Goal: Task Accomplishment & Management: Use online tool/utility

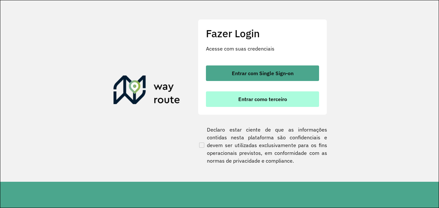
click at [263, 103] on button "Entrar como terceiro" at bounding box center [262, 99] width 113 height 16
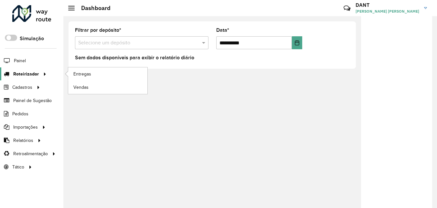
click at [34, 73] on span "Roteirizador" at bounding box center [26, 74] width 26 height 7
click at [83, 73] on span "Entregas" at bounding box center [82, 74] width 18 height 7
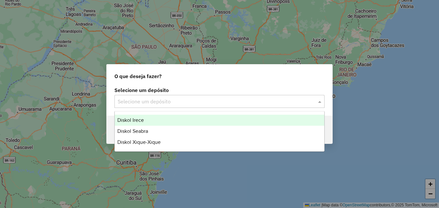
click at [321, 105] on div "Selecione um depósito" at bounding box center [220, 101] width 210 height 13
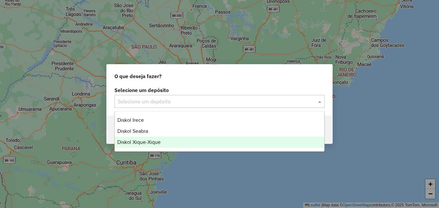
click at [220, 144] on div "Diskol Xique-Xique" at bounding box center [220, 142] width 210 height 11
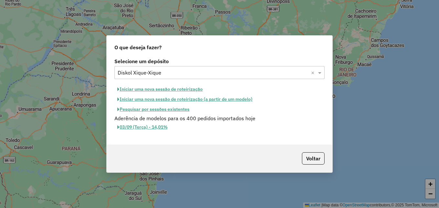
click at [185, 90] on button "Iniciar uma nova sessão de roteirização" at bounding box center [160, 89] width 91 height 10
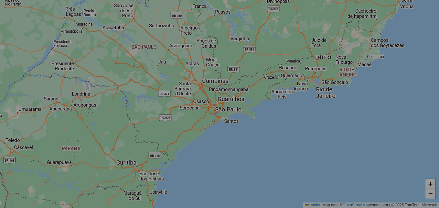
select select "*"
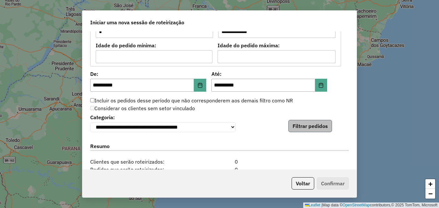
scroll to position [586, 0]
click at [311, 127] on button "Filtrar pedidos" at bounding box center [311, 126] width 44 height 12
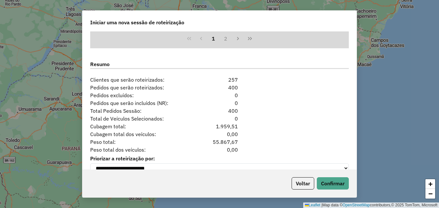
scroll to position [816, 0]
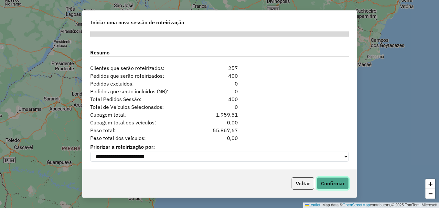
click at [333, 182] on button "Confirmar" at bounding box center [333, 183] width 32 height 12
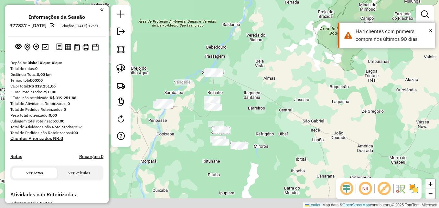
drag, startPoint x: 258, startPoint y: 125, endPoint x: 233, endPoint y: 78, distance: 53.1
click at [234, 78] on div "Janela de atendimento Grade de atendimento Capacidade Transportadoras Veículos …" at bounding box center [219, 104] width 439 height 208
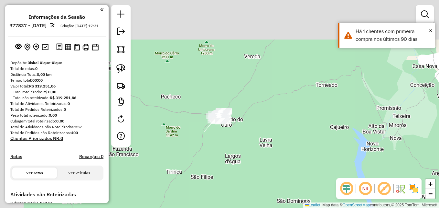
drag, startPoint x: 222, startPoint y: 122, endPoint x: 271, endPoint y: 157, distance: 60.8
click at [271, 157] on div "Janela de atendimento Grade de atendimento Capacidade Transportadoras Veículos …" at bounding box center [219, 104] width 439 height 208
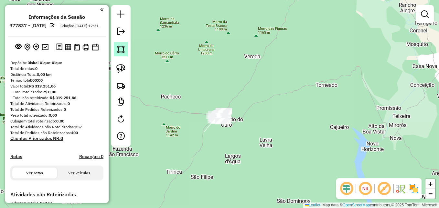
click at [121, 53] on img at bounding box center [120, 49] width 9 height 9
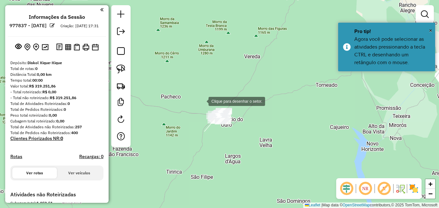
click at [202, 101] on div at bounding box center [202, 100] width 13 height 13
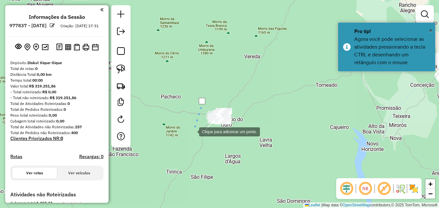
click at [193, 131] on div at bounding box center [192, 131] width 13 height 13
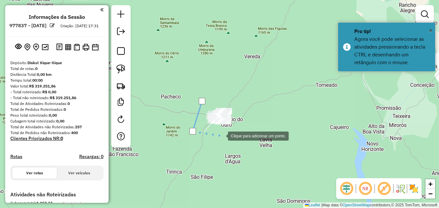
click at [228, 137] on div at bounding box center [221, 135] width 13 height 13
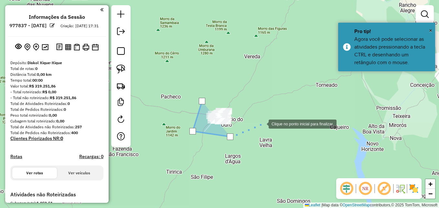
click at [263, 123] on div at bounding box center [262, 123] width 13 height 13
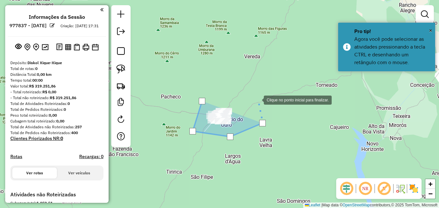
click at [251, 93] on div at bounding box center [257, 99] width 13 height 13
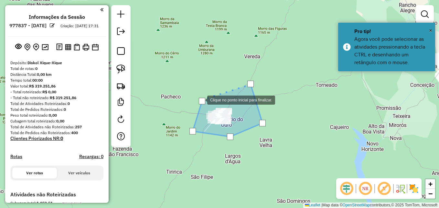
click at [201, 100] on div at bounding box center [202, 101] width 6 height 6
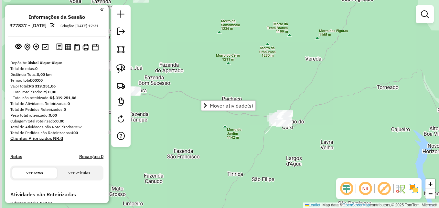
drag, startPoint x: 208, startPoint y: 145, endPoint x: 269, endPoint y: 134, distance: 61.9
click at [269, 134] on div "Janela de atendimento Grade de atendimento Capacidade Transportadoras Veículos …" at bounding box center [219, 104] width 439 height 208
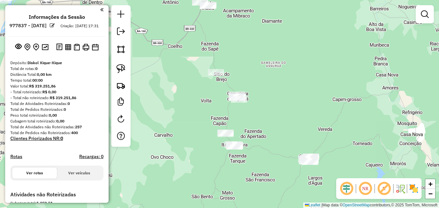
drag, startPoint x: 230, startPoint y: 123, endPoint x: 268, endPoint y: 162, distance: 54.2
click at [268, 162] on div "Janela de atendimento Grade de atendimento Capacidade Transportadoras Veículos …" at bounding box center [219, 104] width 439 height 208
click at [118, 50] on img at bounding box center [120, 49] width 9 height 9
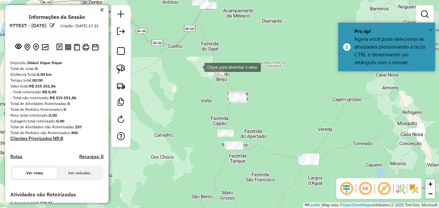
click at [198, 67] on div at bounding box center [198, 66] width 13 height 13
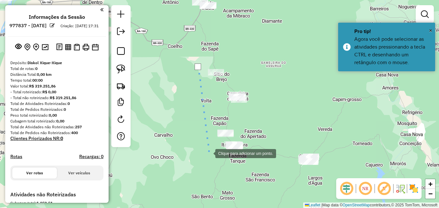
drag, startPoint x: 209, startPoint y: 153, endPoint x: 224, endPoint y: 156, distance: 15.2
click at [209, 153] on div at bounding box center [209, 152] width 13 height 13
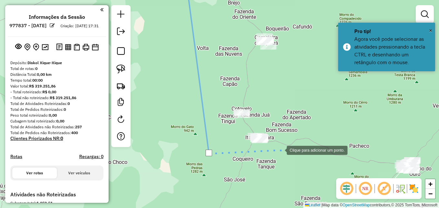
click at [287, 154] on div at bounding box center [280, 149] width 13 height 13
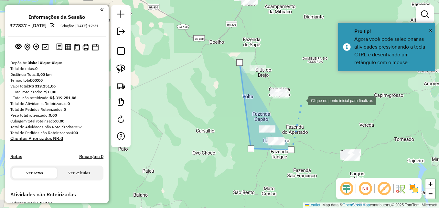
click at [299, 93] on div at bounding box center [301, 99] width 13 height 13
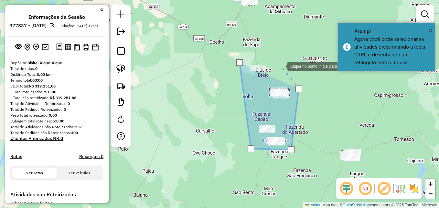
click at [281, 65] on div at bounding box center [281, 65] width 13 height 13
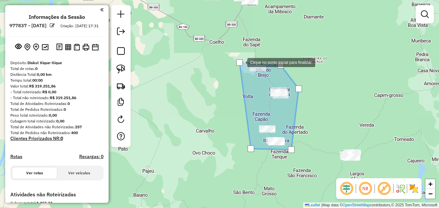
click at [241, 61] on div at bounding box center [239, 62] width 6 height 6
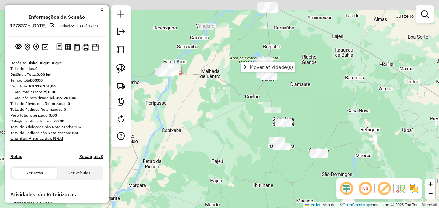
drag, startPoint x: 310, startPoint y: 75, endPoint x: 311, endPoint y: 122, distance: 46.6
click at [311, 122] on div "Janela de atendimento Grade de atendimento Capacidade Transportadoras Veículos …" at bounding box center [219, 104] width 439 height 208
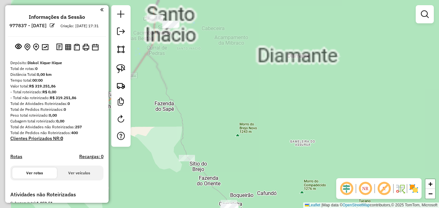
drag, startPoint x: 280, startPoint y: 97, endPoint x: 299, endPoint y: 143, distance: 49.9
click at [302, 159] on div "Janela de atendimento Grade de atendimento Capacidade Transportadoras Veículos …" at bounding box center [219, 104] width 439 height 208
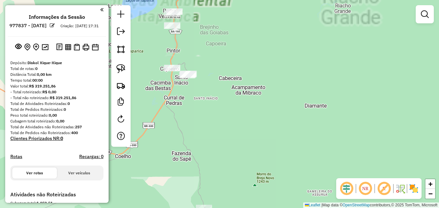
drag, startPoint x: 246, startPoint y: 92, endPoint x: 283, endPoint y: 152, distance: 70.7
click at [283, 152] on div "Janela de atendimento Grade de atendimento Capacidade Transportadoras Veículos …" at bounding box center [219, 104] width 439 height 208
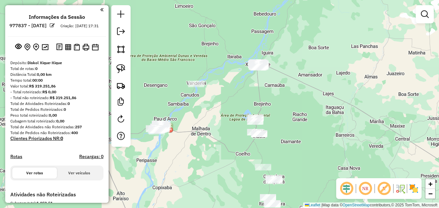
drag, startPoint x: 290, startPoint y: 132, endPoint x: 270, endPoint y: 118, distance: 23.8
click at [271, 118] on div "Janela de atendimento Grade de atendimento Capacidade Transportadoras Veículos …" at bounding box center [219, 104] width 439 height 208
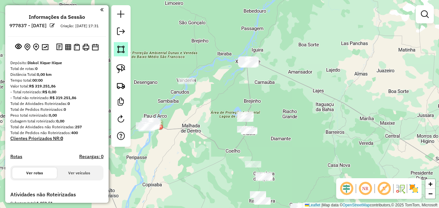
click at [125, 48] on img at bounding box center [120, 49] width 9 height 9
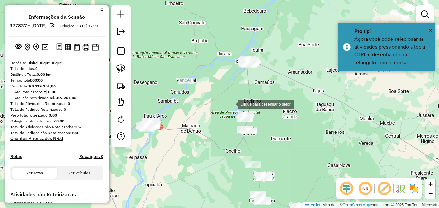
click at [231, 104] on div at bounding box center [231, 103] width 13 height 13
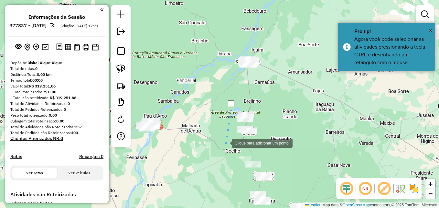
click at [229, 141] on div at bounding box center [225, 142] width 13 height 13
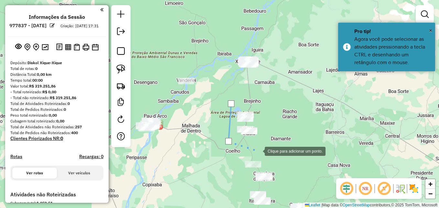
click at [259, 150] on div at bounding box center [258, 150] width 13 height 13
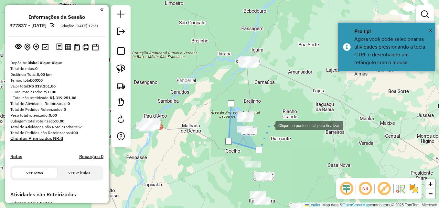
click at [270, 123] on div at bounding box center [269, 124] width 13 height 13
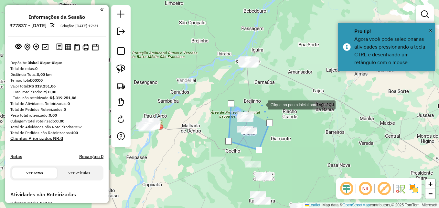
click at [261, 104] on div at bounding box center [261, 104] width 13 height 13
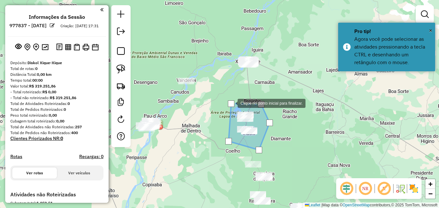
click at [230, 103] on div at bounding box center [231, 103] width 6 height 6
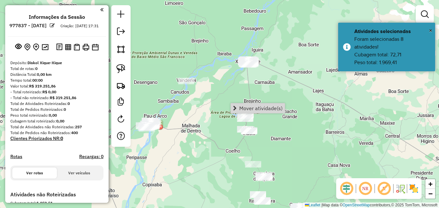
click at [307, 174] on div "Janela de atendimento Grade de atendimento Capacidade Transportadoras Veículos …" at bounding box center [219, 104] width 439 height 208
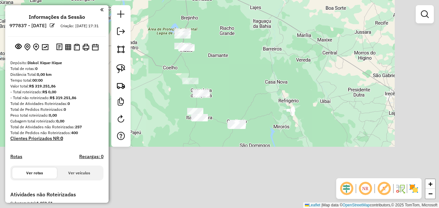
drag, startPoint x: 318, startPoint y: 165, endPoint x: 248, endPoint y: 79, distance: 110.9
click at [248, 79] on div "Janela de atendimento Grade de atendimento Capacidade Transportadoras Veículos …" at bounding box center [219, 104] width 439 height 208
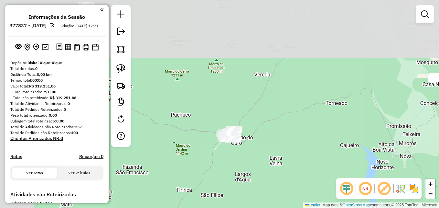
drag, startPoint x: 245, startPoint y: 93, endPoint x: 298, endPoint y: 168, distance: 91.8
click at [297, 168] on div "Janela de atendimento Grade de atendimento Capacidade Transportadoras Veículos …" at bounding box center [219, 104] width 439 height 208
click at [298, 168] on div "Janela de atendimento Grade de atendimento Capacidade Transportadoras Veículos …" at bounding box center [219, 104] width 439 height 208
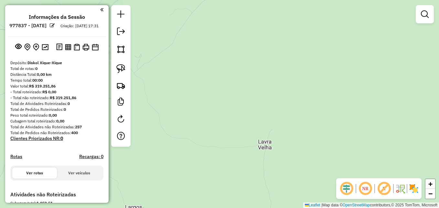
drag, startPoint x: 233, startPoint y: 68, endPoint x: 347, endPoint y: 140, distance: 135.0
click at [344, 138] on div "Janela de atendimento Grade de atendimento Capacidade Transportadoras Veículos …" at bounding box center [219, 104] width 439 height 208
click at [347, 140] on div "Janela de atendimento Grade de atendimento Capacidade Transportadoras Veículos …" at bounding box center [219, 104] width 439 height 208
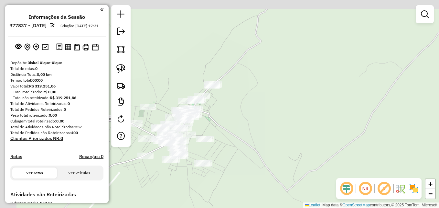
drag, startPoint x: 235, startPoint y: 90, endPoint x: 378, endPoint y: 132, distance: 149.3
click at [377, 132] on div "Janela de atendimento Grade de atendimento Capacidade Transportadoras Veículos …" at bounding box center [219, 104] width 439 height 208
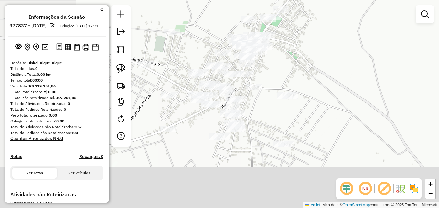
drag, startPoint x: 261, startPoint y: 104, endPoint x: 329, endPoint y: 30, distance: 99.6
click at [327, 28] on div "Janela de atendimento Grade de atendimento Capacidade Transportadoras Veículos …" at bounding box center [219, 104] width 439 height 208
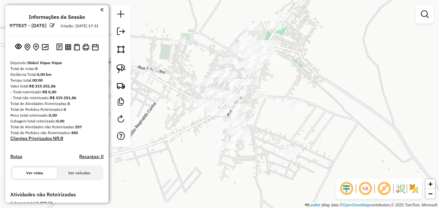
click at [335, 39] on div "Janela de atendimento Grade de atendimento Capacidade Transportadoras Veículos …" at bounding box center [219, 104] width 439 height 208
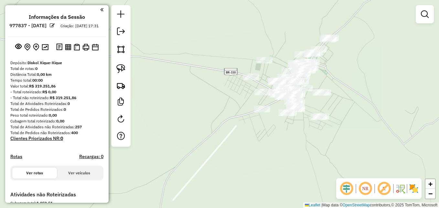
drag, startPoint x: 351, startPoint y: 94, endPoint x: 354, endPoint y: 87, distance: 7.6
click at [354, 87] on div "Janela de atendimento Grade de atendimento Capacidade Transportadoras Veículos …" at bounding box center [219, 104] width 439 height 208
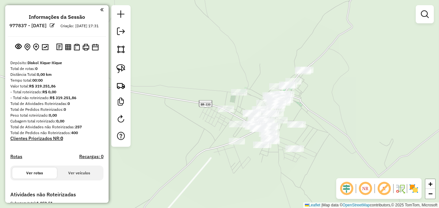
drag, startPoint x: 365, startPoint y: 71, endPoint x: 339, endPoint y: 104, distance: 41.3
click at [339, 104] on div "Janela de atendimento Grade de atendimento Capacidade Transportadoras Veículos …" at bounding box center [219, 104] width 439 height 208
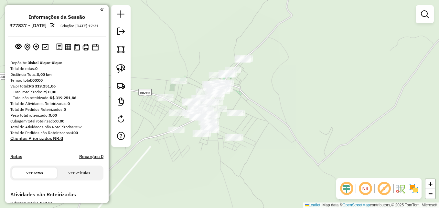
drag, startPoint x: 229, startPoint y: 94, endPoint x: 261, endPoint y: 104, distance: 33.3
click at [261, 104] on div "Janela de atendimento Grade de atendimento Capacidade Transportadoras Veículos …" at bounding box center [219, 104] width 439 height 208
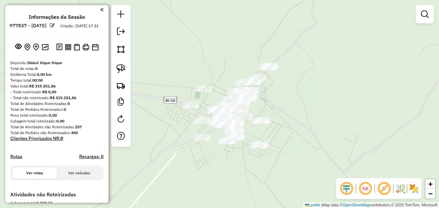
drag, startPoint x: 277, startPoint y: 116, endPoint x: 290, endPoint y: 116, distance: 13.3
click at [290, 116] on div "Janela de atendimento Grade de atendimento Capacidade Transportadoras Veículos …" at bounding box center [219, 104] width 439 height 208
click at [124, 53] on img at bounding box center [120, 49] width 9 height 9
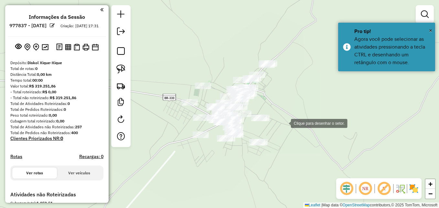
click at [285, 123] on div at bounding box center [284, 122] width 13 height 13
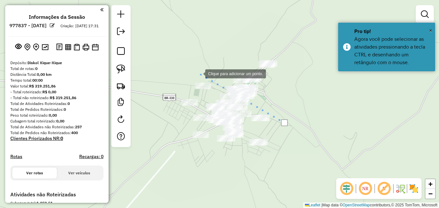
click at [199, 73] on div at bounding box center [198, 73] width 13 height 13
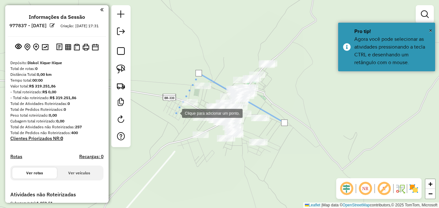
click at [173, 114] on div at bounding box center [175, 112] width 13 height 13
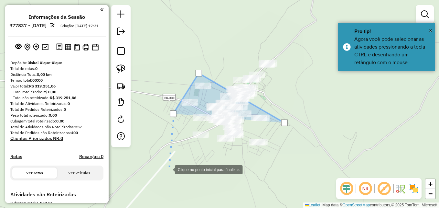
drag, startPoint x: 169, startPoint y: 169, endPoint x: 214, endPoint y: 168, distance: 45.6
click at [169, 169] on div at bounding box center [168, 168] width 13 height 13
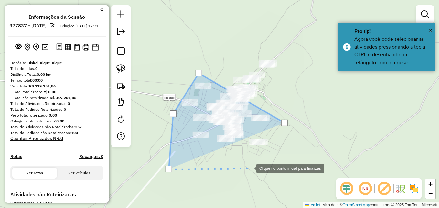
click at [257, 166] on div at bounding box center [250, 167] width 13 height 13
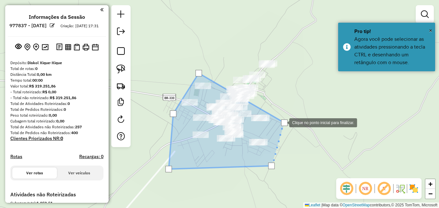
click at [283, 122] on div at bounding box center [284, 122] width 6 height 6
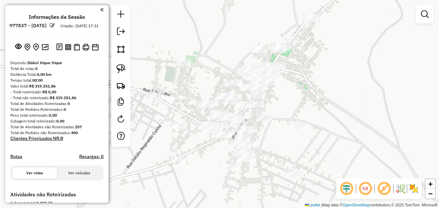
drag, startPoint x: 384, startPoint y: 109, endPoint x: 320, endPoint y: 92, distance: 65.8
click at [320, 92] on div "Janela de atendimento Grade de atendimento Capacidade Transportadoras Veículos …" at bounding box center [219, 104] width 439 height 208
click at [125, 51] on img at bounding box center [120, 49] width 9 height 9
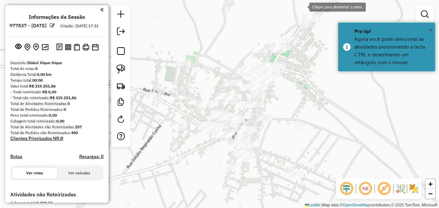
click at [303, 6] on div at bounding box center [303, 6] width 13 height 13
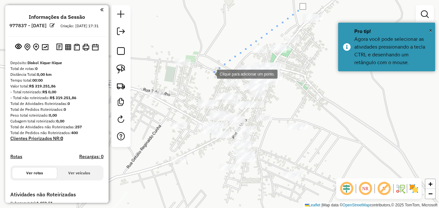
click at [211, 73] on div at bounding box center [210, 73] width 13 height 13
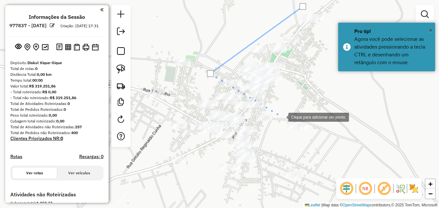
click at [282, 116] on div at bounding box center [282, 116] width 13 height 13
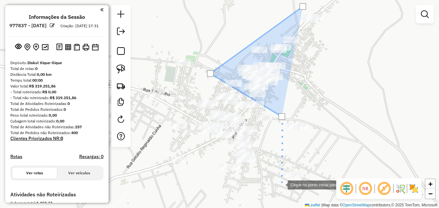
drag, startPoint x: 281, startPoint y: 184, endPoint x: 289, endPoint y: 185, distance: 7.9
click at [282, 184] on div at bounding box center [281, 184] width 13 height 13
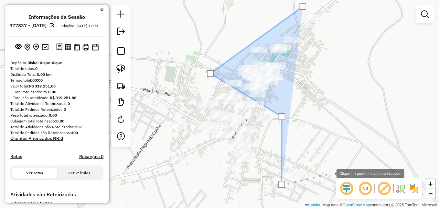
drag, startPoint x: 330, startPoint y: 173, endPoint x: 327, endPoint y: 138, distance: 34.8
click at [331, 173] on div at bounding box center [330, 172] width 13 height 13
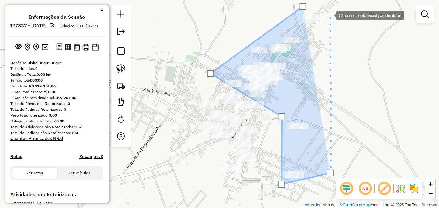
click at [333, 9] on div at bounding box center [329, 14] width 13 height 13
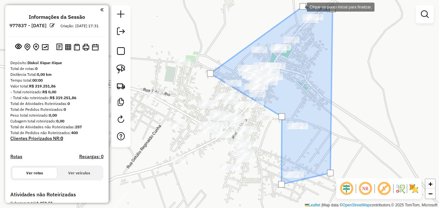
click at [301, 6] on div at bounding box center [303, 6] width 6 height 6
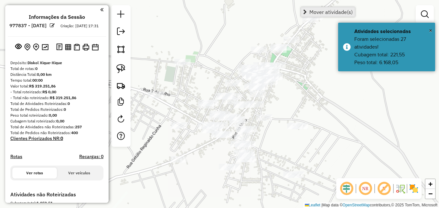
click at [320, 11] on span "Mover atividade(s)" at bounding box center [331, 11] width 43 height 5
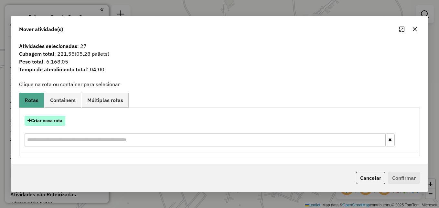
click at [48, 122] on button "Criar nova rota" at bounding box center [45, 120] width 41 height 10
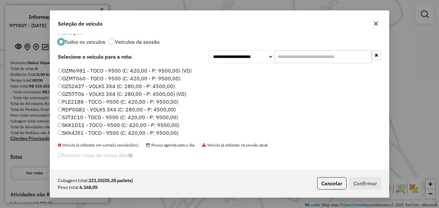
scroll to position [8, 0]
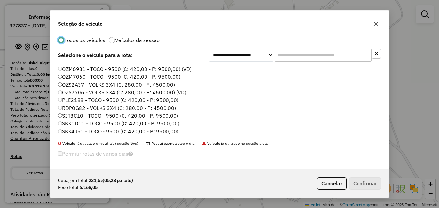
click at [86, 132] on label "SKK4J51 - TOCO - 9500 (C: 420,00 - P: 9500,00)" at bounding box center [118, 131] width 121 height 8
click at [356, 180] on button "Confirmar" at bounding box center [365, 183] width 32 height 12
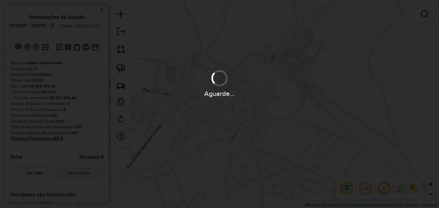
scroll to position [0, 0]
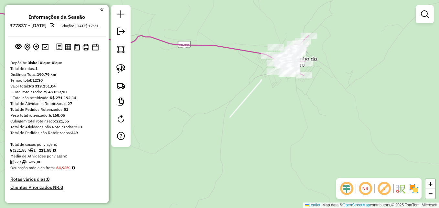
drag, startPoint x: 358, startPoint y: 92, endPoint x: 272, endPoint y: 84, distance: 85.8
click at [272, 84] on div "Janela de atendimento Grade de atendimento Capacidade Transportadoras Veículos …" at bounding box center [219, 104] width 439 height 208
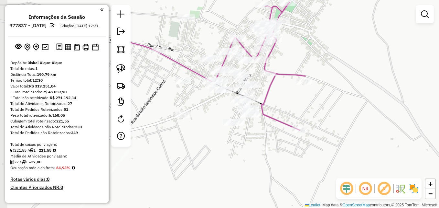
drag, startPoint x: 209, startPoint y: 70, endPoint x: 380, endPoint y: 93, distance: 172.9
click at [380, 93] on div "Janela de atendimento Grade de atendimento Capacidade Transportadoras Veículos …" at bounding box center [219, 104] width 439 height 208
click at [119, 51] on img at bounding box center [120, 49] width 9 height 9
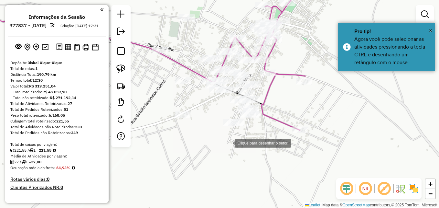
click at [230, 142] on div at bounding box center [228, 142] width 13 height 13
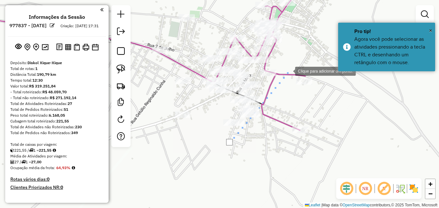
click at [289, 71] on div at bounding box center [288, 70] width 13 height 13
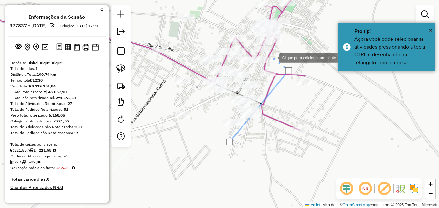
click at [273, 57] on div at bounding box center [273, 57] width 13 height 13
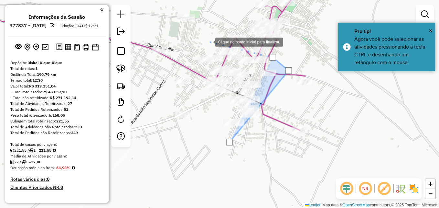
click at [209, 41] on div at bounding box center [209, 41] width 13 height 13
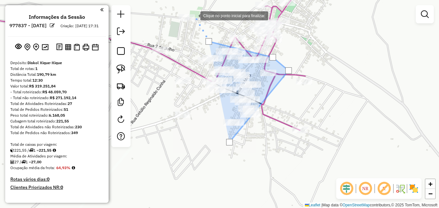
click at [192, 11] on div at bounding box center [194, 15] width 13 height 13
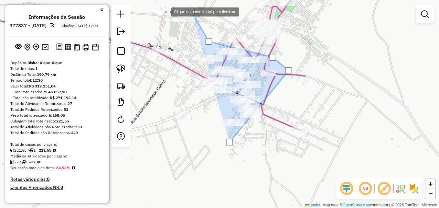
click at [165, 11] on div at bounding box center [165, 11] width 13 height 13
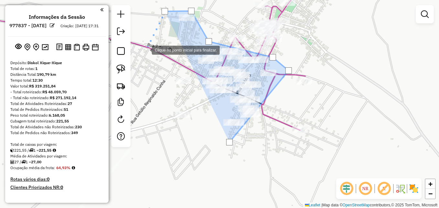
click at [146, 49] on div at bounding box center [145, 49] width 13 height 13
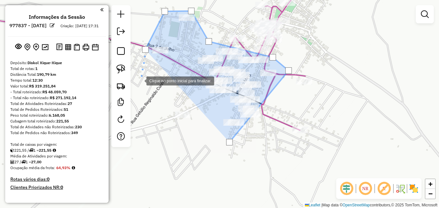
click at [143, 87] on div at bounding box center [140, 80] width 13 height 13
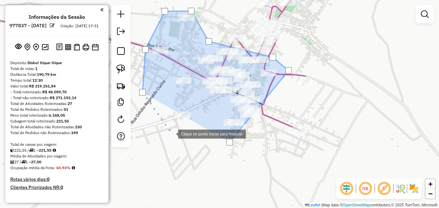
click at [172, 133] on div at bounding box center [171, 133] width 13 height 13
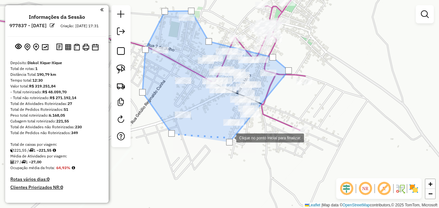
click at [230, 137] on div at bounding box center [230, 137] width 13 height 13
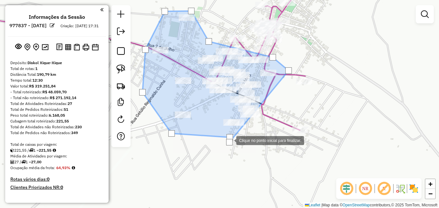
click at [229, 140] on div at bounding box center [229, 142] width 6 height 6
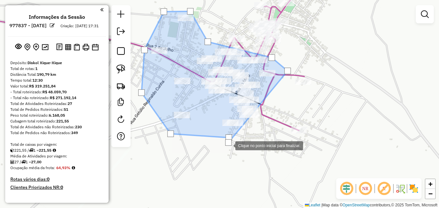
click at [229, 144] on div at bounding box center [228, 142] width 6 height 6
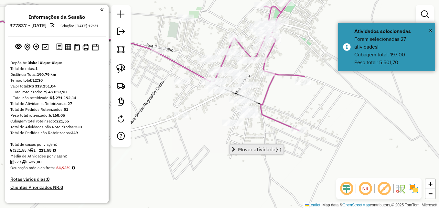
click at [252, 151] on span "Mover atividade(s)" at bounding box center [259, 149] width 43 height 5
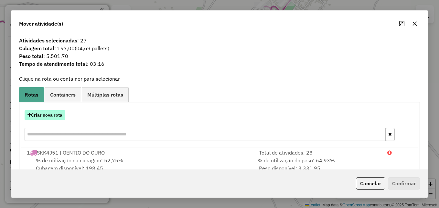
click at [61, 113] on button "Criar nova rota" at bounding box center [45, 115] width 41 height 10
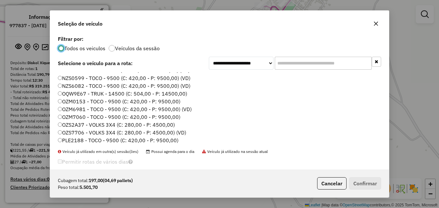
scroll to position [61, 0]
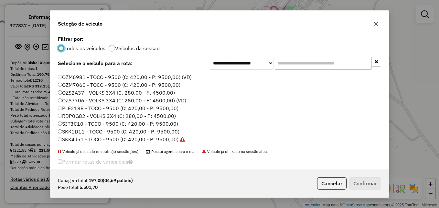
click at [107, 120] on label "SJT3C10 - TOCO - 9500 (C: 420,00 - P: 9500,00)" at bounding box center [118, 124] width 120 height 8
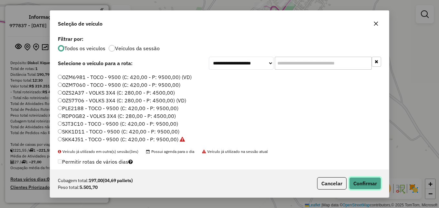
click at [369, 186] on button "Confirmar" at bounding box center [365, 183] width 32 height 12
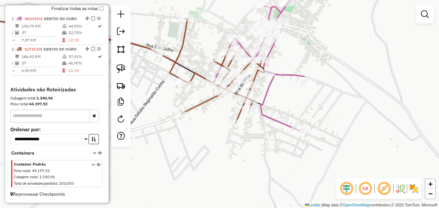
scroll to position [136, 0]
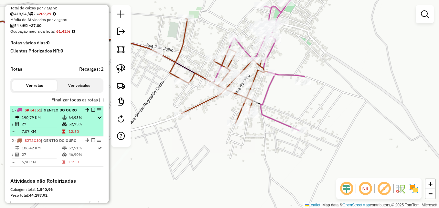
click at [42, 127] on td "27" at bounding box center [41, 124] width 40 height 6
select select "**********"
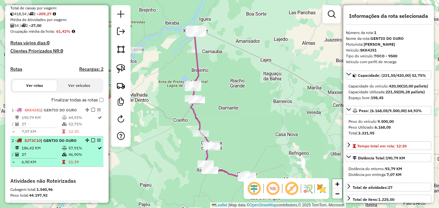
click at [43, 150] on td "186,42 KM" at bounding box center [41, 148] width 40 height 6
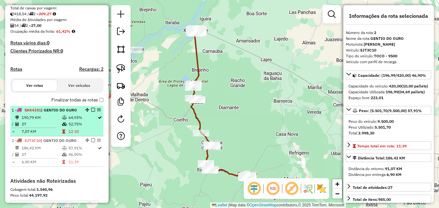
click at [49, 121] on td "190,79 KM" at bounding box center [41, 117] width 40 height 6
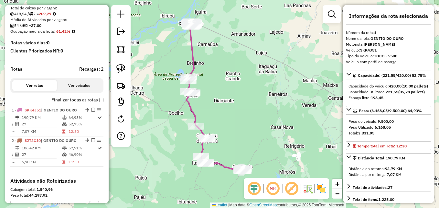
drag, startPoint x: 269, startPoint y: 132, endPoint x: 156, endPoint y: 30, distance: 153.0
click at [159, 34] on div "Janela de atendimento Grade de atendimento Capacidade Transportadoras Veículos …" at bounding box center [219, 104] width 439 height 208
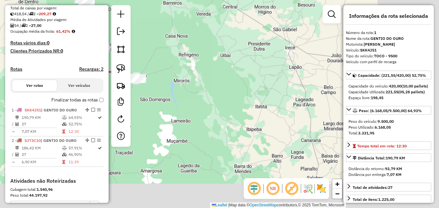
drag, startPoint x: 156, startPoint y: 30, endPoint x: 158, endPoint y: 33, distance: 4.1
click at [153, 27] on div "Janela de atendimento Grade de atendimento Capacidade Transportadoras Veículos …" at bounding box center [219, 104] width 439 height 208
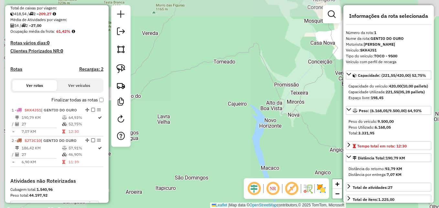
drag, startPoint x: 197, startPoint y: 103, endPoint x: 308, endPoint y: 134, distance: 115.5
click at [308, 134] on div "Janela de atendimento Grade de atendimento Capacidade Transportadoras Veículos …" at bounding box center [219, 104] width 439 height 208
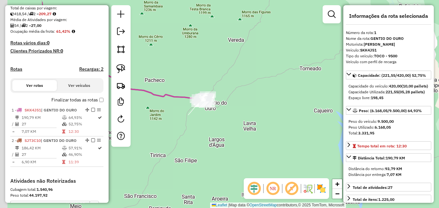
drag, startPoint x: 208, startPoint y: 90, endPoint x: 312, endPoint y: 102, distance: 104.2
click at [311, 100] on div "Janela de atendimento Grade de atendimento Capacidade Transportadoras Veículos …" at bounding box center [219, 104] width 439 height 208
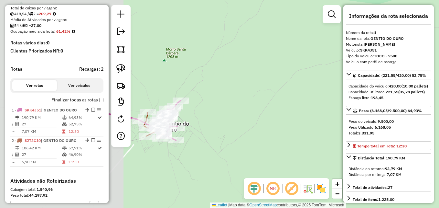
drag, startPoint x: 206, startPoint y: 64, endPoint x: 357, endPoint y: 85, distance: 152.3
click at [356, 85] on hb-router-mapa "Informações da Sessão 977837 - 12/08/2025 Criação: 11/08/2025 17:31 Depósito: D…" at bounding box center [219, 104] width 439 height 208
click at [357, 85] on div "Capacidade do veículo: 420,00 (10,00 pallets)" at bounding box center [389, 86] width 80 height 6
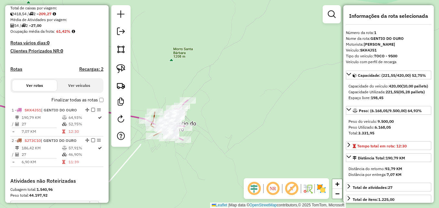
drag, startPoint x: 266, startPoint y: 83, endPoint x: 332, endPoint y: 71, distance: 67.0
click at [332, 71] on div "Janela de atendimento Grade de atendimento Capacidade Transportadoras Veículos …" at bounding box center [219, 104] width 439 height 208
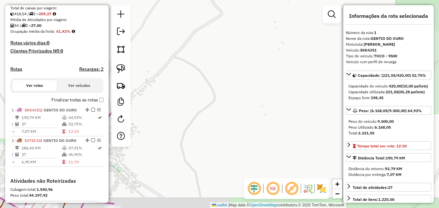
drag, startPoint x: 233, startPoint y: 76, endPoint x: 335, endPoint y: 41, distance: 107.7
click at [337, 39] on div "Janela de atendimento Grade de atendimento Capacidade Transportadoras Veículos …" at bounding box center [219, 104] width 439 height 208
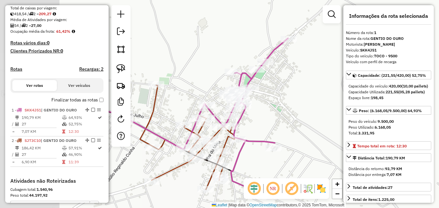
drag, startPoint x: 205, startPoint y: 106, endPoint x: 272, endPoint y: 80, distance: 71.9
click at [272, 80] on div "Janela de atendimento Grade de atendimento Capacidade Transportadoras Veículos …" at bounding box center [219, 104] width 439 height 208
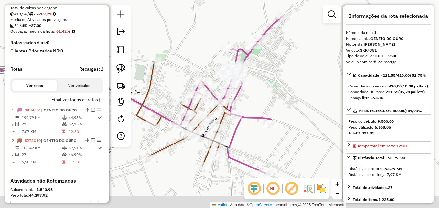
drag, startPoint x: 263, startPoint y: 104, endPoint x: 259, endPoint y: 76, distance: 28.4
click at [259, 76] on div "Janela de atendimento Grade de atendimento Capacidade Transportadoras Veículos …" at bounding box center [219, 104] width 439 height 208
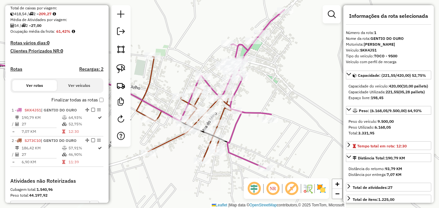
click at [236, 93] on icon at bounding box center [244, 89] width 82 height 159
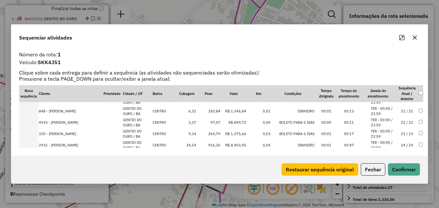
scroll to position [234, 0]
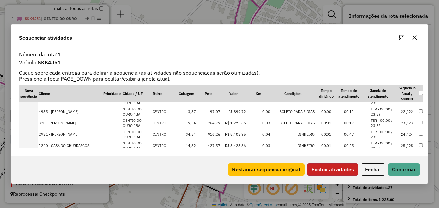
click at [343, 173] on button "Excluir atividades" at bounding box center [332, 169] width 51 height 12
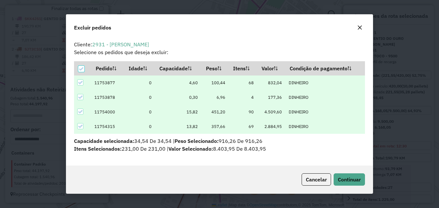
scroll to position [0, 0]
click at [352, 179] on span "Continuar" at bounding box center [349, 179] width 23 height 6
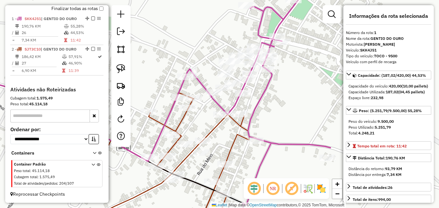
drag, startPoint x: 256, startPoint y: 96, endPoint x: 279, endPoint y: 107, distance: 25.9
click at [279, 107] on div "Janela de atendimento Grade de atendimento Capacidade Transportadoras Veículos …" at bounding box center [219, 104] width 439 height 208
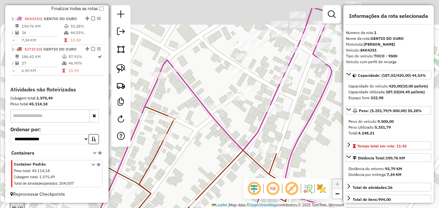
drag, startPoint x: 238, startPoint y: 91, endPoint x: 310, endPoint y: 118, distance: 77.2
click at [310, 118] on icon at bounding box center [311, 132] width 275 height 249
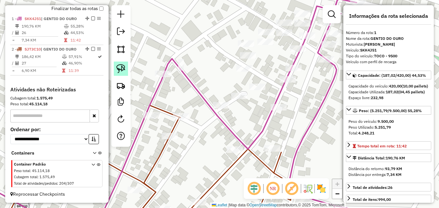
click at [123, 69] on img at bounding box center [120, 68] width 9 height 9
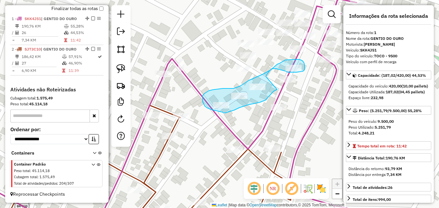
drag, startPoint x: 277, startPoint y: 89, endPoint x: 266, endPoint y: 77, distance: 16.7
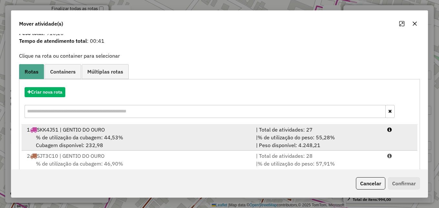
scroll to position [41, 0]
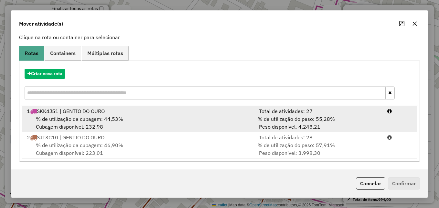
click at [185, 116] on div "% de utilização da cubagem: 44,53% Cubagem disponível: 232,98" at bounding box center [137, 123] width 229 height 16
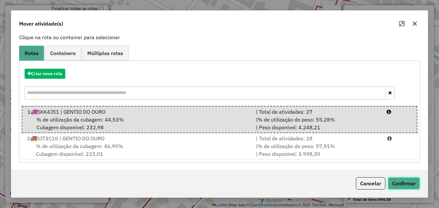
click at [412, 180] on button "Confirmar" at bounding box center [404, 183] width 32 height 12
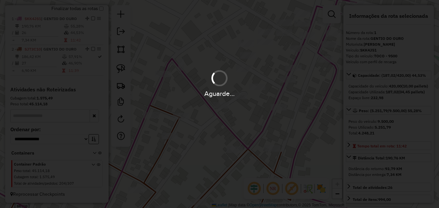
scroll to position [0, 0]
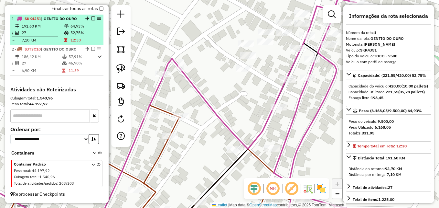
click at [67, 26] on icon at bounding box center [66, 26] width 5 height 4
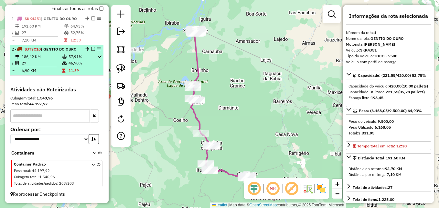
click at [58, 68] on td "6,90 KM" at bounding box center [41, 70] width 40 height 6
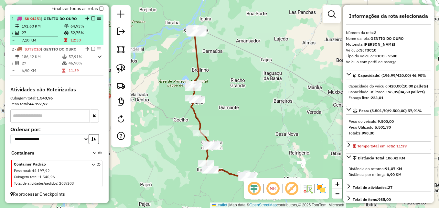
click at [60, 37] on td "7,10 KM" at bounding box center [42, 40] width 42 height 6
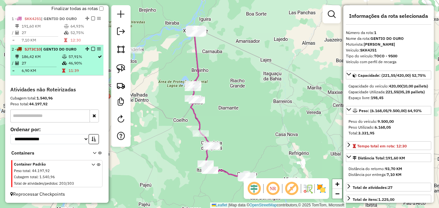
click at [58, 62] on td "27" at bounding box center [41, 63] width 40 height 6
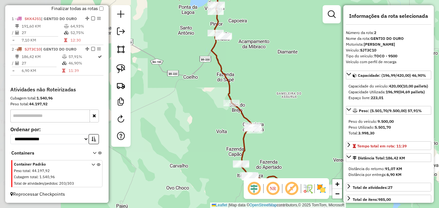
drag, startPoint x: 207, startPoint y: 143, endPoint x: 293, endPoint y: 109, distance: 92.1
click at [301, 96] on div "Janela de atendimento Grade de atendimento Capacidade Transportadoras Veículos …" at bounding box center [219, 104] width 439 height 208
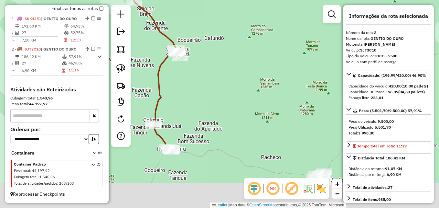
drag, startPoint x: 277, startPoint y: 129, endPoint x: 227, endPoint y: 28, distance: 112.7
click at [226, 27] on div "Janela de atendimento Grade de atendimento Capacidade Transportadoras Veículos …" at bounding box center [219, 104] width 439 height 208
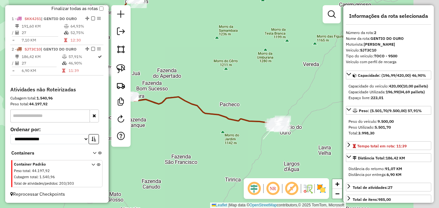
drag, startPoint x: 254, startPoint y: 87, endPoint x: 210, endPoint y: 55, distance: 54.5
click at [204, 47] on div "Janela de atendimento Grade de atendimento Capacidade Transportadoras Veículos …" at bounding box center [219, 104] width 439 height 208
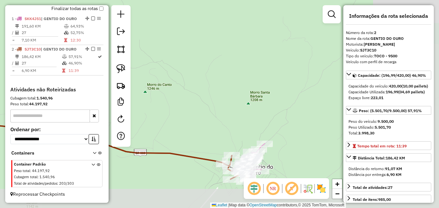
drag, startPoint x: 331, startPoint y: 73, endPoint x: 203, endPoint y: 38, distance: 132.6
click at [202, 27] on div "Janela de atendimento Grade de atendimento Capacidade Transportadoras Veículos …" at bounding box center [219, 104] width 439 height 208
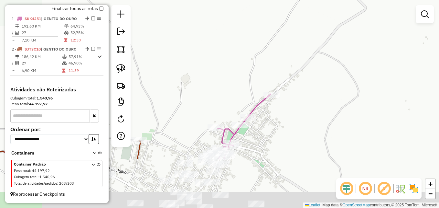
drag, startPoint x: 237, startPoint y: 129, endPoint x: 278, endPoint y: 42, distance: 96.2
click at [278, 42] on div "Janela de atendimento Grade de atendimento Capacidade Transportadoras Veículos …" at bounding box center [219, 104] width 439 height 208
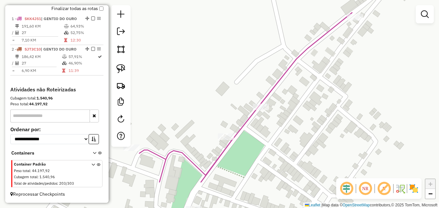
drag, startPoint x: 233, startPoint y: 111, endPoint x: 250, endPoint y: 61, distance: 52.9
click at [250, 61] on div "Janela de atendimento Grade de atendimento Capacidade Transportadoras Veículos …" at bounding box center [219, 104] width 439 height 208
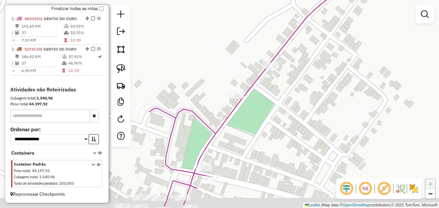
drag, startPoint x: 245, startPoint y: 92, endPoint x: 247, endPoint y: 71, distance: 20.5
click at [247, 71] on div "Janela de atendimento Grade de atendimento Capacidade Transportadoras Veículos …" at bounding box center [219, 104] width 439 height 208
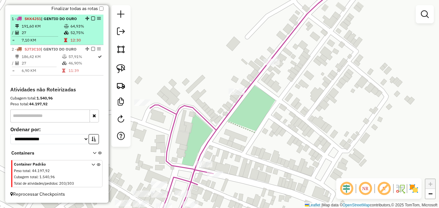
click at [80, 36] on table "191,60 KM 64,93% / 27 52,75% = 7,10 KM 12:30" at bounding box center [57, 33] width 91 height 20
select select "**********"
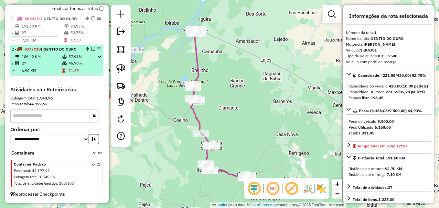
click at [68, 60] on td "46,90%" at bounding box center [82, 63] width 29 height 6
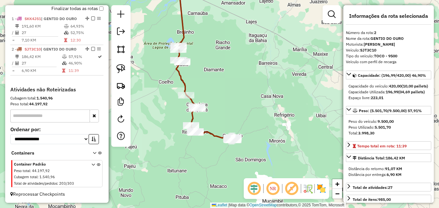
drag, startPoint x: 244, startPoint y: 127, endPoint x: 229, endPoint y: 90, distance: 40.7
click at [229, 90] on div "Janela de atendimento Grade de atendimento Capacidade Transportadoras Veículos …" at bounding box center [219, 104] width 439 height 208
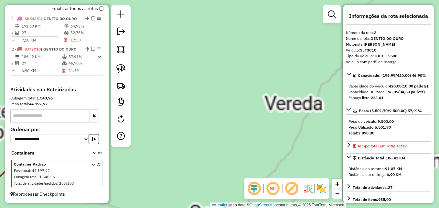
drag, startPoint x: 245, startPoint y: 100, endPoint x: 218, endPoint y: 11, distance: 93.2
click at [219, 19] on div "Janela de atendimento Grade de atendimento Capacidade Transportadoras Veículos …" at bounding box center [219, 104] width 439 height 208
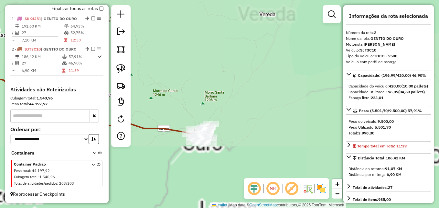
drag, startPoint x: 243, startPoint y: 94, endPoint x: 251, endPoint y: 55, distance: 39.5
click at [251, 55] on div "Janela de atendimento Grade de atendimento Capacidade Transportadoras Veículos …" at bounding box center [219, 104] width 439 height 208
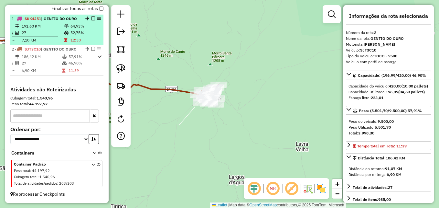
click at [57, 38] on td "7,10 KM" at bounding box center [42, 40] width 42 height 6
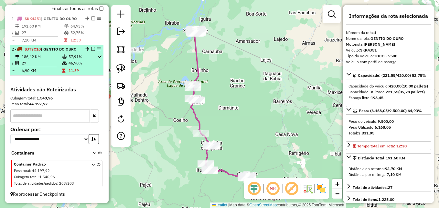
click at [45, 67] on hr at bounding box center [34, 67] width 45 height 0
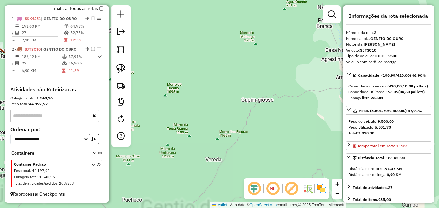
drag, startPoint x: 254, startPoint y: 167, endPoint x: 277, endPoint y: 73, distance: 96.2
click at [277, 75] on div "Janela de atendimento Grade de atendimento Capacidade Transportadoras Veículos …" at bounding box center [219, 104] width 439 height 208
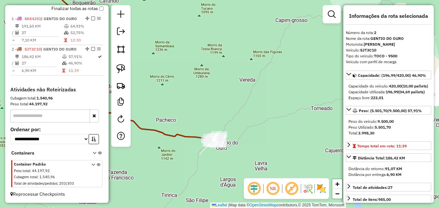
drag, startPoint x: 258, startPoint y: 151, endPoint x: 274, endPoint y: 100, distance: 53.7
click at [274, 100] on div "Janela de atendimento Grade de atendimento Capacidade Transportadoras Veículos …" at bounding box center [219, 104] width 439 height 208
drag, startPoint x: 261, startPoint y: 134, endPoint x: 275, endPoint y: 108, distance: 29.4
click at [275, 108] on div "Janela de atendimento Grade de atendimento Capacidade Transportadoras Veículos …" at bounding box center [219, 104] width 439 height 208
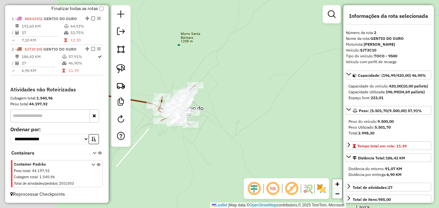
drag, startPoint x: 223, startPoint y: 126, endPoint x: 306, endPoint y: 102, distance: 86.6
click at [311, 102] on div "Janela de atendimento Grade de atendimento Capacidade Transportadoras Veículos …" at bounding box center [219, 104] width 439 height 208
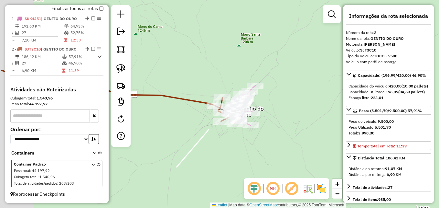
drag, startPoint x: 232, startPoint y: 116, endPoint x: 278, endPoint y: 120, distance: 45.8
click at [278, 120] on div "Janela de atendimento Grade de atendimento Capacidade Transportadoras Veículos …" at bounding box center [219, 104] width 439 height 208
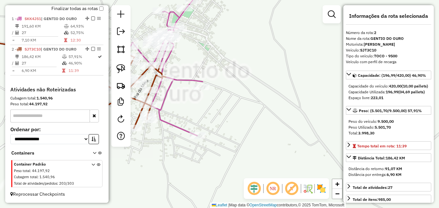
drag, startPoint x: 240, startPoint y: 92, endPoint x: 340, endPoint y: 138, distance: 109.7
click at [340, 138] on div "Janela de atendimento Grade de atendimento Capacidade Transportadoras Veículos …" at bounding box center [219, 104] width 439 height 208
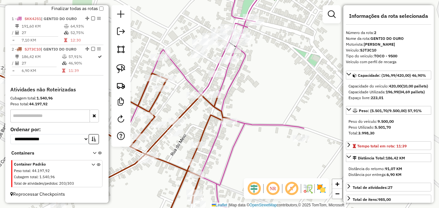
click at [233, 82] on icon at bounding box center [235, 103] width 137 height 249
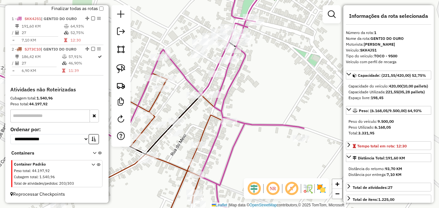
click at [233, 82] on icon at bounding box center [235, 103] width 137 height 249
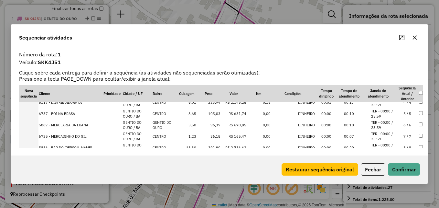
scroll to position [97, 0]
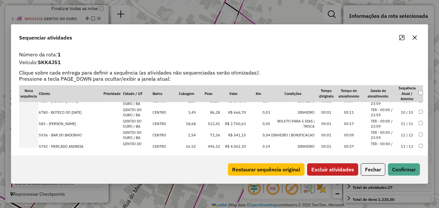
click at [331, 170] on button "Excluir atividades" at bounding box center [332, 169] width 51 height 12
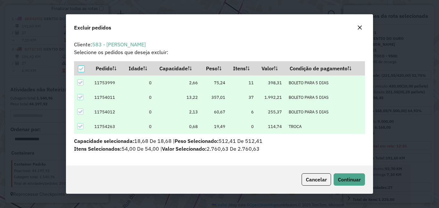
scroll to position [0, 0]
click at [343, 178] on span "Continuar" at bounding box center [349, 179] width 23 height 6
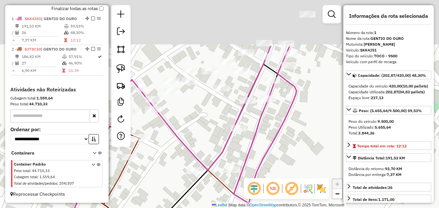
drag, startPoint x: 250, startPoint y: 91, endPoint x: 296, endPoint y: 175, distance: 96.0
click at [296, 175] on div "Janela de atendimento Grade de atendimento Capacidade Transportadoras Veículos …" at bounding box center [219, 104] width 439 height 208
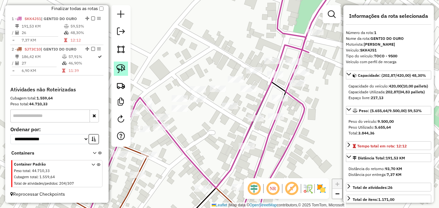
click at [122, 69] on img at bounding box center [120, 68] width 9 height 9
click at [125, 70] on img at bounding box center [120, 68] width 9 height 9
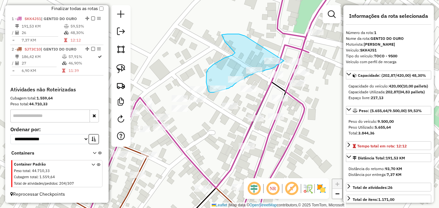
drag, startPoint x: 284, startPoint y: 61, endPoint x: 249, endPoint y: 38, distance: 41.6
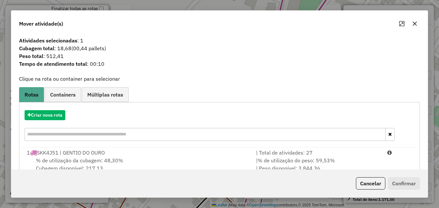
scroll to position [41, 0]
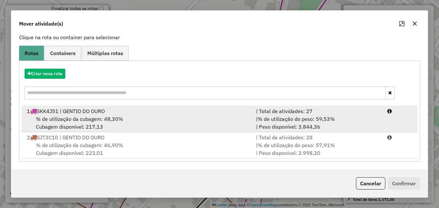
drag, startPoint x: 108, startPoint y: 111, endPoint x: 112, endPoint y: 111, distance: 3.3
click at [109, 111] on div "1 SKK4J51 | GENTIO DO OURO" at bounding box center [137, 111] width 229 height 8
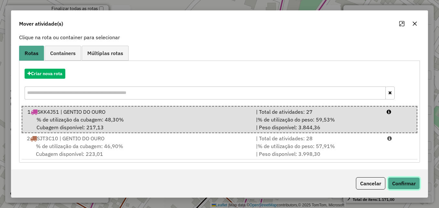
click at [403, 187] on button "Confirmar" at bounding box center [404, 183] width 32 height 12
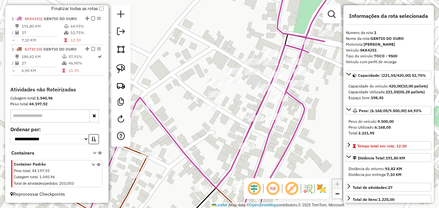
scroll to position [0, 0]
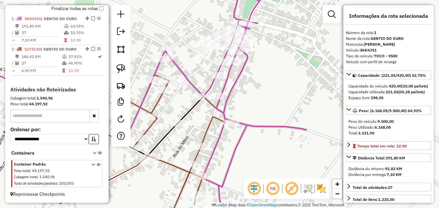
click at [250, 124] on icon at bounding box center [237, 103] width 137 height 249
click at [250, 125] on icon at bounding box center [237, 103] width 137 height 249
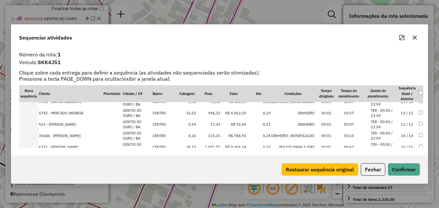
scroll to position [129, 0]
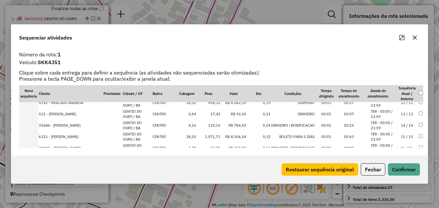
click at [417, 40] on icon "button" at bounding box center [414, 37] width 5 height 5
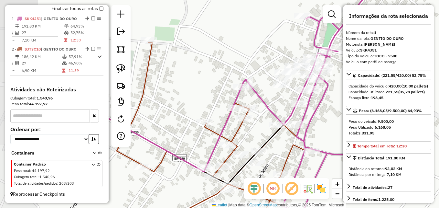
drag, startPoint x: 201, startPoint y: 135, endPoint x: 288, endPoint y: 154, distance: 88.9
click at [288, 154] on icon at bounding box center [203, 145] width 219 height 206
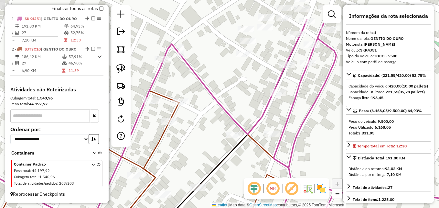
drag, startPoint x: 304, startPoint y: 104, endPoint x: 292, endPoint y: 117, distance: 17.4
click at [292, 117] on icon at bounding box center [315, 143] width 273 height 249
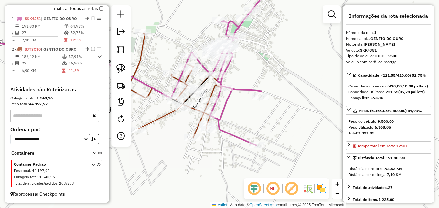
drag, startPoint x: 304, startPoint y: 149, endPoint x: 233, endPoint y: 104, distance: 84.2
click at [233, 104] on div "Janela de atendimento Grade de atendimento Capacidade Transportadoras Veículos …" at bounding box center [219, 104] width 439 height 208
click at [242, 90] on icon at bounding box center [234, 66] width 82 height 159
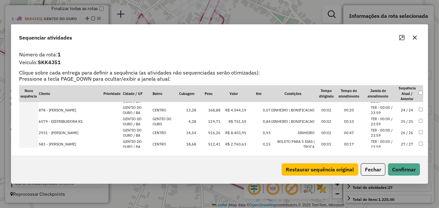
scroll to position [259, 0]
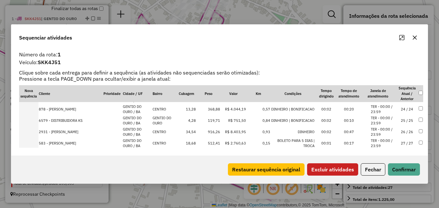
click at [415, 38] on icon "button" at bounding box center [414, 37] width 5 height 5
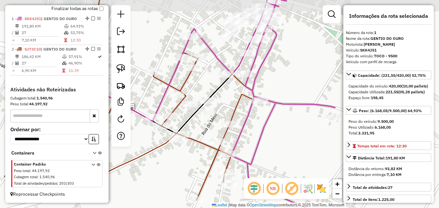
drag, startPoint x: 253, startPoint y: 126, endPoint x: 304, endPoint y: 141, distance: 53.1
click at [304, 141] on div "Janela de atendimento Grade de atendimento Capacidade Transportadoras Veículos …" at bounding box center [219, 104] width 439 height 208
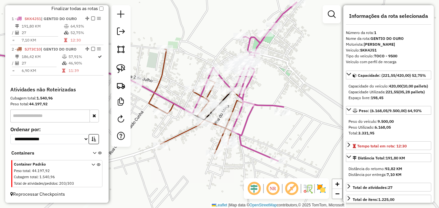
click at [270, 106] on icon at bounding box center [256, 81] width 82 height 159
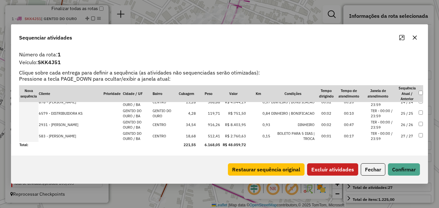
scroll to position [234, 0]
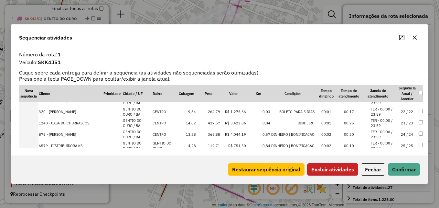
click at [331, 167] on button "Excluir atividades" at bounding box center [332, 169] width 51 height 12
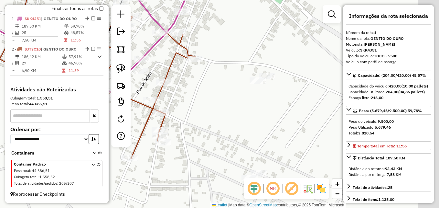
drag, startPoint x: 241, startPoint y: 150, endPoint x: 206, endPoint y: 102, distance: 59.0
click at [206, 103] on div "Janela de atendimento Grade de atendimento Capacidade Transportadoras Veículos …" at bounding box center [219, 104] width 439 height 208
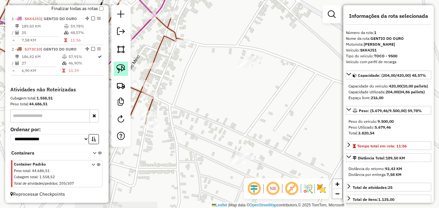
click at [121, 65] on img at bounding box center [120, 68] width 9 height 9
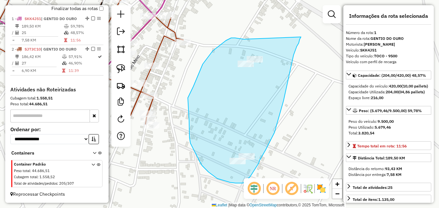
drag, startPoint x: 301, startPoint y: 37, endPoint x: 248, endPoint y: 41, distance: 52.9
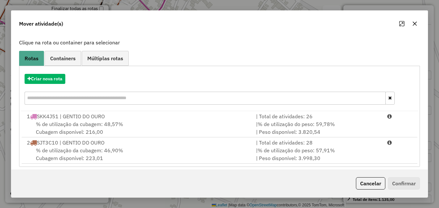
scroll to position [41, 0]
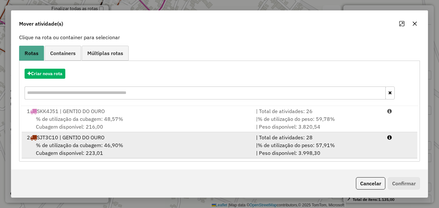
click at [141, 145] on div "% de utilização da cubagem: 46,90% Cubagem disponível: 223,01" at bounding box center [137, 149] width 229 height 16
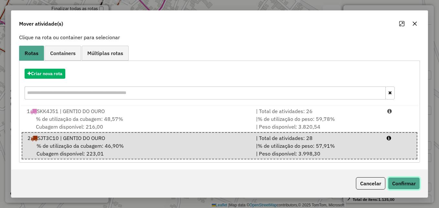
click at [411, 185] on button "Confirmar" at bounding box center [404, 183] width 32 height 12
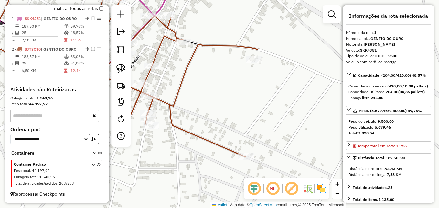
scroll to position [0, 0]
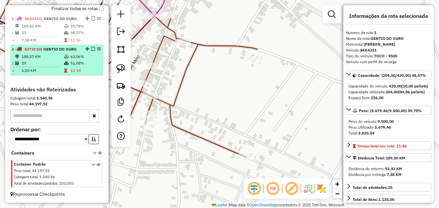
click at [41, 62] on td "29" at bounding box center [42, 63] width 42 height 6
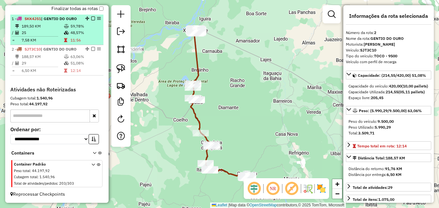
click at [51, 34] on td "25" at bounding box center [42, 32] width 42 height 6
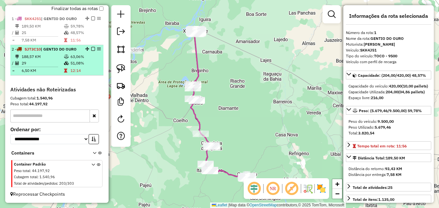
click at [46, 66] on td at bounding box center [38, 66] width 52 height 1
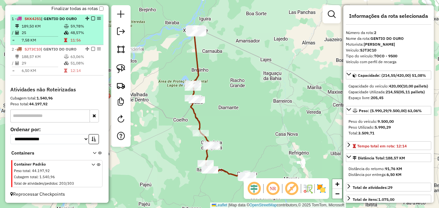
click at [41, 31] on td "25" at bounding box center [42, 32] width 42 height 6
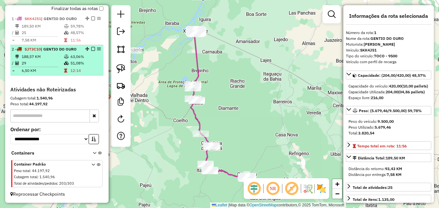
click at [39, 62] on td "29" at bounding box center [42, 63] width 42 height 6
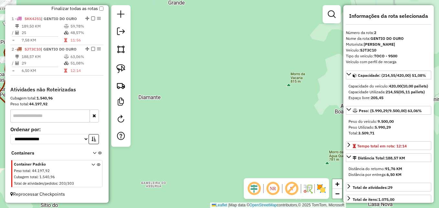
drag, startPoint x: 266, startPoint y: 99, endPoint x: 246, endPoint y: 19, distance: 82.5
click at [245, 12] on div "Janela de atendimento Grade de atendimento Capacidade Transportadoras Veículos …" at bounding box center [219, 104] width 439 height 208
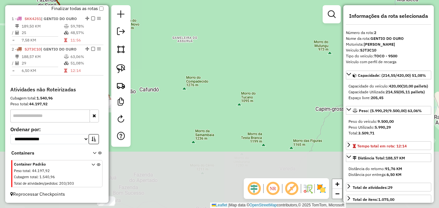
drag, startPoint x: 233, startPoint y: 114, endPoint x: 274, endPoint y: 13, distance: 109.3
click at [274, 13] on div "Janela de atendimento Grade de atendimento Capacidade Transportadoras Veículos …" at bounding box center [219, 104] width 439 height 208
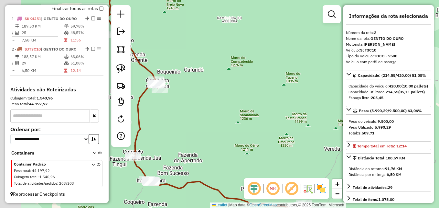
drag, startPoint x: 219, startPoint y: 98, endPoint x: 278, endPoint y: 77, distance: 62.5
click at [290, 64] on div "Janela de atendimento Grade de atendimento Capacidade Transportadoras Veículos …" at bounding box center [219, 104] width 439 height 208
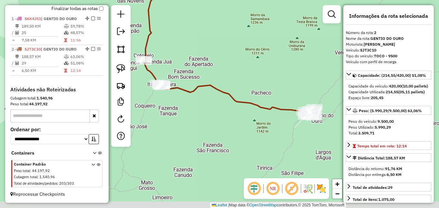
drag, startPoint x: 246, startPoint y: 85, endPoint x: 200, endPoint y: 33, distance: 69.7
click at [200, 33] on div "Janela de atendimento Grade de atendimento Capacidade Transportadoras Veículos …" at bounding box center [219, 104] width 439 height 208
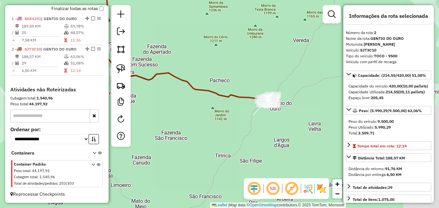
drag, startPoint x: 261, startPoint y: 94, endPoint x: 228, endPoint y: 86, distance: 34.1
click at [228, 86] on div "Janela de atendimento Grade de atendimento Capacidade Transportadoras Veículos …" at bounding box center [219, 104] width 439 height 208
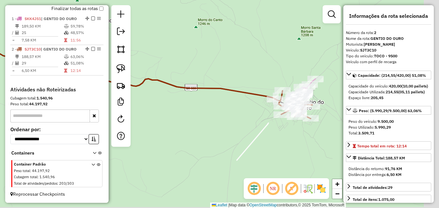
drag, startPoint x: 275, startPoint y: 91, endPoint x: 214, endPoint y: 58, distance: 69.5
click at [205, 52] on div "Janela de atendimento Grade de atendimento Capacidade Transportadoras Veículos …" at bounding box center [219, 104] width 439 height 208
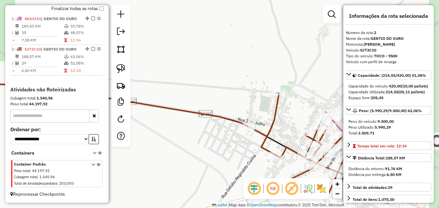
drag, startPoint x: 298, startPoint y: 86, endPoint x: 174, endPoint y: 49, distance: 129.9
click at [174, 49] on div "Janela de atendimento Grade de atendimento Capacidade Transportadoras Veículos …" at bounding box center [219, 104] width 439 height 208
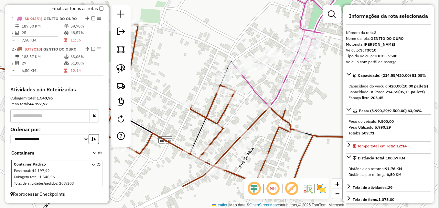
drag, startPoint x: 249, startPoint y: 97, endPoint x: 190, endPoint y: 54, distance: 72.5
click at [190, 54] on div "Janela de atendimento Grade de atendimento Capacidade Transportadoras Veículos …" at bounding box center [219, 104] width 439 height 208
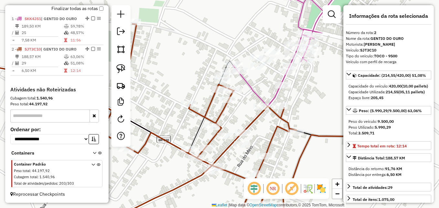
click at [212, 99] on icon at bounding box center [224, 126] width 293 height 204
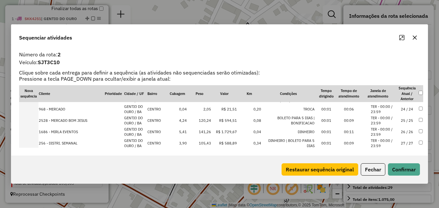
scroll to position [226, 0]
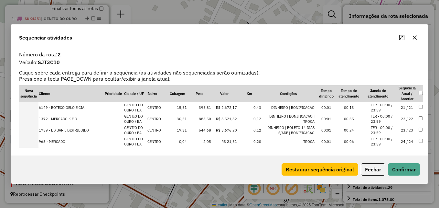
click at [416, 37] on icon "button" at bounding box center [415, 38] width 4 height 4
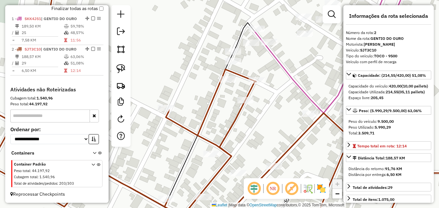
click at [207, 112] on icon at bounding box center [219, 103] width 527 height 249
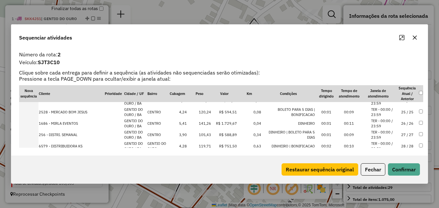
scroll to position [256, 0]
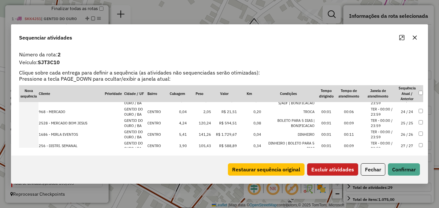
click at [341, 168] on button "Excluir atividades" at bounding box center [332, 169] width 51 height 12
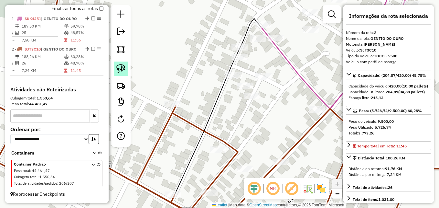
click at [122, 72] on img at bounding box center [120, 68] width 9 height 9
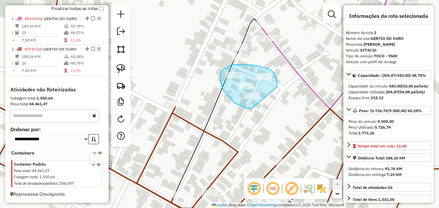
drag, startPoint x: 250, startPoint y: 108, endPoint x: 268, endPoint y: 99, distance: 20.0
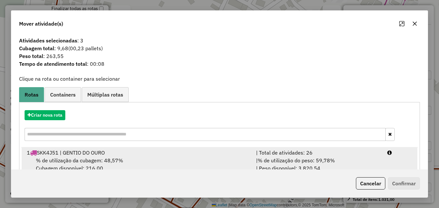
click at [130, 151] on div "1 SKK4J51 | GENTIO DO OURO" at bounding box center [137, 152] width 229 height 8
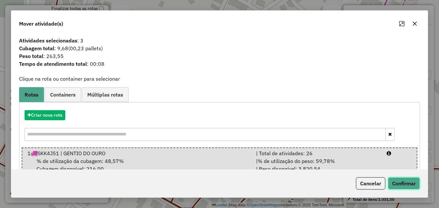
click at [412, 185] on button "Confirmar" at bounding box center [404, 183] width 32 height 12
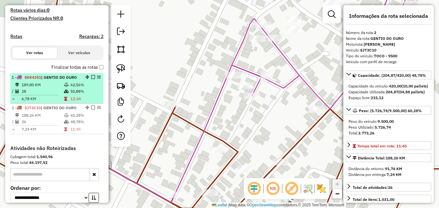
scroll to position [169, 0]
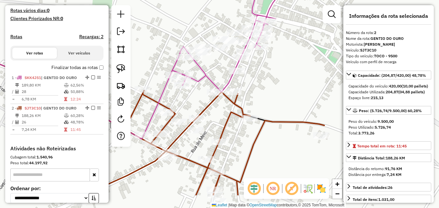
drag, startPoint x: 311, startPoint y: 165, endPoint x: 239, endPoint y: 131, distance: 79.7
click at [239, 131] on div "Janela de atendimento Grade de atendimento Capacidade Transportadoras Veículos …" at bounding box center [219, 104] width 439 height 208
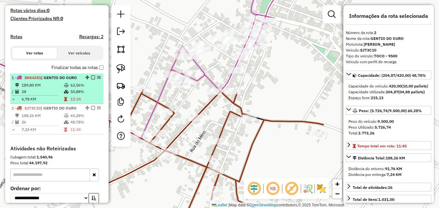
click at [62, 95] on td "28" at bounding box center [42, 91] width 42 height 6
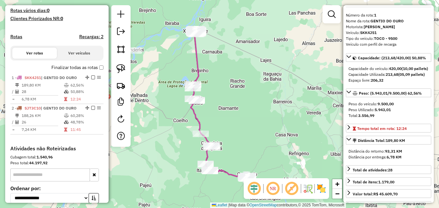
scroll to position [32, 0]
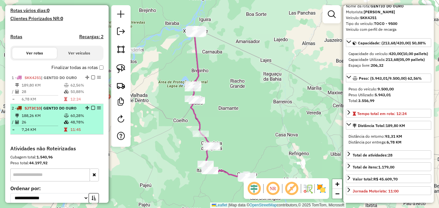
click at [60, 125] on td "26" at bounding box center [42, 122] width 42 height 6
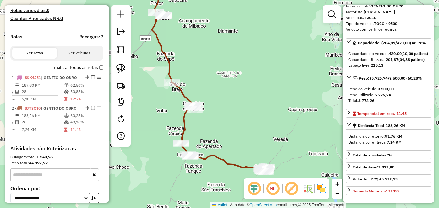
drag, startPoint x: 253, startPoint y: 133, endPoint x: 309, endPoint y: 100, distance: 65.4
click at [309, 100] on div "Janela de atendimento Grade de atendimento Capacidade Transportadoras Veículos …" at bounding box center [219, 104] width 439 height 208
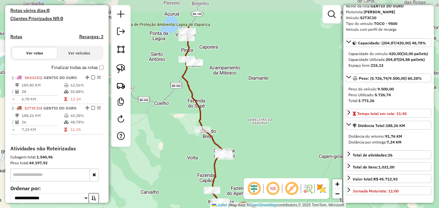
drag, startPoint x: 213, startPoint y: 62, endPoint x: 243, endPoint y: 104, distance: 52.4
click at [244, 105] on div "Janela de atendimento Grade de atendimento Capacidade Transportadoras Veículos …" at bounding box center [219, 104] width 439 height 208
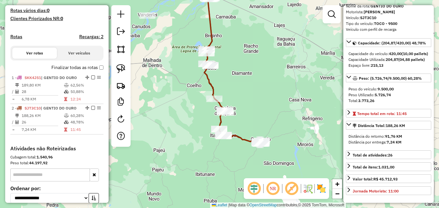
drag, startPoint x: 263, startPoint y: 107, endPoint x: 255, endPoint y: 90, distance: 18.5
click at [255, 90] on div "Janela de atendimento Grade de atendimento Capacidade Transportadoras Veículos …" at bounding box center [219, 104] width 439 height 208
click at [117, 68] on img at bounding box center [120, 68] width 9 height 9
click at [125, 47] on img at bounding box center [120, 49] width 9 height 9
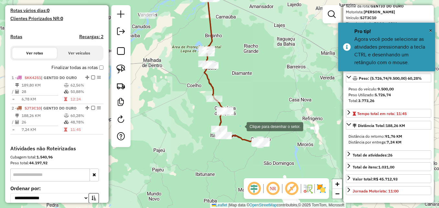
click at [240, 126] on div at bounding box center [240, 125] width 13 height 13
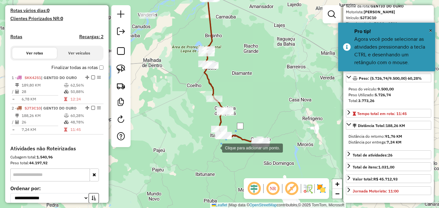
click at [216, 147] on div at bounding box center [215, 147] width 13 height 13
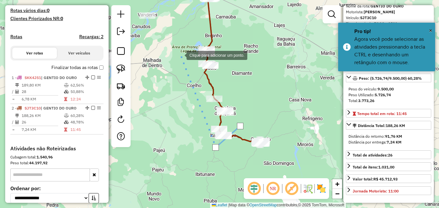
click at [180, 61] on div at bounding box center [180, 54] width 13 height 13
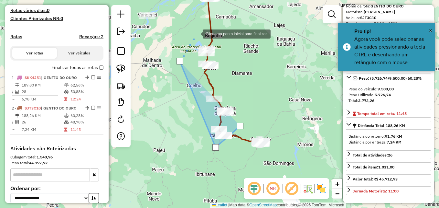
click at [196, 33] on div at bounding box center [196, 33] width 13 height 13
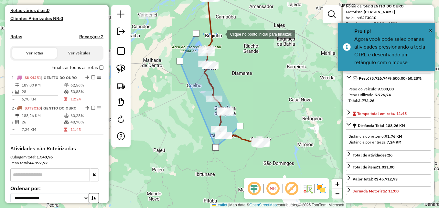
click at [221, 34] on div at bounding box center [220, 33] width 13 height 13
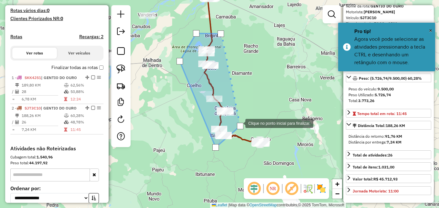
click at [239, 123] on div at bounding box center [240, 126] width 6 height 6
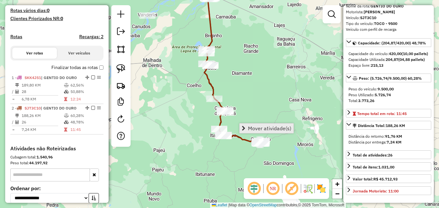
click at [253, 128] on span "Mover atividade(s)" at bounding box center [269, 128] width 43 height 5
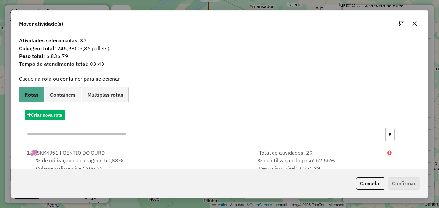
scroll to position [41, 0]
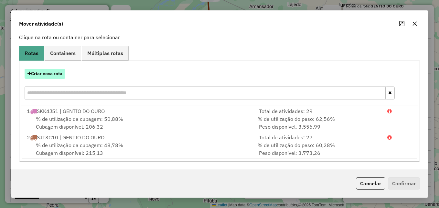
click at [65, 73] on button "Criar nova rota" at bounding box center [45, 74] width 41 height 10
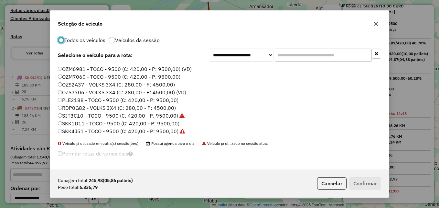
scroll to position [28, 0]
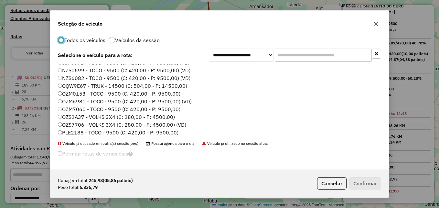
click at [98, 110] on label "OZM7060 - TOCO - 9500 (C: 420,00 - P: 9500,00)" at bounding box center [119, 109] width 123 height 8
click at [361, 184] on button "Confirmar" at bounding box center [365, 183] width 32 height 12
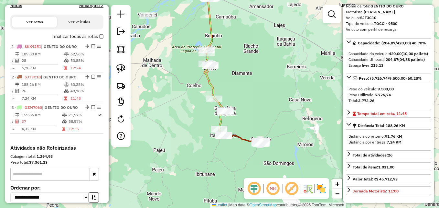
scroll to position [269, 0]
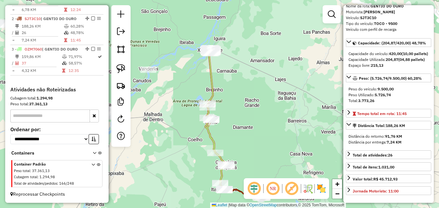
drag, startPoint x: 258, startPoint y: 101, endPoint x: 257, endPoint y: 148, distance: 46.3
click at [257, 148] on div "Janela de atendimento Grade de atendimento Capacidade Transportadoras Veículos …" at bounding box center [219, 104] width 439 height 208
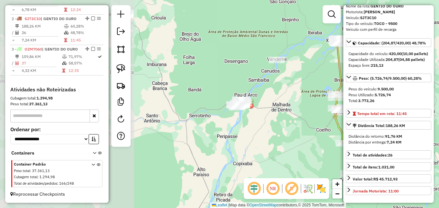
drag, startPoint x: 171, startPoint y: 144, endPoint x: 310, endPoint y: 133, distance: 139.2
click at [310, 133] on div "Janela de atendimento Grade de atendimento Capacidade Transportadoras Veículos …" at bounding box center [219, 104] width 439 height 208
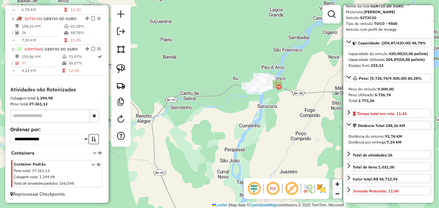
drag, startPoint x: 216, startPoint y: 107, endPoint x: 273, endPoint y: 133, distance: 62.1
click at [273, 133] on div "Janela de atendimento Grade de atendimento Capacidade Transportadoras Veículos …" at bounding box center [219, 104] width 439 height 208
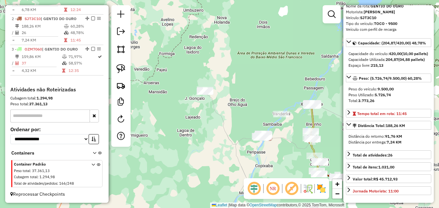
drag, startPoint x: 202, startPoint y: 86, endPoint x: 211, endPoint y: 114, distance: 29.6
click at [211, 114] on div "Janela de atendimento Grade de atendimento Capacidade Transportadoras Veículos …" at bounding box center [219, 104] width 439 height 208
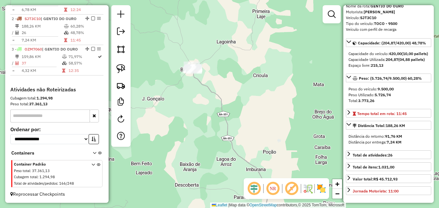
drag, startPoint x: 203, startPoint y: 93, endPoint x: 197, endPoint y: 116, distance: 23.9
click at [197, 116] on div "Janela de atendimento Grade de atendimento Capacidade Transportadoras Veículos …" at bounding box center [219, 104] width 439 height 208
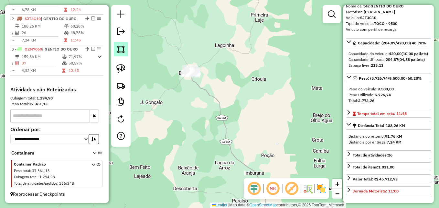
click at [121, 50] on img at bounding box center [120, 49] width 9 height 9
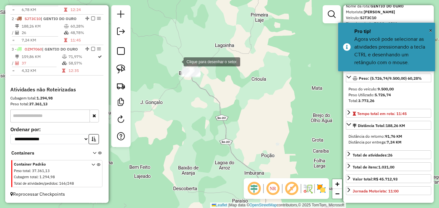
click at [177, 61] on div at bounding box center [177, 61] width 13 height 13
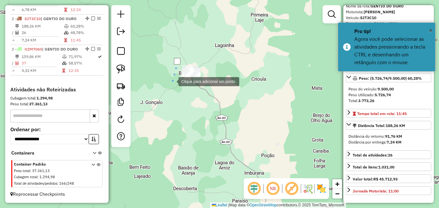
click at [172, 83] on div at bounding box center [172, 80] width 13 height 13
click at [184, 92] on div at bounding box center [177, 85] width 13 height 13
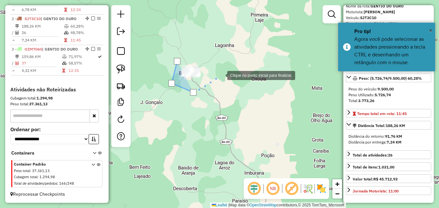
click at [221, 75] on div at bounding box center [220, 74] width 13 height 13
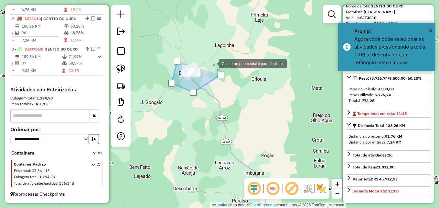
click at [213, 63] on div at bounding box center [212, 63] width 13 height 13
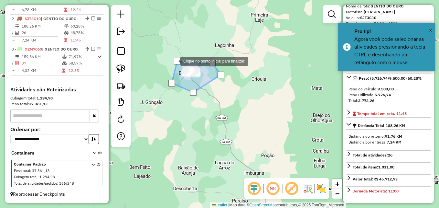
click at [174, 60] on div at bounding box center [177, 61] width 6 height 6
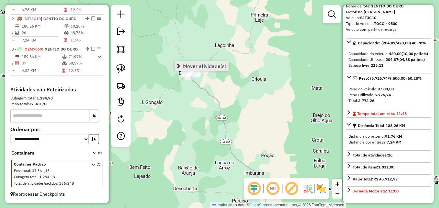
click at [188, 68] on span "Mover atividade(s)" at bounding box center [204, 65] width 43 height 5
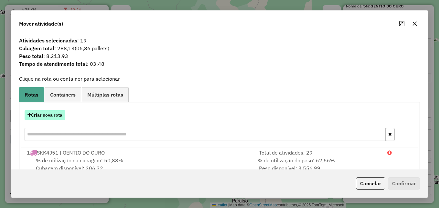
click at [61, 118] on button "Criar nova rota" at bounding box center [45, 115] width 41 height 10
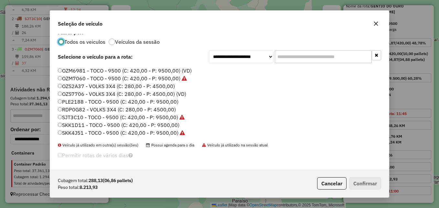
scroll to position [8, 0]
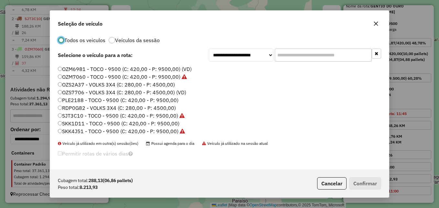
click at [110, 100] on label "PLE2188 - TOCO - 9500 (C: 420,00 - P: 9500,00)" at bounding box center [118, 100] width 121 height 8
click at [365, 189] on button "Confirmar" at bounding box center [365, 183] width 32 height 12
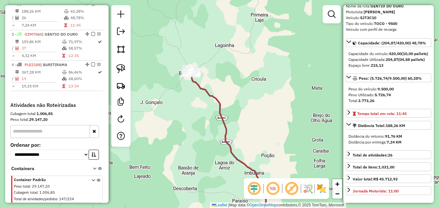
scroll to position [273, 0]
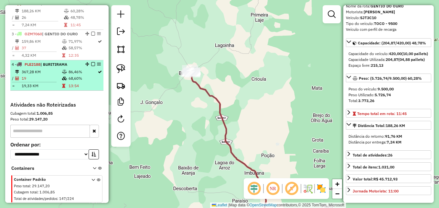
click at [56, 82] on td "19" at bounding box center [41, 78] width 40 height 6
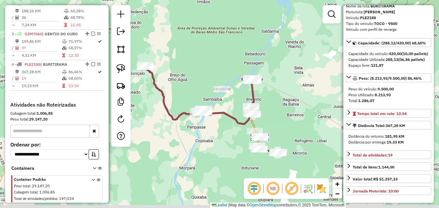
drag, startPoint x: 220, startPoint y: 157, endPoint x: 192, endPoint y: 140, distance: 32.4
click at [192, 140] on div "Janela de atendimento Grade de atendimento Capacidade Transportadoras Veículos …" at bounding box center [219, 104] width 439 height 208
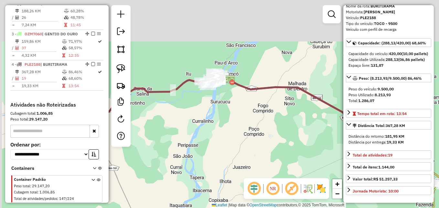
drag, startPoint x: 197, startPoint y: 86, endPoint x: 234, endPoint y: 178, distance: 98.8
click at [234, 178] on div "Janela de atendimento Grade de atendimento Capacidade Transportadoras Veículos …" at bounding box center [219, 104] width 439 height 208
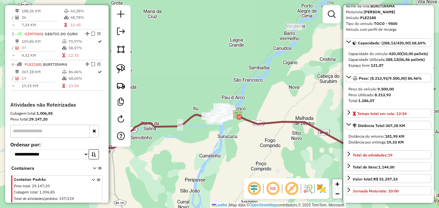
drag, startPoint x: 217, startPoint y: 132, endPoint x: 224, endPoint y: 178, distance: 45.8
click at [224, 178] on div "Janela de atendimento Grade de atendimento Capacidade Transportadoras Veículos …" at bounding box center [219, 104] width 439 height 208
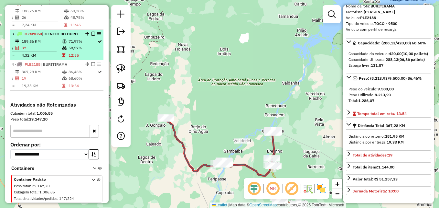
click at [45, 36] on span "| GENTIO DO OURO" at bounding box center [60, 33] width 36 height 5
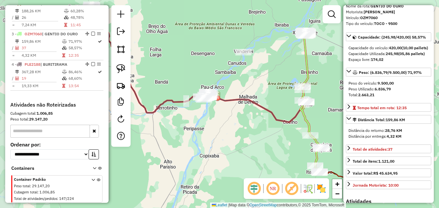
drag, startPoint x: 153, startPoint y: 128, endPoint x: 245, endPoint y: 126, distance: 91.6
click at [245, 126] on div "Janela de atendimento Grade de atendimento Capacidade Transportadoras Veículos …" at bounding box center [219, 104] width 439 height 208
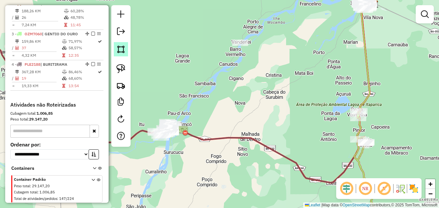
click at [122, 51] on img at bounding box center [120, 49] width 9 height 9
click at [121, 52] on em at bounding box center [121, 51] width 8 height 8
click at [118, 46] on img at bounding box center [120, 49] width 9 height 9
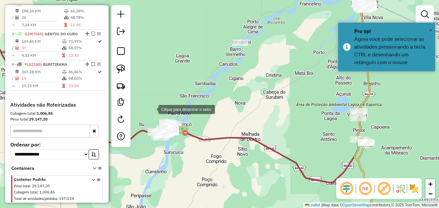
click at [152, 109] on div at bounding box center [152, 108] width 13 height 13
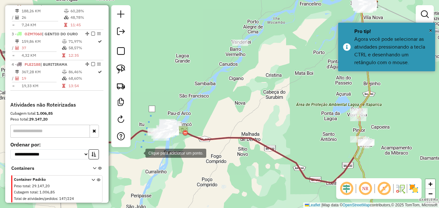
click at [139, 152] on div at bounding box center [139, 152] width 13 height 13
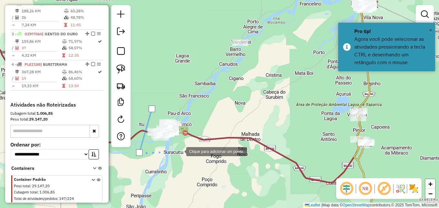
click at [181, 151] on div at bounding box center [179, 150] width 13 height 13
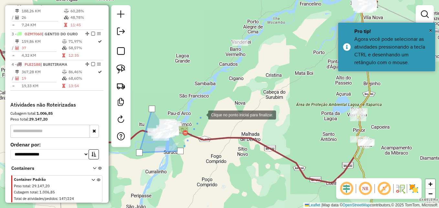
click at [202, 114] on div at bounding box center [201, 114] width 13 height 13
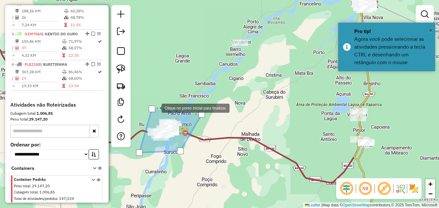
click at [152, 108] on div at bounding box center [152, 108] width 6 height 6
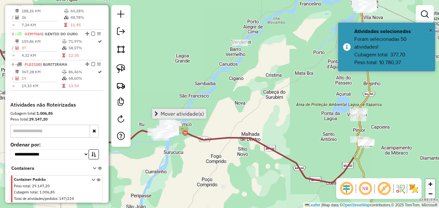
click at [169, 113] on span "Mover atividade(s)" at bounding box center [182, 113] width 43 height 5
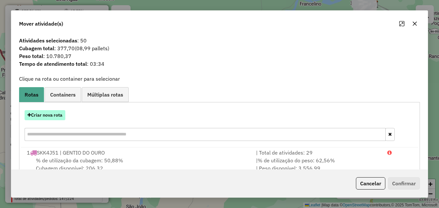
click at [49, 112] on button "Criar nova rota" at bounding box center [45, 115] width 41 height 10
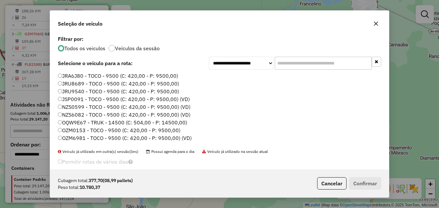
scroll to position [4, 2]
click at [375, 23] on icon "button" at bounding box center [376, 24] width 4 height 4
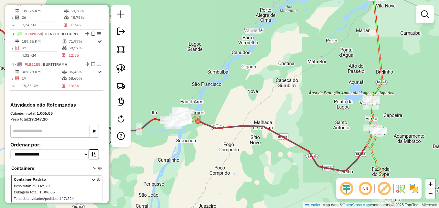
drag, startPoint x: 228, startPoint y: 110, endPoint x: 269, endPoint y: 80, distance: 50.9
click at [269, 80] on div "Janela de atendimento Grade de atendimento Capacidade Transportadoras Veículos …" at bounding box center [219, 104] width 439 height 208
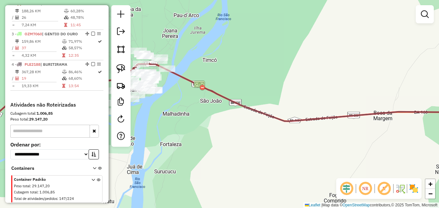
drag, startPoint x: 226, startPoint y: 104, endPoint x: 334, endPoint y: 67, distance: 113.7
click at [334, 67] on div "Janela de atendimento Grade de atendimento Capacidade Transportadoras Veículos …" at bounding box center [219, 104] width 439 height 208
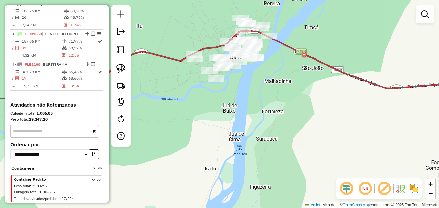
drag, startPoint x: 244, startPoint y: 96, endPoint x: 265, endPoint y: 86, distance: 23.6
click at [265, 86] on div "Janela de atendimento Grade de atendimento Capacidade Transportadoras Veículos …" at bounding box center [219, 104] width 439 height 208
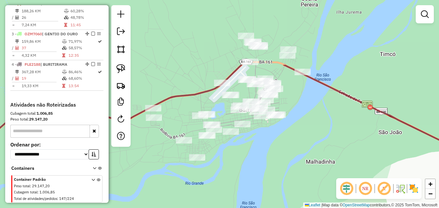
drag, startPoint x: 245, startPoint y: 86, endPoint x: 279, endPoint y: 154, distance: 75.9
click at [279, 154] on div "Janela de atendimento Grade de atendimento Capacidade Transportadoras Veículos …" at bounding box center [219, 104] width 439 height 208
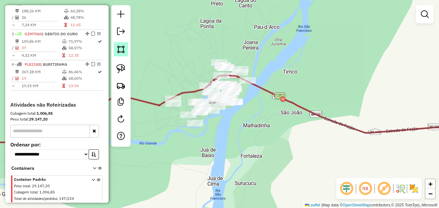
click at [122, 49] on img at bounding box center [120, 49] width 9 height 9
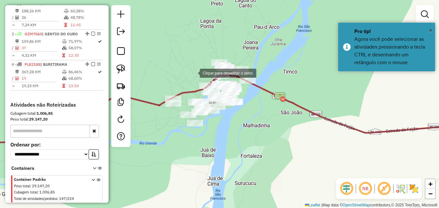
click at [193, 72] on div at bounding box center [193, 72] width 13 height 13
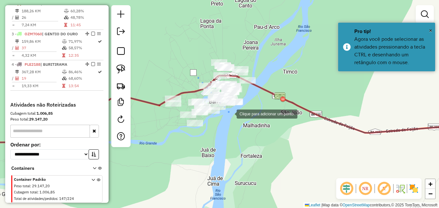
click at [230, 116] on div at bounding box center [230, 113] width 13 height 13
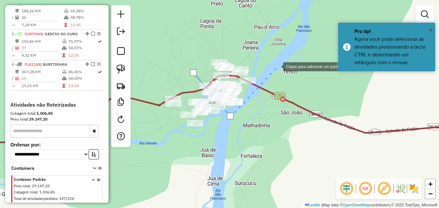
click at [277, 66] on div at bounding box center [276, 66] width 13 height 13
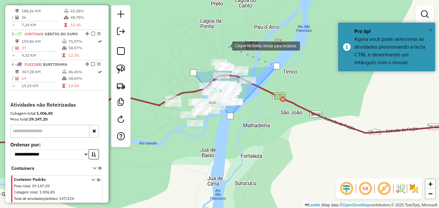
click at [226, 45] on div at bounding box center [225, 45] width 13 height 13
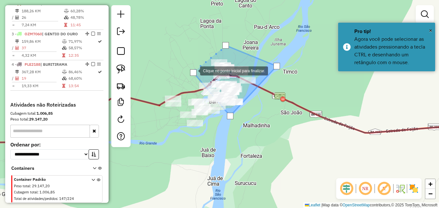
click at [194, 70] on div at bounding box center [193, 72] width 6 height 6
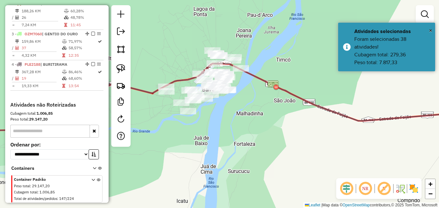
drag, startPoint x: 258, startPoint y: 107, endPoint x: 249, endPoint y: 93, distance: 16.4
click at [249, 93] on div "Janela de atendimento Grade de atendimento Capacidade Transportadoras Veículos …" at bounding box center [219, 104] width 439 height 208
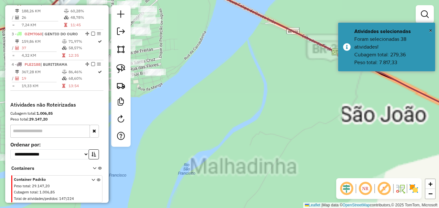
drag, startPoint x: 228, startPoint y: 90, endPoint x: 318, endPoint y: 144, distance: 104.9
click at [318, 146] on div "Janela de atendimento Grade de atendimento Capacidade Transportadoras Veículos …" at bounding box center [219, 104] width 439 height 208
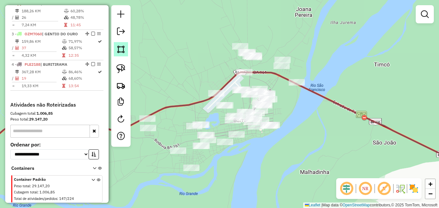
click at [122, 50] on img at bounding box center [120, 49] width 9 height 9
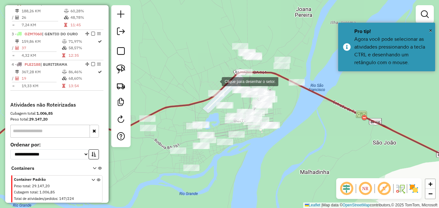
click at [215, 81] on div at bounding box center [215, 80] width 13 height 13
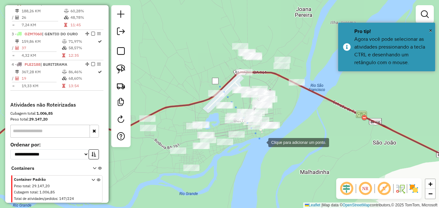
click at [262, 142] on div at bounding box center [262, 141] width 13 height 13
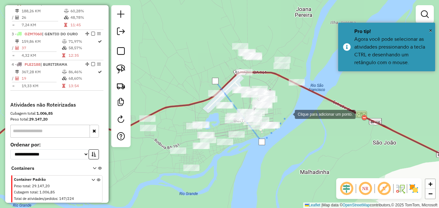
click at [294, 107] on div at bounding box center [288, 113] width 13 height 13
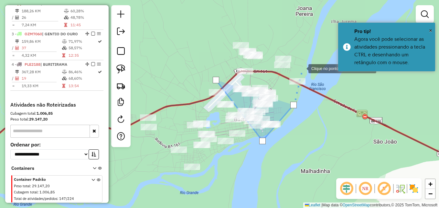
click at [303, 61] on div at bounding box center [302, 67] width 13 height 13
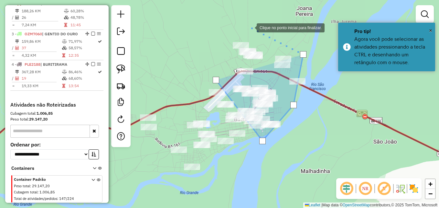
click at [250, 27] on div at bounding box center [250, 27] width 13 height 13
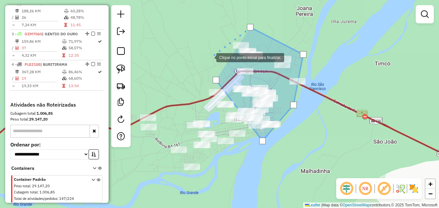
click at [209, 56] on div at bounding box center [209, 56] width 13 height 13
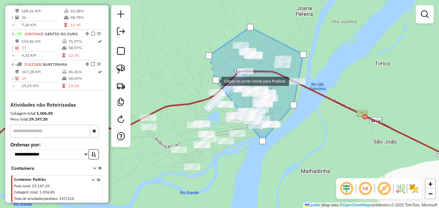
click at [215, 81] on div at bounding box center [216, 80] width 6 height 6
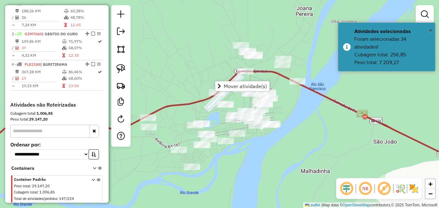
click at [203, 40] on div "Janela de atendimento Grade de atendimento Capacidade Transportadoras Veículos …" at bounding box center [219, 104] width 439 height 208
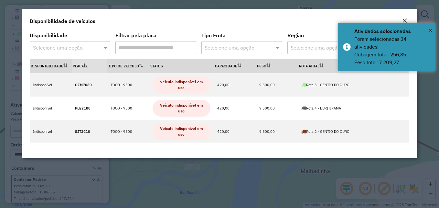
click at [404, 19] on em "Close" at bounding box center [404, 20] width 5 height 5
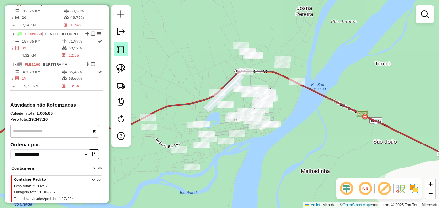
click at [120, 50] on img at bounding box center [120, 49] width 9 height 9
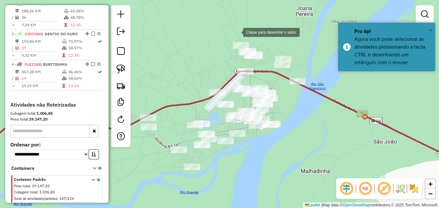
click at [237, 32] on div at bounding box center [236, 31] width 13 height 13
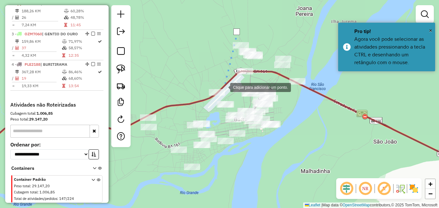
click at [224, 87] on div at bounding box center [223, 86] width 13 height 13
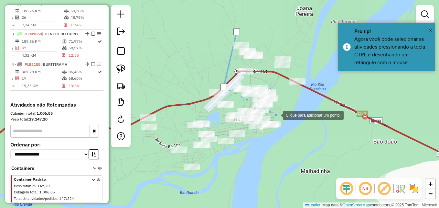
click at [277, 114] on div at bounding box center [276, 114] width 13 height 13
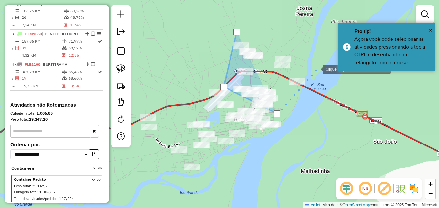
drag, startPoint x: 316, startPoint y: 69, endPoint x: 309, endPoint y: 54, distance: 16.5
click at [316, 69] on div at bounding box center [316, 68] width 13 height 13
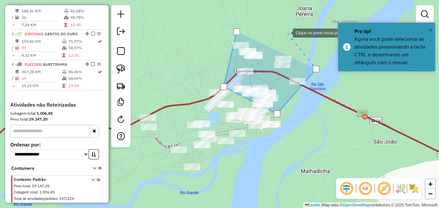
click at [281, 28] on div at bounding box center [286, 32] width 13 height 13
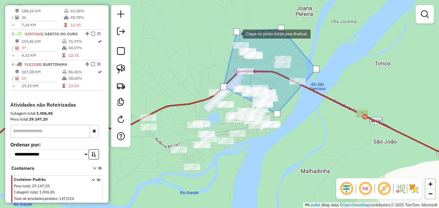
click at [236, 33] on div at bounding box center [237, 31] width 6 height 6
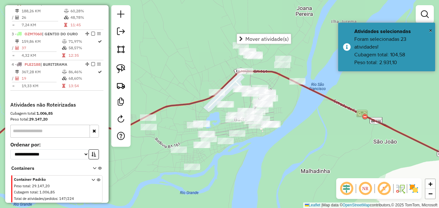
click at [287, 120] on div "Janela de atendimento Grade de atendimento Capacidade Transportadoras Veículos …" at bounding box center [219, 104] width 439 height 208
click at [125, 49] on img at bounding box center [120, 49] width 9 height 9
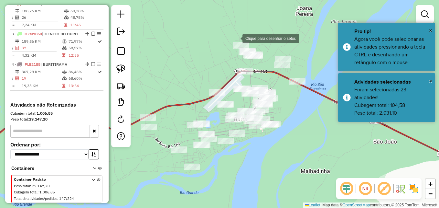
click at [235, 37] on div at bounding box center [236, 37] width 13 height 13
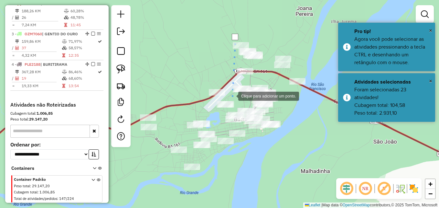
click at [232, 95] on div at bounding box center [231, 95] width 13 height 13
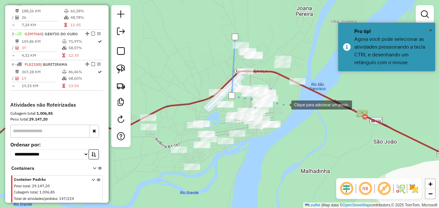
click at [286, 104] on div at bounding box center [285, 104] width 13 height 13
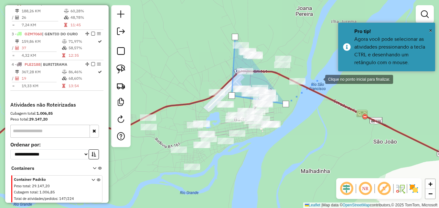
click at [319, 79] on div at bounding box center [318, 78] width 13 height 13
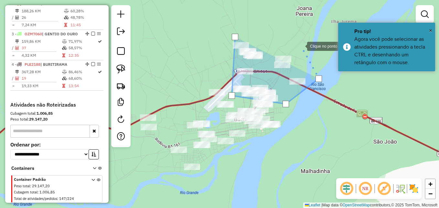
click at [301, 44] on div at bounding box center [300, 45] width 13 height 13
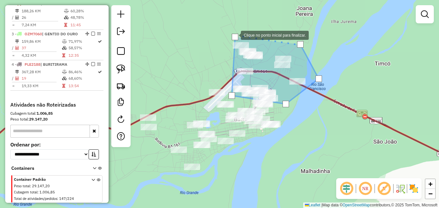
click at [235, 35] on div at bounding box center [235, 37] width 6 height 6
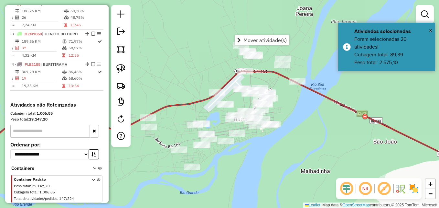
click at [308, 124] on div "Janela de atendimento Grade de atendimento Capacidade Transportadoras Veículos …" at bounding box center [219, 104] width 439 height 208
click at [117, 48] on img at bounding box center [120, 49] width 9 height 9
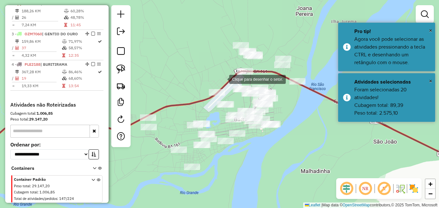
click at [223, 79] on div at bounding box center [222, 78] width 13 height 13
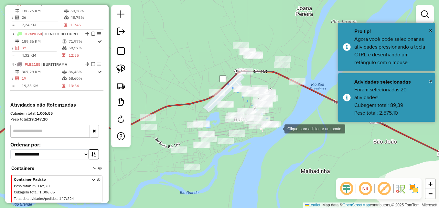
click at [278, 128] on div at bounding box center [278, 128] width 13 height 13
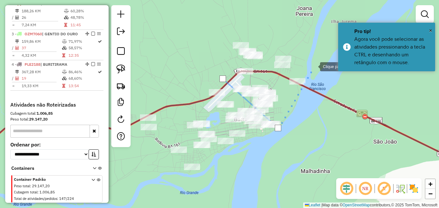
click at [314, 66] on div at bounding box center [313, 66] width 13 height 13
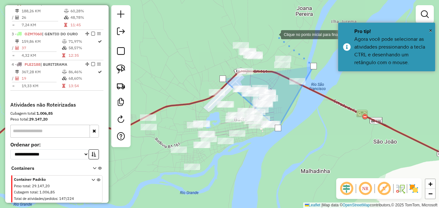
click at [275, 34] on div at bounding box center [274, 33] width 13 height 13
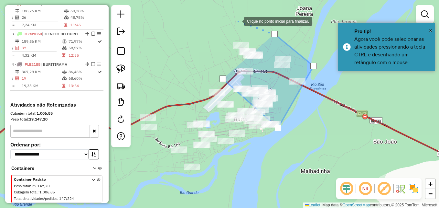
click at [238, 21] on div at bounding box center [237, 20] width 13 height 13
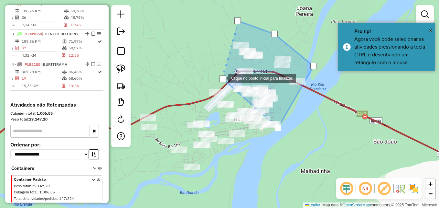
click at [222, 78] on div at bounding box center [223, 78] width 6 height 6
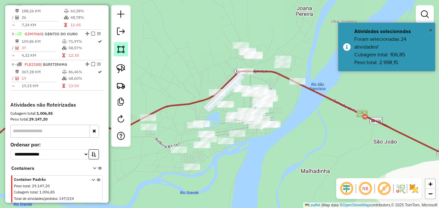
click at [123, 52] on img at bounding box center [120, 49] width 9 height 9
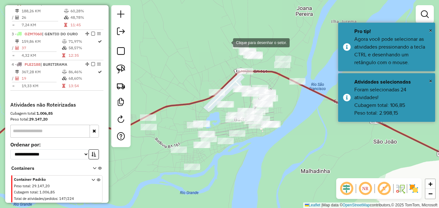
click at [227, 42] on div at bounding box center [226, 42] width 13 height 13
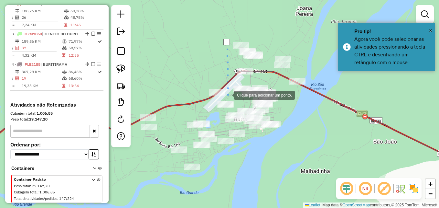
click at [228, 94] on div at bounding box center [227, 94] width 13 height 13
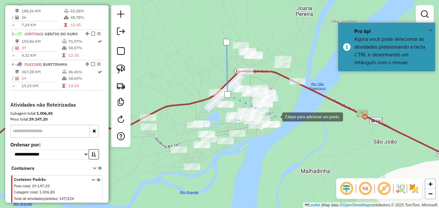
click at [276, 116] on div at bounding box center [275, 116] width 13 height 13
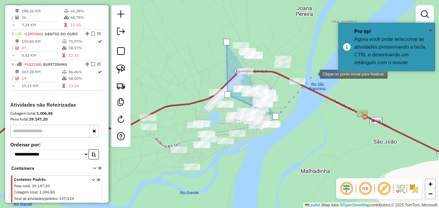
click at [313, 73] on div at bounding box center [313, 73] width 13 height 13
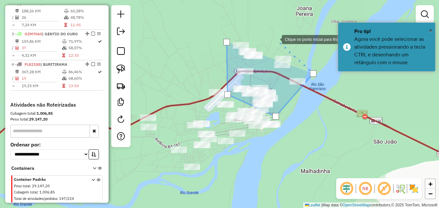
click at [276, 39] on div at bounding box center [275, 38] width 13 height 13
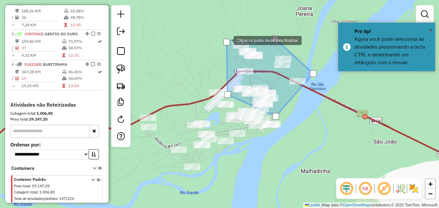
click at [227, 41] on div at bounding box center [227, 42] width 6 height 6
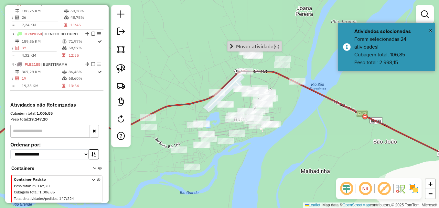
click at [215, 69] on div "Janela de atendimento Grade de atendimento Capacidade Transportadoras Veículos …" at bounding box center [219, 104] width 439 height 208
click at [123, 51] on img at bounding box center [120, 49] width 9 height 9
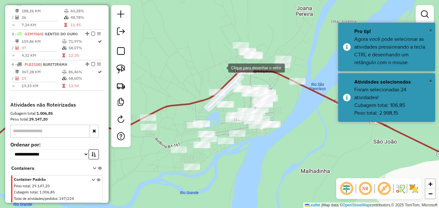
click at [222, 67] on div at bounding box center [221, 67] width 13 height 13
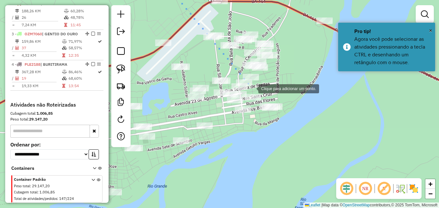
click at [252, 88] on div at bounding box center [252, 88] width 13 height 13
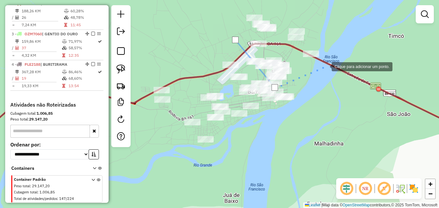
click at [326, 64] on div at bounding box center [325, 66] width 13 height 13
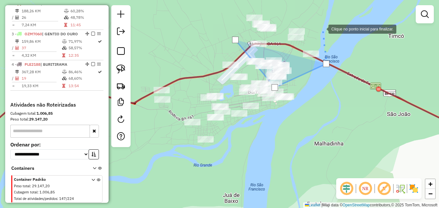
click at [322, 28] on div at bounding box center [322, 28] width 13 height 13
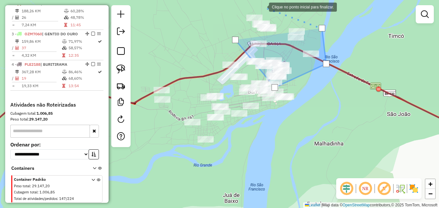
click at [263, 6] on div at bounding box center [262, 6] width 13 height 13
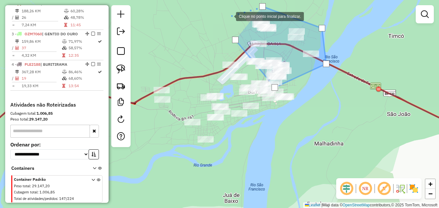
click at [230, 16] on div at bounding box center [229, 15] width 13 height 13
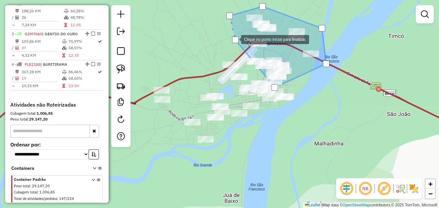
click at [235, 41] on div at bounding box center [235, 40] width 6 height 6
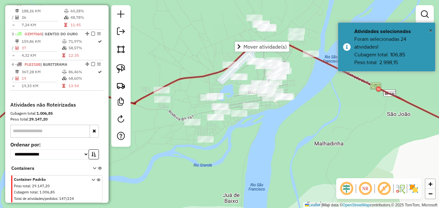
drag, startPoint x: 123, startPoint y: 51, endPoint x: 136, endPoint y: 53, distance: 13.4
click at [123, 51] on img at bounding box center [120, 49] width 9 height 9
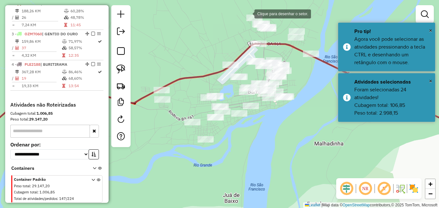
click at [248, 12] on div at bounding box center [248, 13] width 13 height 13
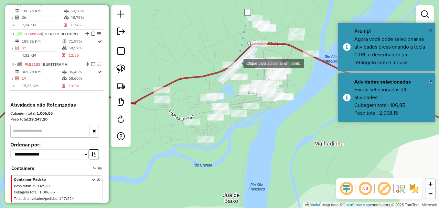
click at [237, 63] on div at bounding box center [237, 62] width 13 height 13
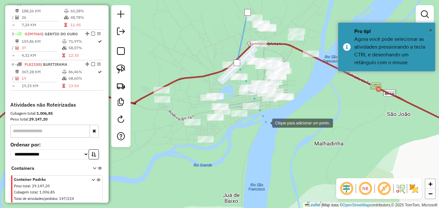
click at [267, 122] on div at bounding box center [265, 122] width 13 height 13
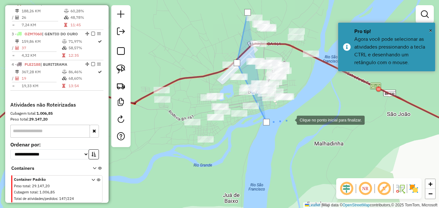
click at [297, 113] on div at bounding box center [290, 119] width 13 height 13
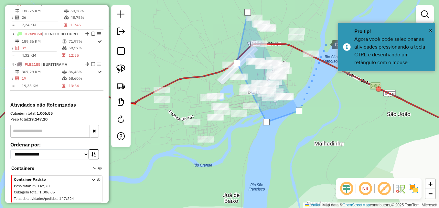
click at [325, 43] on div at bounding box center [325, 44] width 13 height 13
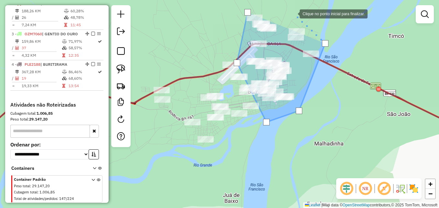
click at [293, 13] on div at bounding box center [293, 13] width 13 height 13
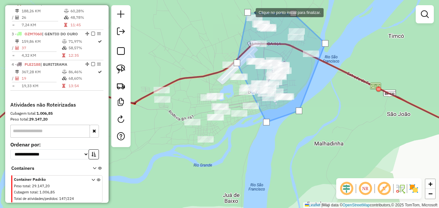
click at [249, 12] on div at bounding box center [248, 12] width 6 height 6
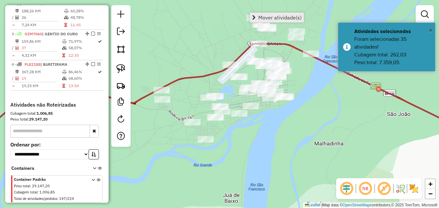
click at [261, 18] on span "Mover atividade(s)" at bounding box center [279, 17] width 43 height 5
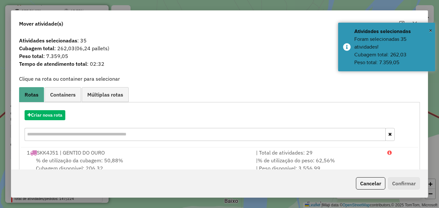
scroll to position [31, 0]
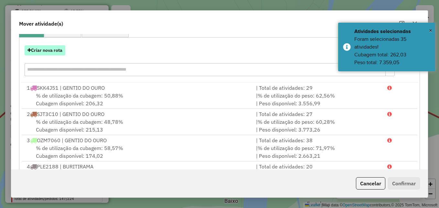
click at [50, 49] on button "Criar nova rota" at bounding box center [45, 50] width 41 height 10
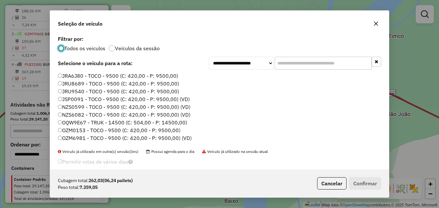
scroll to position [61, 0]
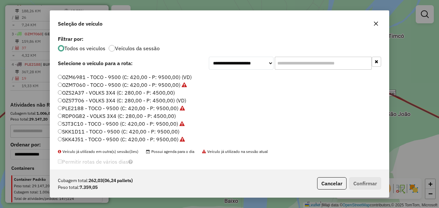
click at [102, 132] on label "SKK1D11 - TOCO - 9500 (C: 420,00 - P: 9500,00)" at bounding box center [119, 131] width 122 height 8
click at [356, 182] on button "Confirmar" at bounding box center [365, 183] width 32 height 12
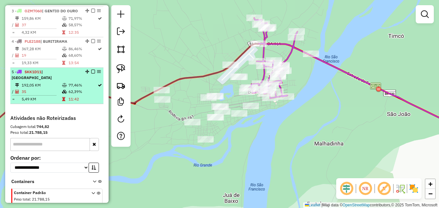
scroll to position [305, 0]
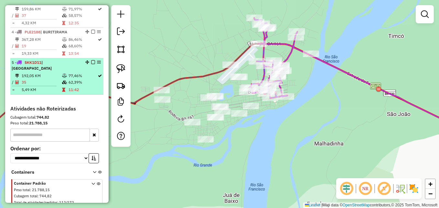
click at [48, 85] on td "35" at bounding box center [41, 82] width 40 height 6
select select "**********"
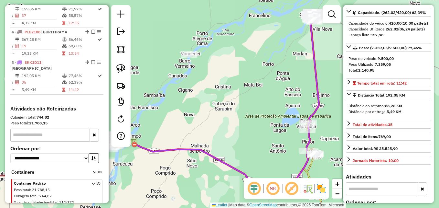
scroll to position [65, 0]
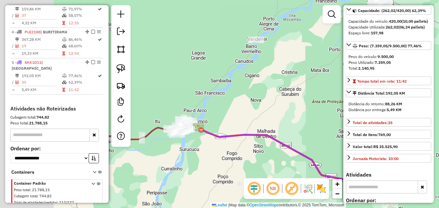
drag, startPoint x: 204, startPoint y: 135, endPoint x: 271, endPoint y: 120, distance: 68.7
click at [271, 120] on div "Janela de atendimento Grade de atendimento Capacidade Transportadoras Veículos …" at bounding box center [219, 104] width 439 height 208
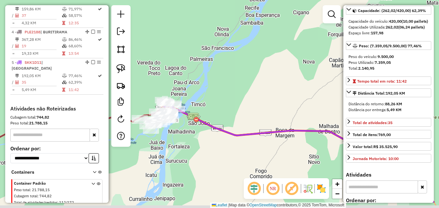
drag, startPoint x: 206, startPoint y: 113, endPoint x: 246, endPoint y: 74, distance: 55.4
click at [242, 76] on div "Janela de atendimento Grade de atendimento Capacidade Transportadoras Veículos …" at bounding box center [219, 104] width 439 height 208
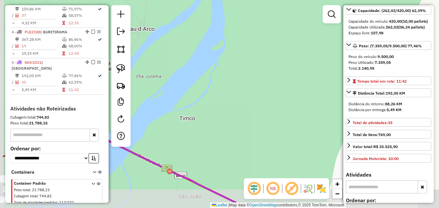
drag, startPoint x: 218, startPoint y: 79, endPoint x: 290, endPoint y: 44, distance: 79.3
click at [290, 45] on div "Janela de atendimento Grade de atendimento Capacidade Transportadoras Veículos …" at bounding box center [219, 104] width 439 height 208
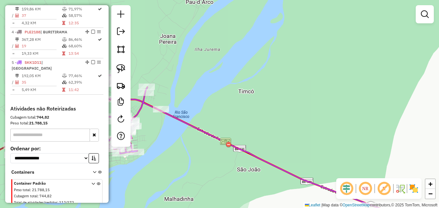
drag, startPoint x: 227, startPoint y: 71, endPoint x: 292, endPoint y: 43, distance: 69.9
click at [292, 43] on div "Janela de atendimento Grade de atendimento Capacidade Transportadoras Veículos …" at bounding box center [219, 104] width 439 height 208
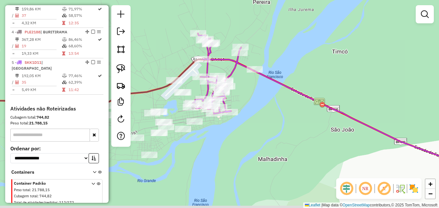
drag, startPoint x: 232, startPoint y: 69, endPoint x: 253, endPoint y: 61, distance: 22.4
click at [253, 61] on div "Janela de atendimento Grade de atendimento Capacidade Transportadoras Veículos …" at bounding box center [219, 104] width 439 height 208
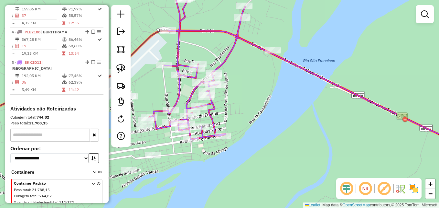
click at [190, 96] on icon at bounding box center [210, 59] width 122 height 160
select select "**********"
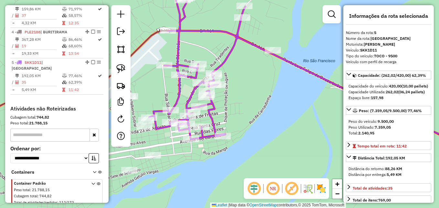
click at [190, 96] on icon at bounding box center [210, 59] width 122 height 160
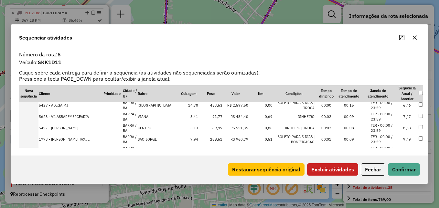
scroll to position [0, 0]
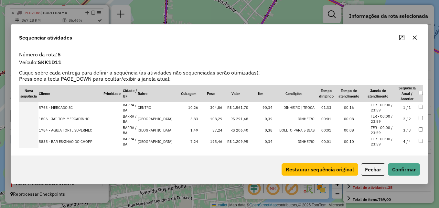
click at [416, 40] on icon "button" at bounding box center [414, 37] width 5 height 5
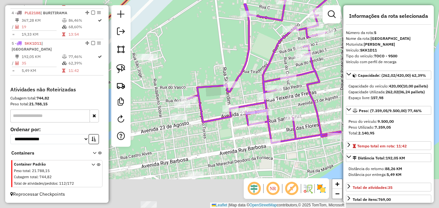
drag, startPoint x: 260, startPoint y: 92, endPoint x: 342, endPoint y: 51, distance: 91.1
click at [341, 51] on div "Janela de atendimento Grade de atendimento Capacidade Transportadoras Veículos …" at bounding box center [219, 104] width 439 height 208
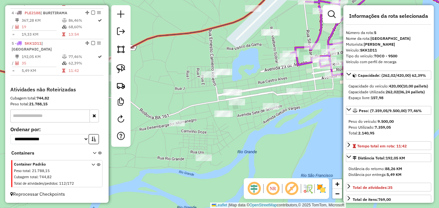
drag, startPoint x: 262, startPoint y: 102, endPoint x: 290, endPoint y: 81, distance: 35.0
click at [290, 81] on div "Janela de atendimento Grade de atendimento Capacidade Transportadoras Veículos …" at bounding box center [219, 104] width 439 height 208
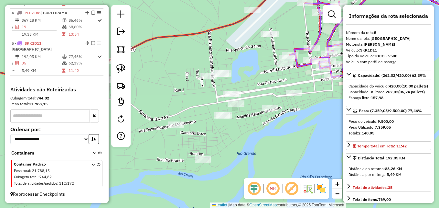
drag, startPoint x: 306, startPoint y: 84, endPoint x: 302, endPoint y: 88, distance: 5.9
click at [302, 88] on div "Janela de atendimento Grade de atendimento Capacidade Transportadoras Veículos …" at bounding box center [219, 104] width 439 height 208
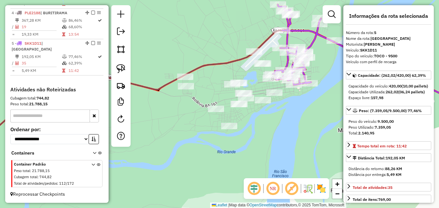
drag, startPoint x: 302, startPoint y: 113, endPoint x: 285, endPoint y: 117, distance: 17.7
click at [285, 117] on div "Janela de atendimento Grade de atendimento Capacidade Transportadoras Veículos …" at bounding box center [219, 104] width 439 height 208
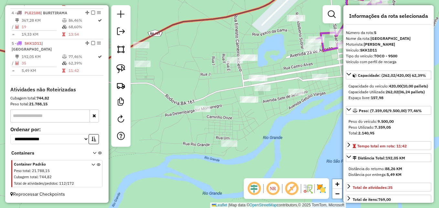
drag, startPoint x: 296, startPoint y: 113, endPoint x: 330, endPoint y: 92, distance: 39.6
click at [330, 92] on div "Janela de atendimento Grade de atendimento Capacidade Transportadoras Veículos …" at bounding box center [219, 104] width 439 height 208
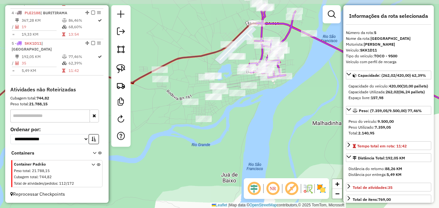
drag, startPoint x: 168, startPoint y: 62, endPoint x: 190, endPoint y: 86, distance: 32.3
click at [190, 86] on div "Janela de atendimento Grade de atendimento Capacidade Transportadoras Veículos …" at bounding box center [219, 104] width 439 height 208
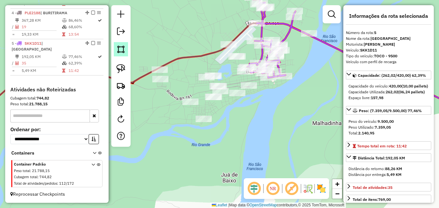
click at [121, 49] on img at bounding box center [120, 49] width 9 height 9
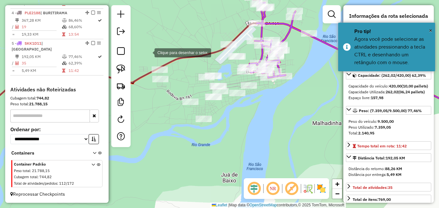
click at [148, 52] on div at bounding box center [148, 52] width 13 height 13
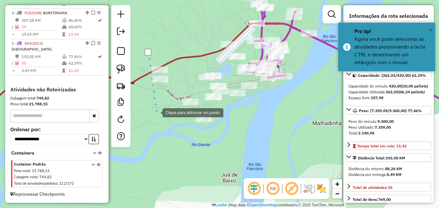
click at [159, 118] on div at bounding box center [156, 111] width 13 height 13
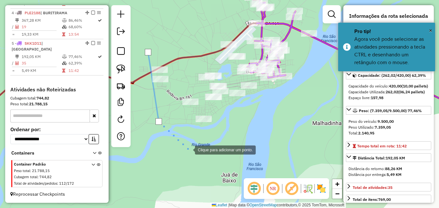
click at [192, 149] on div at bounding box center [188, 149] width 13 height 13
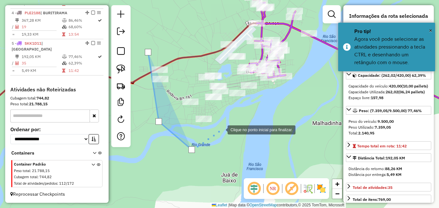
click at [228, 123] on div at bounding box center [221, 129] width 13 height 13
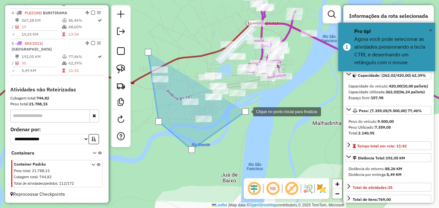
click at [253, 104] on div at bounding box center [246, 110] width 13 height 13
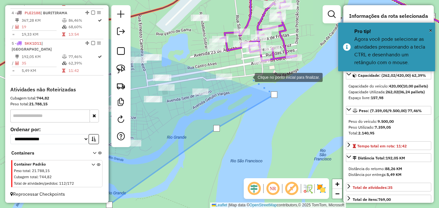
click at [248, 77] on div at bounding box center [248, 76] width 13 height 13
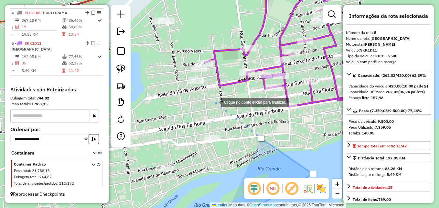
click at [215, 102] on div at bounding box center [214, 101] width 13 height 13
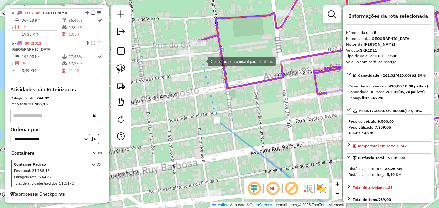
click at [202, 61] on div at bounding box center [201, 60] width 13 height 13
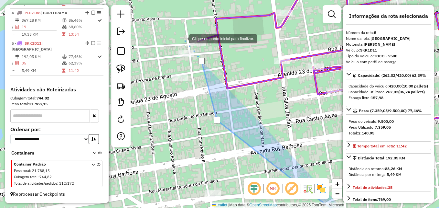
click at [182, 38] on div at bounding box center [182, 38] width 13 height 13
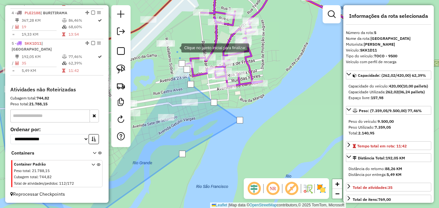
click at [175, 47] on div at bounding box center [175, 47] width 13 height 13
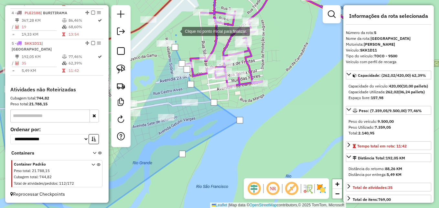
click at [172, 27] on div at bounding box center [175, 30] width 13 height 13
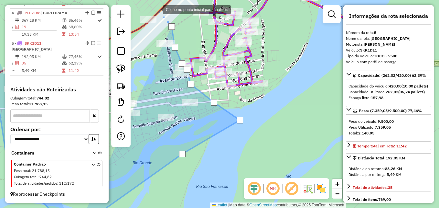
click at [157, 9] on div at bounding box center [156, 9] width 13 height 13
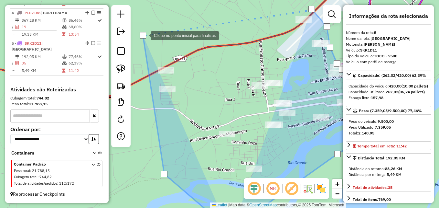
click at [144, 35] on div at bounding box center [143, 35] width 6 height 6
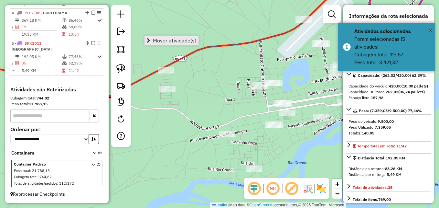
click at [169, 42] on span "Mover atividade(s)" at bounding box center [174, 40] width 43 height 5
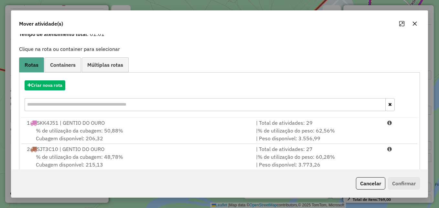
scroll to position [65, 0]
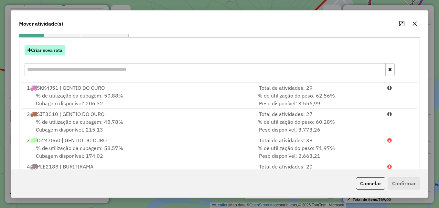
click at [50, 49] on button "Criar nova rota" at bounding box center [45, 50] width 41 height 10
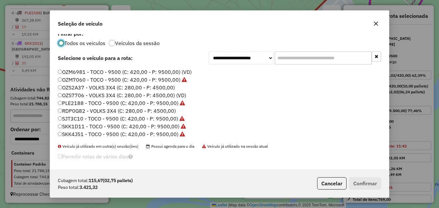
scroll to position [8, 0]
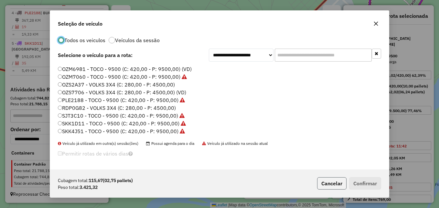
click at [335, 184] on button "Cancelar" at bounding box center [331, 183] width 29 height 12
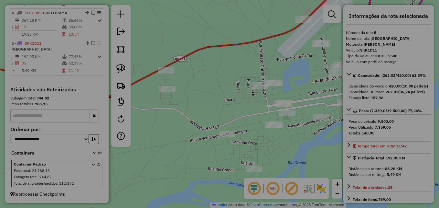
scroll to position [0, 0]
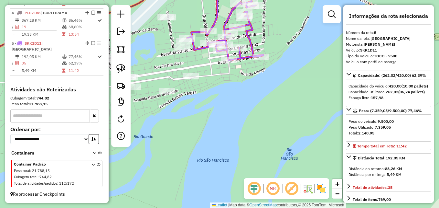
drag, startPoint x: 302, startPoint y: 148, endPoint x: 148, endPoint y: 122, distance: 156.5
click at [148, 122] on div "Janela de atendimento Grade de atendimento Capacidade Transportadoras Veículos …" at bounding box center [219, 104] width 439 height 208
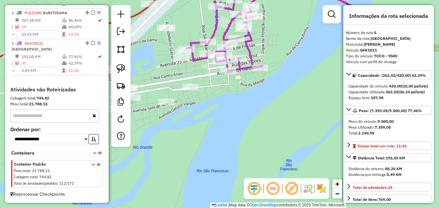
drag, startPoint x: 253, startPoint y: 95, endPoint x: 248, endPoint y: 132, distance: 37.8
click at [248, 132] on div "Janela de atendimento Grade de atendimento Capacidade Transportadoras Veículos …" at bounding box center [219, 104] width 439 height 208
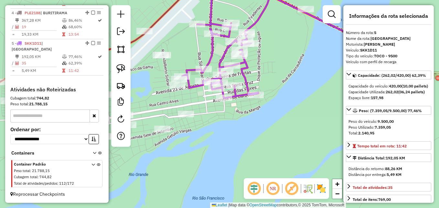
click at [294, 107] on div "Janela de atendimento Grade de atendimento Capacidade Transportadoras Veículos …" at bounding box center [219, 104] width 439 height 208
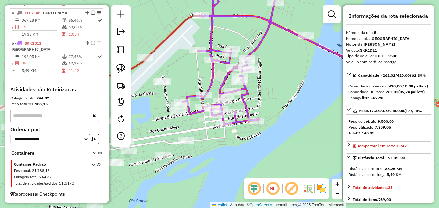
drag, startPoint x: 211, startPoint y: 145, endPoint x: 281, endPoint y: 157, distance: 71.3
click at [281, 157] on div "Janela de atendimento Grade de atendimento Capacidade Transportadoras Veículos …" at bounding box center [219, 104] width 439 height 208
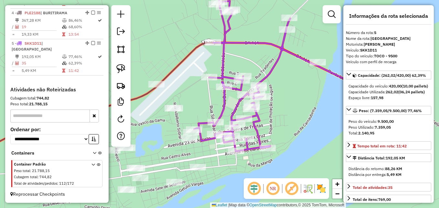
drag, startPoint x: 330, startPoint y: 99, endPoint x: 272, endPoint y: 114, distance: 59.7
click at [272, 114] on div "Janela de atendimento Grade de atendimento Capacidade Transportadoras Veículos …" at bounding box center [219, 104] width 439 height 208
click at [265, 78] on icon at bounding box center [255, 71] width 122 height 160
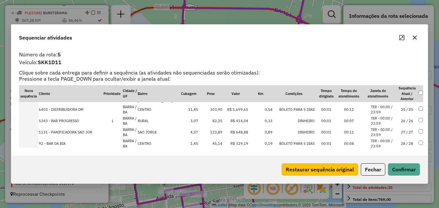
scroll to position [259, 0]
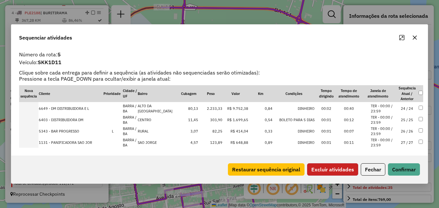
click at [345, 167] on button "Excluir atividades" at bounding box center [332, 169] width 51 height 12
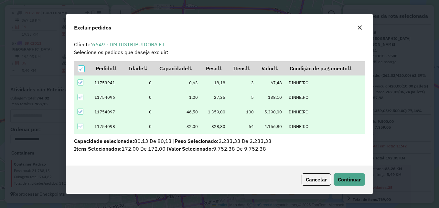
scroll to position [0, 0]
click at [356, 181] on span "Continuar" at bounding box center [349, 179] width 23 height 6
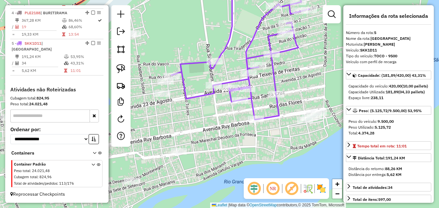
drag, startPoint x: 290, startPoint y: 161, endPoint x: 337, endPoint y: 58, distance: 113.2
click at [337, 58] on div "Janela de atendimento Grade de atendimento Capacidade Transportadoras Veículos …" at bounding box center [219, 104] width 439 height 208
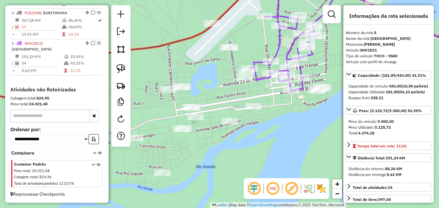
drag, startPoint x: 253, startPoint y: 138, endPoint x: 268, endPoint y: 110, distance: 31.7
click at [268, 110] on div "Janela de atendimento Grade de atendimento Capacidade Transportadoras Veículos …" at bounding box center [219, 104] width 439 height 208
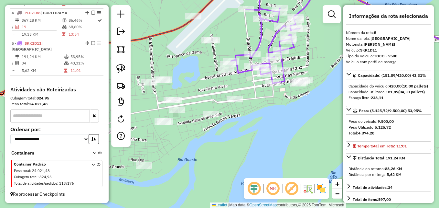
drag, startPoint x: 221, startPoint y: 143, endPoint x: 188, endPoint y: 136, distance: 33.7
click at [188, 136] on div "Janela de atendimento Grade de atendimento Capacidade Transportadoras Veículos …" at bounding box center [219, 104] width 439 height 208
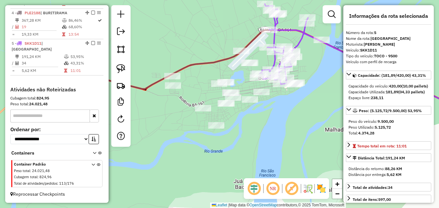
drag, startPoint x: 194, startPoint y: 129, endPoint x: 246, endPoint y: 120, distance: 52.2
click at [246, 120] on div "Janela de atendimento Grade de atendimento Capacidade Transportadoras Veículos …" at bounding box center [219, 104] width 439 height 208
click at [119, 50] on img at bounding box center [120, 49] width 9 height 9
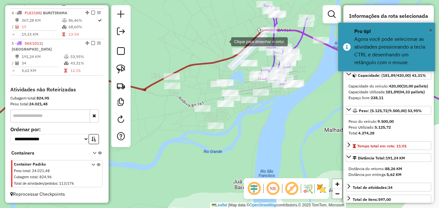
click at [225, 40] on div at bounding box center [224, 41] width 13 height 13
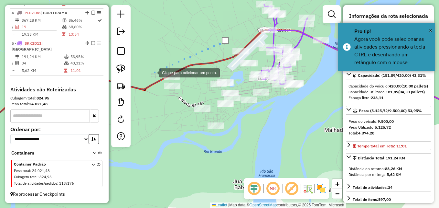
click at [153, 72] on div at bounding box center [152, 72] width 13 height 13
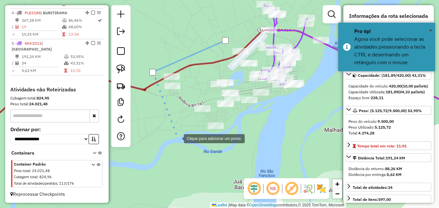
click at [178, 138] on div at bounding box center [177, 137] width 13 height 13
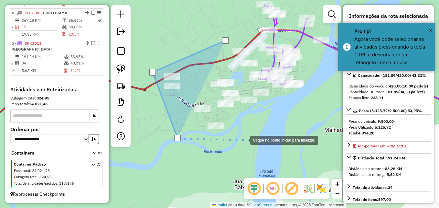
click at [244, 139] on div at bounding box center [243, 139] width 13 height 13
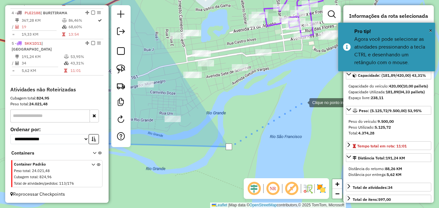
click at [303, 102] on div at bounding box center [303, 101] width 13 height 13
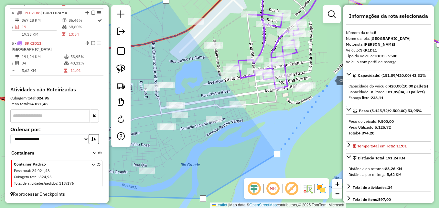
click at [330, 80] on div at bounding box center [330, 79] width 13 height 13
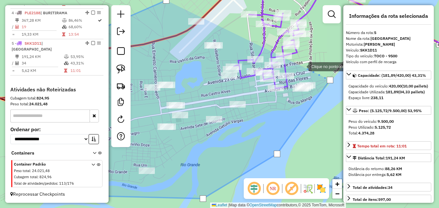
click at [302, 66] on div at bounding box center [302, 66] width 13 height 13
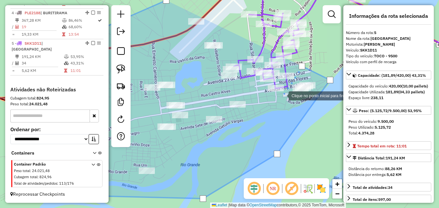
click at [282, 95] on div at bounding box center [282, 95] width 13 height 13
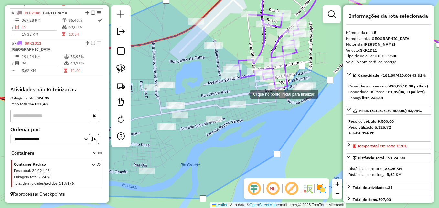
click at [244, 93] on div at bounding box center [243, 93] width 13 height 13
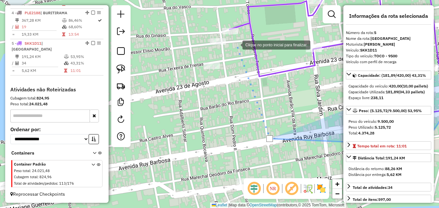
click at [236, 44] on div at bounding box center [236, 44] width 13 height 13
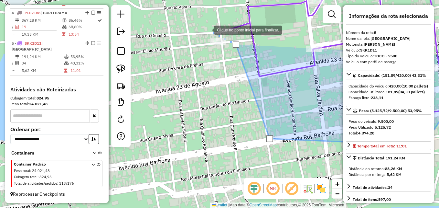
click at [204, 28] on div at bounding box center [207, 29] width 13 height 13
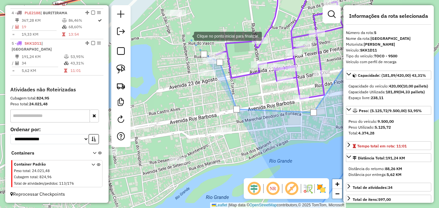
click at [186, 39] on div at bounding box center [187, 35] width 13 height 13
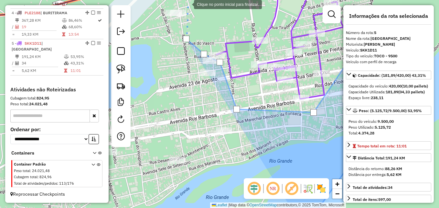
click at [187, 4] on div at bounding box center [187, 3] width 13 height 13
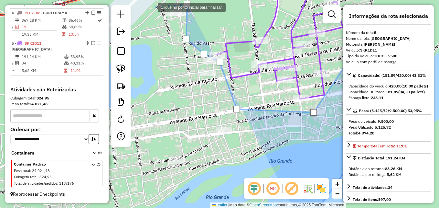
click at [151, 7] on div at bounding box center [151, 6] width 13 height 13
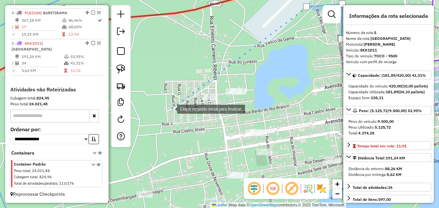
click at [171, 108] on div at bounding box center [170, 108] width 13 height 13
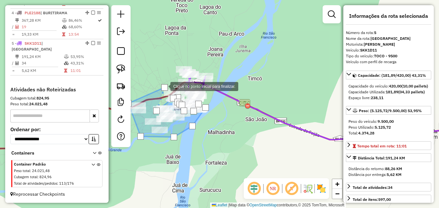
click at [164, 86] on div at bounding box center [164, 87] width 6 height 6
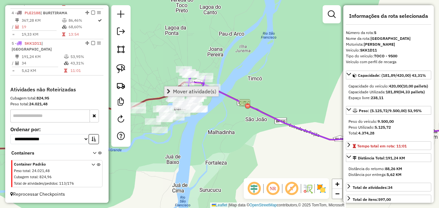
click at [171, 91] on link "Mover atividade(s)" at bounding box center [192, 91] width 54 height 10
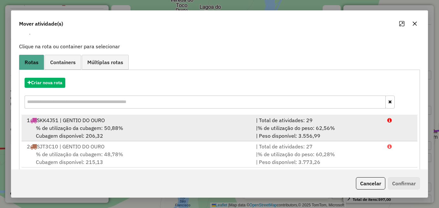
scroll to position [21, 0]
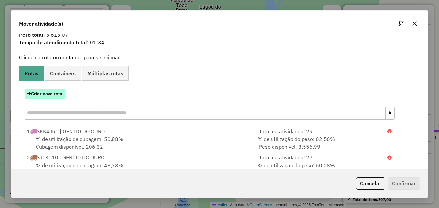
click at [55, 93] on button "Criar nova rota" at bounding box center [45, 94] width 41 height 10
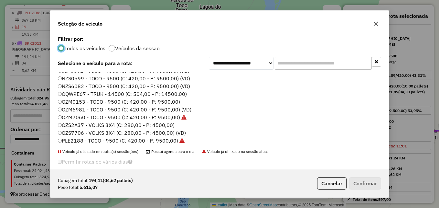
scroll to position [0, 0]
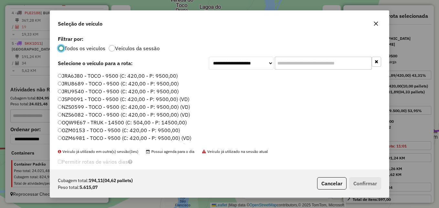
click at [97, 94] on label "JRU9540 - TOCO - 9500 (C: 420,00 - P: 9500,00)" at bounding box center [118, 91] width 121 height 8
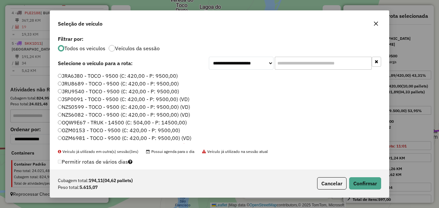
click at [100, 139] on label "OZM6981 - TOCO - 9500 (C: 420,00 - P: 9500,00) (VD)" at bounding box center [125, 138] width 134 height 8
click at [364, 186] on button "Confirmar" at bounding box center [365, 183] width 32 height 12
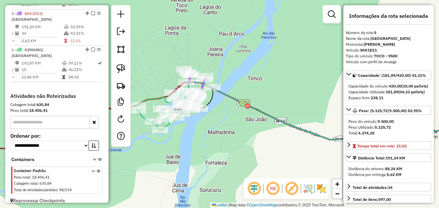
scroll to position [370, 0]
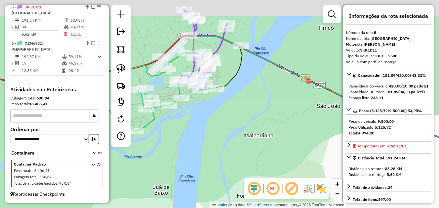
drag, startPoint x: 195, startPoint y: 125, endPoint x: 246, endPoint y: 158, distance: 59.7
click at [246, 158] on div "Janela de atendimento Grade de atendimento Capacidade Transportadoras Veículos …" at bounding box center [219, 104] width 439 height 208
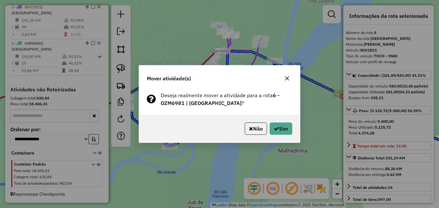
click at [286, 79] on icon "button" at bounding box center [287, 78] width 5 height 5
click at [270, 124] on button "Sim" at bounding box center [281, 128] width 23 height 12
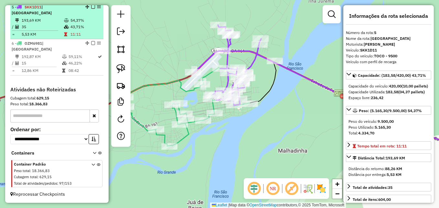
click at [59, 31] on td at bounding box center [38, 30] width 52 height 1
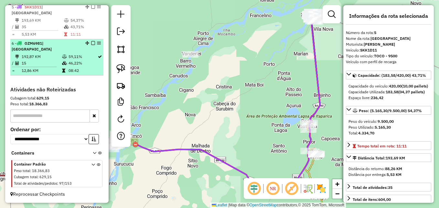
click at [62, 55] on li "6 - OZM6981 | BARRA DO RIO GRANDE 192,87 KM 59,11% / 15 46,22% = 12,86 KM 08:42" at bounding box center [56, 57] width 93 height 36
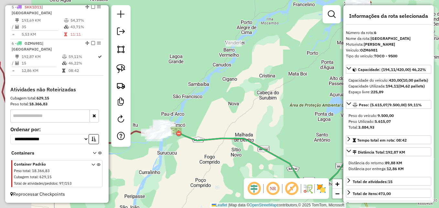
drag, startPoint x: 210, startPoint y: 135, endPoint x: 297, endPoint y: 119, distance: 88.3
click at [297, 119] on div "Janela de atendimento Grade de atendimento Capacidade Transportadoras Veículos …" at bounding box center [219, 104] width 439 height 208
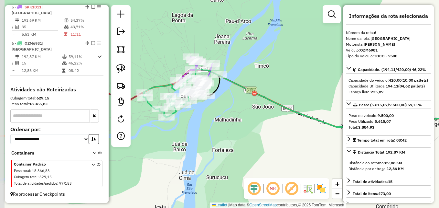
drag, startPoint x: 209, startPoint y: 138, endPoint x: 281, endPoint y: 142, distance: 72.9
click at [281, 142] on div "Janela de atendimento Grade de atendimento Capacidade Transportadoras Veículos …" at bounding box center [219, 104] width 439 height 208
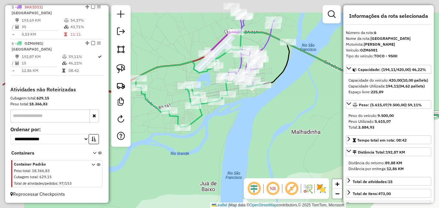
drag, startPoint x: 186, startPoint y: 108, endPoint x: 233, endPoint y: 138, distance: 55.2
click at [233, 138] on div "Janela de atendimento Grade de atendimento Capacidade Transportadoras Veículos …" at bounding box center [219, 104] width 439 height 208
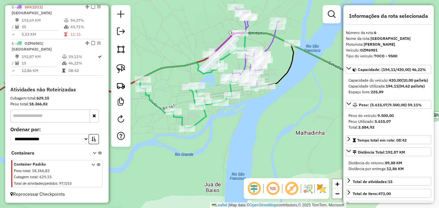
click at [205, 117] on icon at bounding box center [203, 95] width 127 height 66
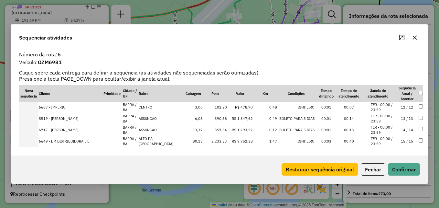
scroll to position [129, 0]
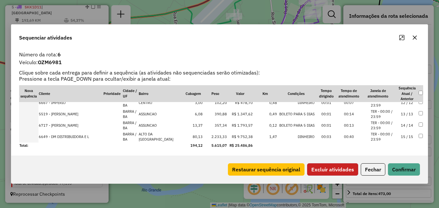
click at [335, 170] on button "Excluir atividades" at bounding box center [332, 169] width 51 height 12
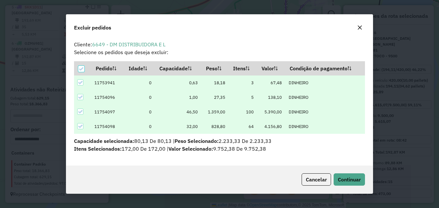
scroll to position [0, 0]
click at [344, 187] on div "Cancelar Continuar" at bounding box center [219, 179] width 307 height 28
click at [347, 181] on span "Continuar" at bounding box center [349, 179] width 23 height 6
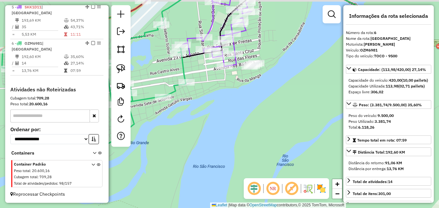
drag, startPoint x: 305, startPoint y: 149, endPoint x: 208, endPoint y: 160, distance: 97.0
click at [208, 160] on div "Janela de atendimento Grade de atendimento Capacidade Transportadoras Veículos …" at bounding box center [219, 104] width 439 height 208
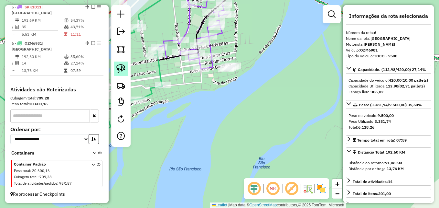
click at [122, 69] on img at bounding box center [120, 68] width 9 height 9
drag, startPoint x: 246, startPoint y: 76, endPoint x: 240, endPoint y: 51, distance: 25.7
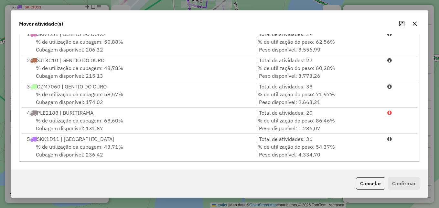
scroll to position [28, 0]
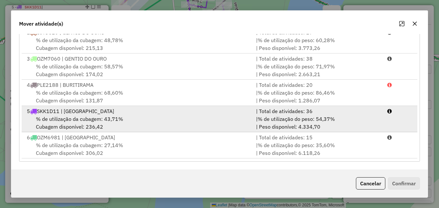
click at [144, 117] on div "% de utilização da cubagem: 43,71% Cubagem disponível: 236,42" at bounding box center [137, 123] width 229 height 16
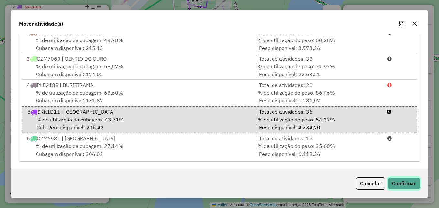
click at [388, 180] on button "Confirmar" at bounding box center [404, 183] width 32 height 12
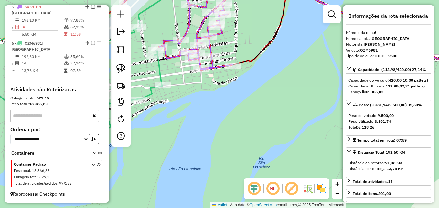
scroll to position [372, 0]
drag, startPoint x: 202, startPoint y: 121, endPoint x: 223, endPoint y: 163, distance: 46.7
click at [224, 170] on div "Janela de atendimento Grade de atendimento Capacidade Transportadoras Veículos …" at bounding box center [219, 104] width 439 height 208
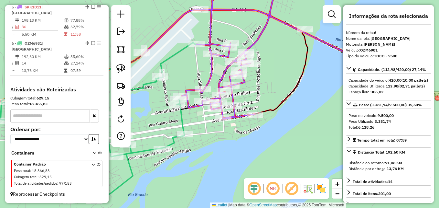
click at [211, 74] on icon at bounding box center [224, 49] width 159 height 140
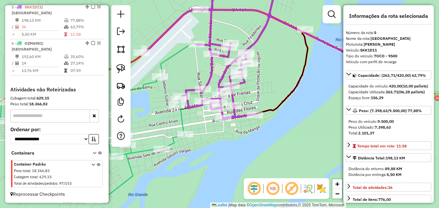
click at [211, 74] on icon at bounding box center [224, 49] width 159 height 140
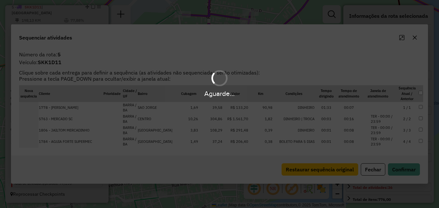
scroll to position [370, 0]
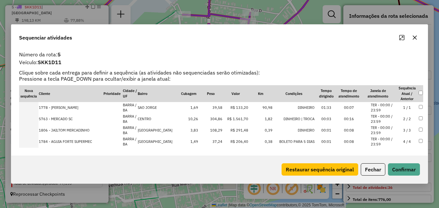
click at [417, 35] on icon "button" at bounding box center [414, 37] width 5 height 5
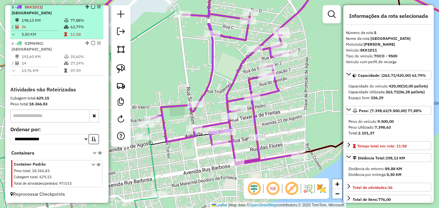
click at [60, 34] on td "5,50 KM" at bounding box center [42, 34] width 42 height 6
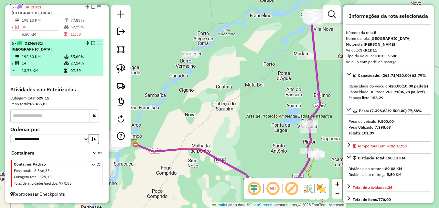
click at [49, 62] on td "14" at bounding box center [42, 63] width 42 height 6
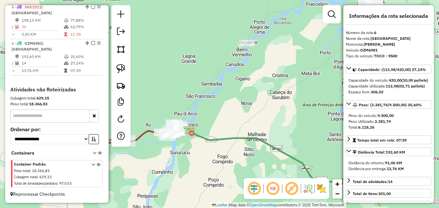
drag, startPoint x: 161, startPoint y: 124, endPoint x: 213, endPoint y: 113, distance: 53.0
click at [213, 113] on div "Janela de atendimento Grade de atendimento Capacidade Transportadoras Veículos …" at bounding box center [219, 104] width 439 height 208
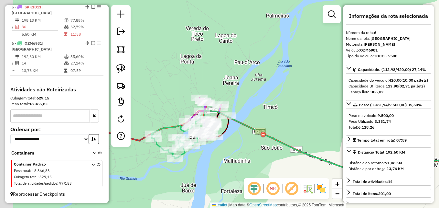
drag, startPoint x: 206, startPoint y: 153, endPoint x: 298, endPoint y: 134, distance: 94.2
click at [298, 134] on div "Janela de atendimento Grade de atendimento Capacidade Transportadoras Veículos …" at bounding box center [219, 104] width 439 height 208
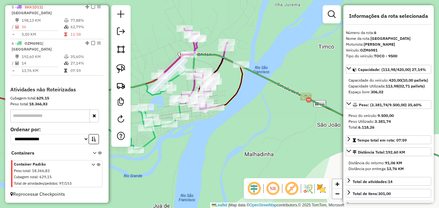
drag, startPoint x: 200, startPoint y: 170, endPoint x: 243, endPoint y: 152, distance: 46.9
click at [243, 152] on div "Janela de atendimento Grade de atendimento Capacidade Transportadoras Veículos …" at bounding box center [219, 104] width 439 height 208
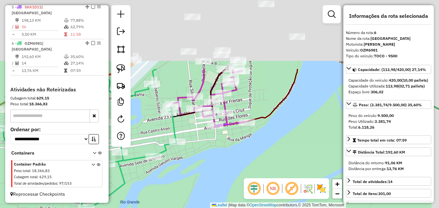
drag, startPoint x: 215, startPoint y: 65, endPoint x: 210, endPoint y: 146, distance: 81.0
click at [205, 168] on div "Janela de atendimento Grade de atendimento Capacidade Transportadoras Veículos …" at bounding box center [219, 104] width 439 height 208
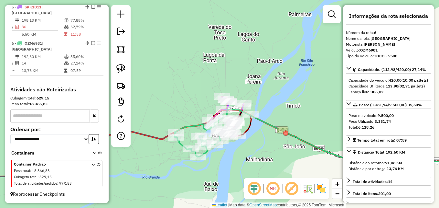
drag, startPoint x: 201, startPoint y: 132, endPoint x: 226, endPoint y: 159, distance: 36.8
click at [226, 159] on div "Janela de atendimento Grade de atendimento Capacidade Transportadoras Veículos …" at bounding box center [219, 104] width 439 height 208
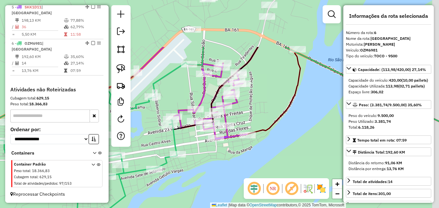
drag, startPoint x: 235, startPoint y: 126, endPoint x: 210, endPoint y: 189, distance: 67.6
click at [210, 195] on div "Janela de atendimento Grade de atendimento Capacidade Transportadoras Veículos …" at bounding box center [219, 104] width 439 height 208
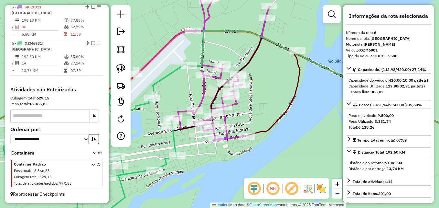
click at [200, 104] on icon at bounding box center [216, 59] width 159 height 161
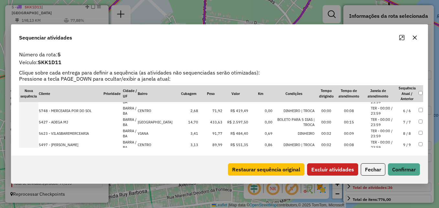
scroll to position [65, 0]
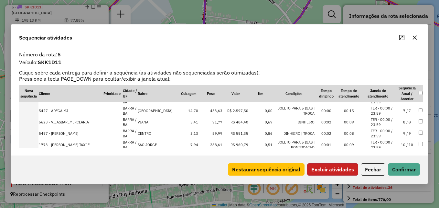
click at [340, 167] on button "Excluir atividades" at bounding box center [332, 169] width 51 height 12
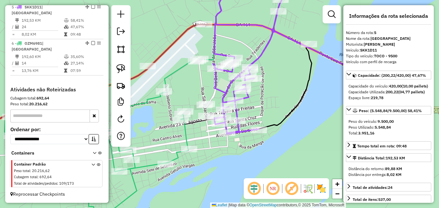
drag, startPoint x: 264, startPoint y: 109, endPoint x: 298, endPoint y: 106, distance: 34.4
click at [298, 106] on div "Janela de atendimento Grade de atendimento Capacidade Transportadoras Veículos …" at bounding box center [219, 104] width 439 height 208
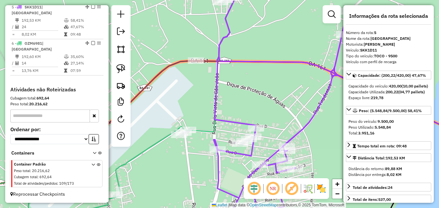
drag, startPoint x: 244, startPoint y: 31, endPoint x: 240, endPoint y: 140, distance: 109.1
click at [240, 140] on div "Janela de atendimento Grade de atendimento Capacidade Transportadoras Veículos …" at bounding box center [219, 104] width 439 height 208
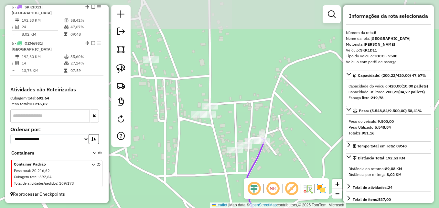
drag, startPoint x: 235, startPoint y: 103, endPoint x: 278, endPoint y: 166, distance: 76.2
click at [278, 166] on div "Janela de atendimento Grade de atendimento Capacidade Transportadoras Veículos …" at bounding box center [219, 104] width 439 height 208
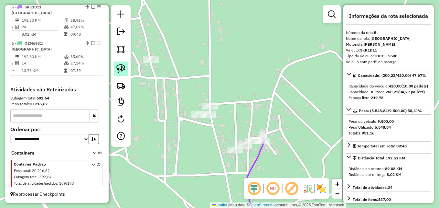
click at [122, 70] on img at bounding box center [120, 68] width 9 height 9
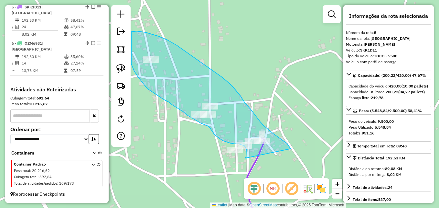
drag, startPoint x: 291, startPoint y: 148, endPoint x: 246, endPoint y: 158, distance: 46.2
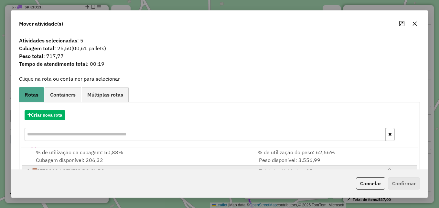
scroll to position [0, 0]
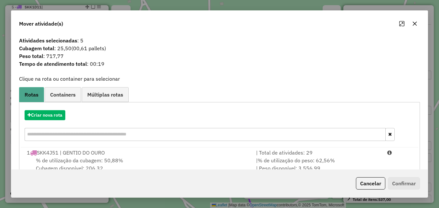
click at [160, 158] on div "% de utilização da cubagem: 50,88% Cubagem disponível: 206,32" at bounding box center [137, 164] width 229 height 16
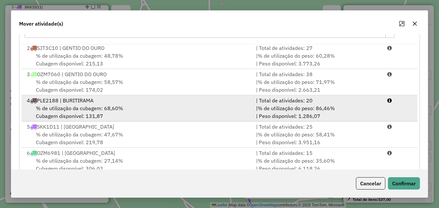
scroll to position [118, 0]
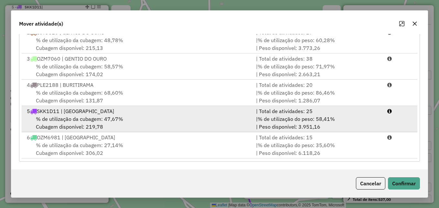
click at [153, 124] on div "% de utilização da cubagem: 47,67% Cubagem disponível: 219,78" at bounding box center [137, 123] width 229 height 16
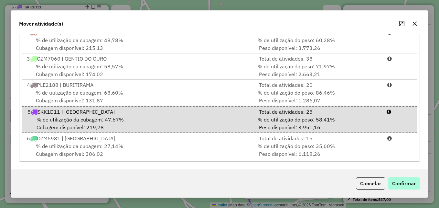
scroll to position [29, 0]
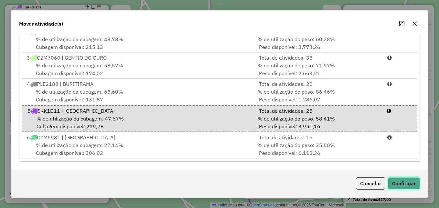
click at [416, 187] on button "Confirmar" at bounding box center [404, 183] width 32 height 12
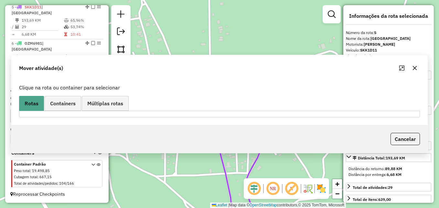
scroll to position [0, 0]
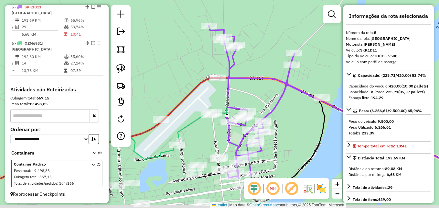
drag, startPoint x: 300, startPoint y: 139, endPoint x: 263, endPoint y: 68, distance: 80.6
click at [263, 68] on div "Janela de atendimento Grade de atendimento Capacidade Transportadoras Veículos …" at bounding box center [219, 104] width 439 height 208
click at [263, 67] on div "Janela de atendimento Grade de atendimento Capacidade Transportadoras Veículos …" at bounding box center [219, 104] width 439 height 208
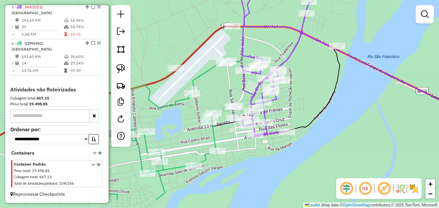
drag, startPoint x: 296, startPoint y: 147, endPoint x: 313, endPoint y: 125, distance: 27.4
click at [313, 125] on icon at bounding box center [396, 90] width 218 height 82
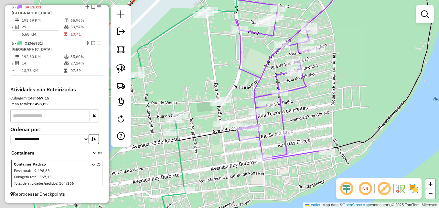
drag, startPoint x: 297, startPoint y: 113, endPoint x: 387, endPoint y: 135, distance: 92.3
click at [387, 135] on div "Janela de atendimento Grade de atendimento Capacidade Transportadoras Veículos …" at bounding box center [219, 104] width 439 height 208
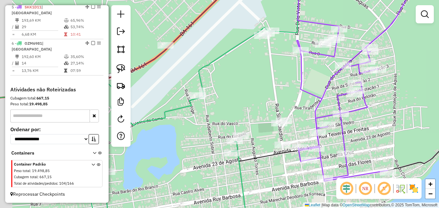
click at [203, 57] on div "Janela de atendimento Grade de atendimento Capacidade Transportadoras Veículos …" at bounding box center [219, 104] width 439 height 208
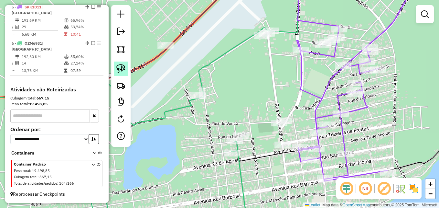
click at [126, 70] on link at bounding box center [121, 68] width 14 height 14
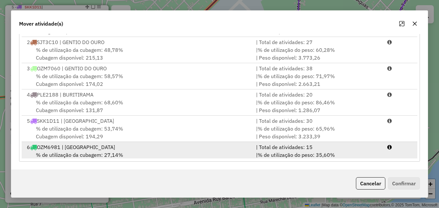
scroll to position [28, 0]
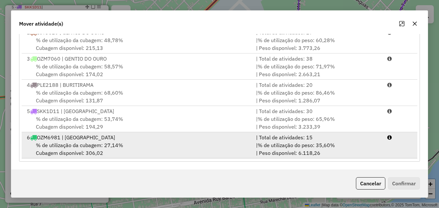
click at [153, 146] on div "% de utilização da cubagem: 27,14% Cubagem disponível: 306,02" at bounding box center [137, 149] width 229 height 16
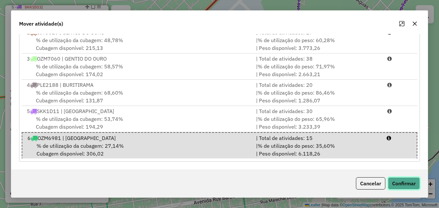
click at [405, 183] on button "Confirmar" at bounding box center [404, 183] width 32 height 12
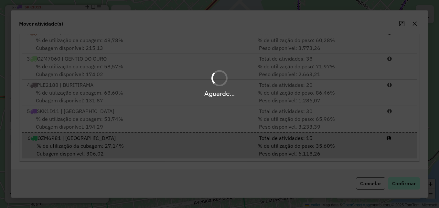
scroll to position [0, 0]
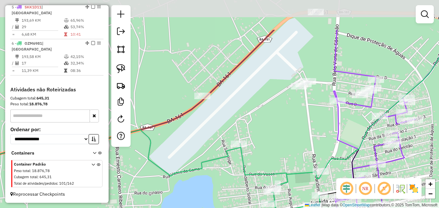
click at [308, 123] on div "Janela de atendimento Grade de atendimento Capacidade Transportadoras Veículos …" at bounding box center [219, 104] width 439 height 208
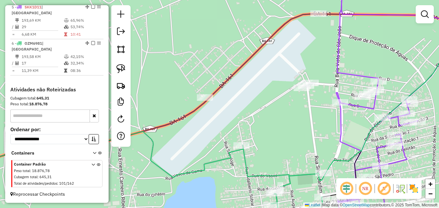
drag, startPoint x: 201, startPoint y: 63, endPoint x: 221, endPoint y: 86, distance: 30.8
click at [202, 63] on div "Janela de atendimento Grade de atendimento Capacidade Transportadoras Veículos …" at bounding box center [219, 104] width 439 height 208
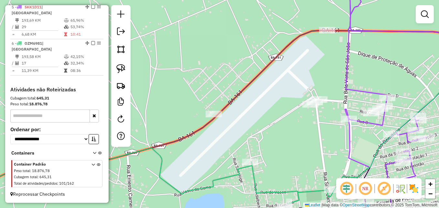
drag, startPoint x: 258, startPoint y: 83, endPoint x: 268, endPoint y: 99, distance: 18.3
click at [268, 99] on div "Janela de atendimento Grade de atendimento Capacidade Transportadoras Veículos …" at bounding box center [219, 104] width 439 height 208
click at [125, 69] on img at bounding box center [120, 68] width 9 height 9
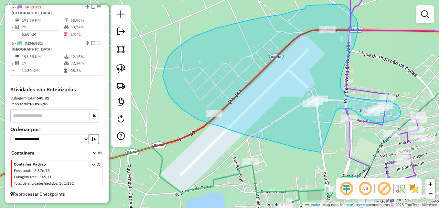
drag, startPoint x: 315, startPoint y: 151, endPoint x: 334, endPoint y: 114, distance: 41.7
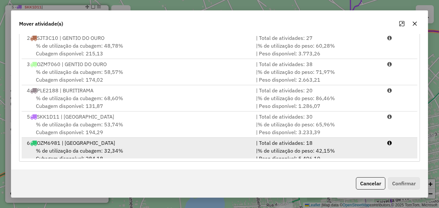
scroll to position [28, 0]
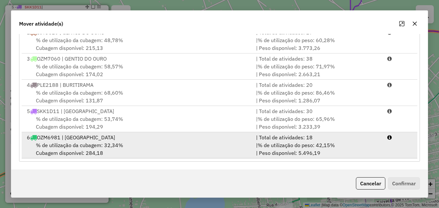
click at [160, 140] on div "6 OZM6981 | BARRA DO RIO GRANDE" at bounding box center [137, 137] width 229 height 8
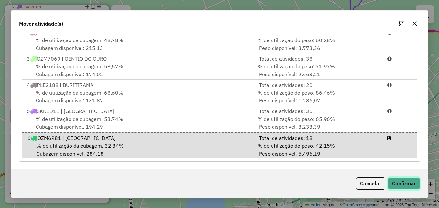
click at [397, 181] on button "Confirmar" at bounding box center [404, 183] width 32 height 12
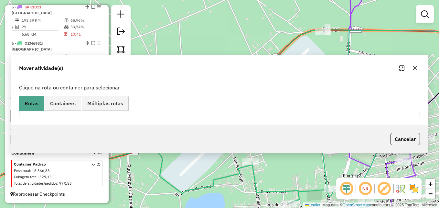
scroll to position [0, 0]
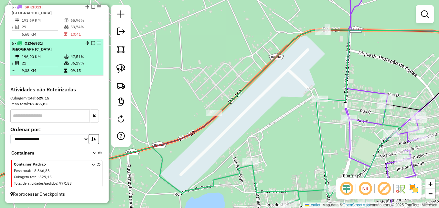
click at [36, 60] on td "196,90 KM" at bounding box center [42, 56] width 42 height 6
select select "**********"
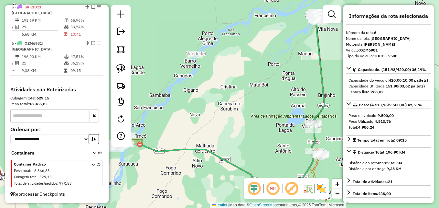
scroll to position [65, 0]
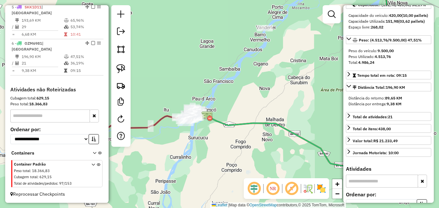
drag, startPoint x: 235, startPoint y: 143, endPoint x: 307, endPoint y: 115, distance: 77.6
click at [307, 115] on div "Janela de atendimento Grade de atendimento Capacidade Transportadoras Veículos …" at bounding box center [219, 104] width 439 height 208
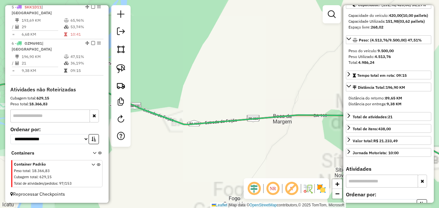
drag, startPoint x: 189, startPoint y: 75, endPoint x: 283, endPoint y: 60, distance: 95.3
click at [281, 60] on div "Janela de atendimento Grade de atendimento Capacidade Transportadoras Veículos …" at bounding box center [219, 104] width 439 height 208
click at [283, 60] on div "Janela de atendimento Grade de atendimento Capacidade Transportadoras Veículos …" at bounding box center [219, 104] width 439 height 208
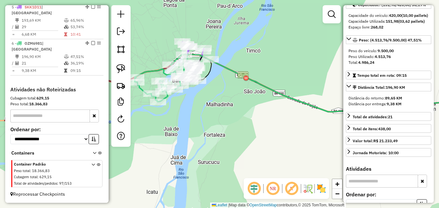
drag, startPoint x: 203, startPoint y: 133, endPoint x: 257, endPoint y: 137, distance: 53.5
click at [259, 137] on div "Janela de atendimento Grade de atendimento Capacidade Transportadoras Veículos …" at bounding box center [219, 104] width 439 height 208
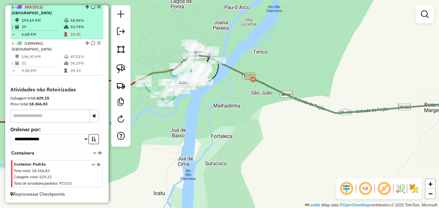
click at [49, 33] on td "6,68 KM" at bounding box center [42, 34] width 42 height 6
select select "**********"
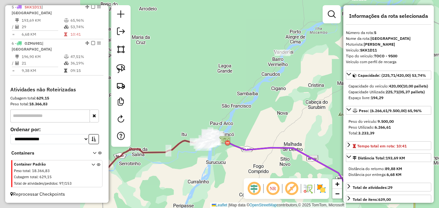
drag, startPoint x: 185, startPoint y: 129, endPoint x: 277, endPoint y: 128, distance: 91.9
click at [279, 127] on div "Janela de atendimento Grade de atendimento Capacidade Transportadoras Veículos …" at bounding box center [219, 104] width 439 height 208
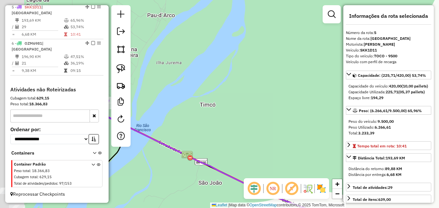
drag, startPoint x: 181, startPoint y: 142, endPoint x: 328, endPoint y: 104, distance: 151.7
click at [319, 109] on div "Janela de atendimento Grade de atendimento Capacidade Transportadoras Veículos …" at bounding box center [219, 104] width 439 height 208
click at [323, 107] on div "Janela de atendimento Grade de atendimento Capacidade Transportadoras Veículos …" at bounding box center [219, 104] width 439 height 208
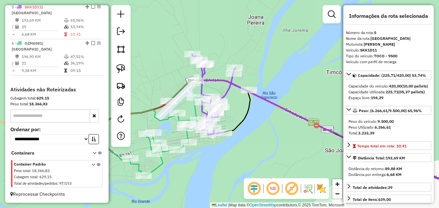
drag, startPoint x: 251, startPoint y: 108, endPoint x: 316, endPoint y: 97, distance: 65.7
click at [316, 97] on div "Janela de atendimento Grade de atendimento Capacidade Transportadoras Veículos …" at bounding box center [219, 104] width 439 height 208
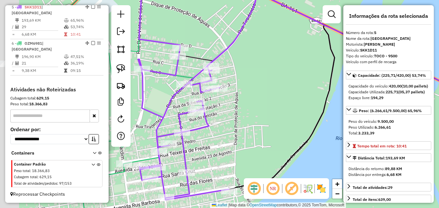
drag, startPoint x: 193, startPoint y: 107, endPoint x: 283, endPoint y: 103, distance: 90.7
click at [283, 103] on div "Janela de atendimento Grade de atendimento Capacidade Transportadoras Veículos …" at bounding box center [219, 104] width 439 height 208
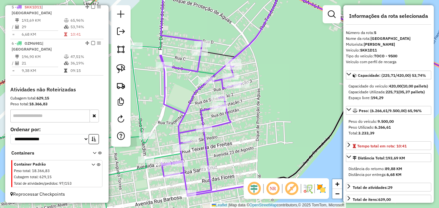
click at [216, 125] on icon at bounding box center [254, 87] width 189 height 216
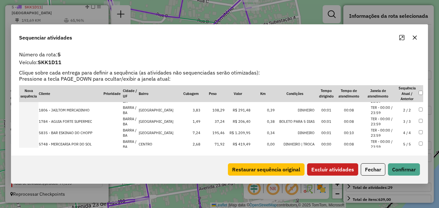
scroll to position [0, 0]
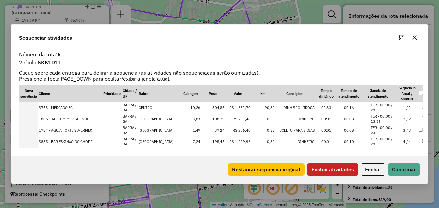
click at [338, 168] on button "Excluir atividades" at bounding box center [332, 169] width 51 height 12
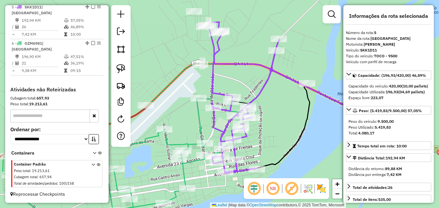
drag, startPoint x: 198, startPoint y: 41, endPoint x: 212, endPoint y: 69, distance: 31.7
click at [212, 68] on div "Janela de atendimento Grade de atendimento Capacidade Transportadoras Veículos …" at bounding box center [219, 104] width 439 height 208
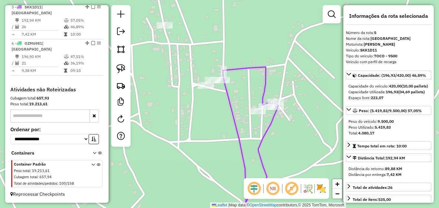
drag, startPoint x: 224, startPoint y: 57, endPoint x: 196, endPoint y: 151, distance: 98.2
click at [197, 151] on div "Janela de atendimento Grade de atendimento Capacidade Transportadoras Veículos …" at bounding box center [219, 104] width 439 height 208
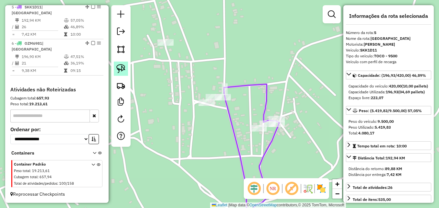
click at [123, 67] on img at bounding box center [120, 68] width 9 height 9
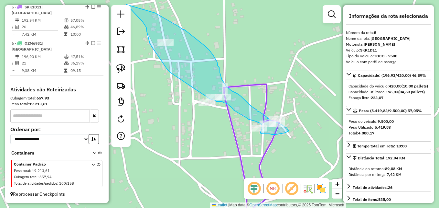
click at [209, 98] on div "Rota 5 - Placa SKK1D11 1784 - AGUIA FORTE SUPERMEC Janela de atendimento Grade …" at bounding box center [219, 104] width 439 height 208
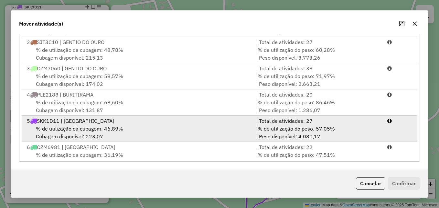
scroll to position [28, 0]
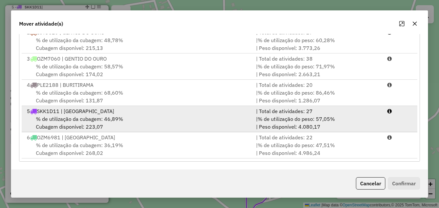
click at [176, 114] on div "5 SKK1D11 | BARRA DO RIO GRANDE" at bounding box center [137, 111] width 229 height 8
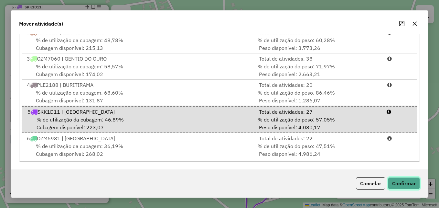
click at [419, 184] on button "Confirmar" at bounding box center [404, 183] width 32 height 12
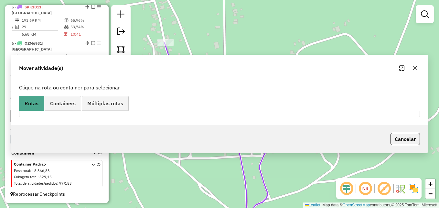
scroll to position [0, 0]
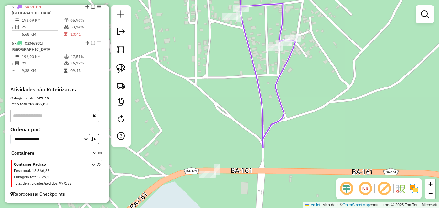
drag, startPoint x: 304, startPoint y: 174, endPoint x: 324, endPoint y: 43, distance: 133.3
click at [327, 37] on div "Janela de atendimento Grade de atendimento Capacidade Transportadoras Veículos …" at bounding box center [219, 104] width 439 height 208
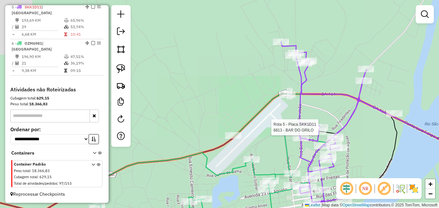
click at [305, 52] on icon at bounding box center [337, 122] width 112 height 161
select select "**********"
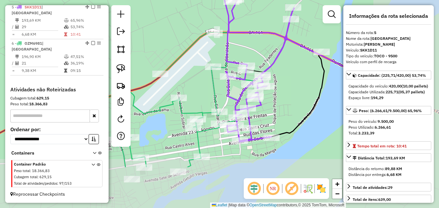
drag, startPoint x: 337, startPoint y: 110, endPoint x: 264, endPoint y: 48, distance: 96.2
click at [265, 49] on div "Janela de atendimento Grade de atendimento Capacidade Transportadoras Veículos …" at bounding box center [219, 104] width 439 height 208
click at [264, 48] on div "Janela de atendimento Grade de atendimento Capacidade Transportadoras Veículos …" at bounding box center [219, 104] width 439 height 208
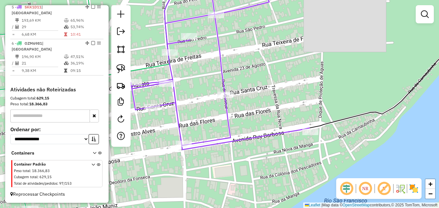
click at [229, 123] on icon at bounding box center [220, 64] width 179 height 170
select select "**********"
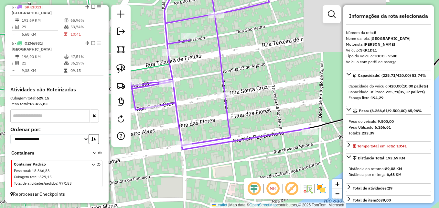
click at [229, 123] on icon at bounding box center [220, 64] width 179 height 170
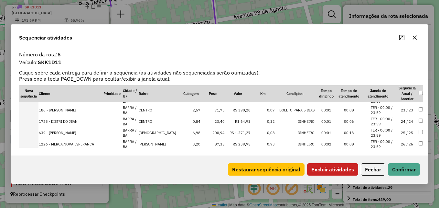
scroll to position [256, 0]
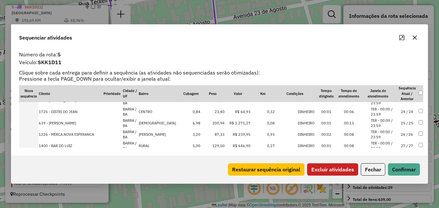
click at [333, 166] on button "Excluir atividades" at bounding box center [332, 169] width 51 height 12
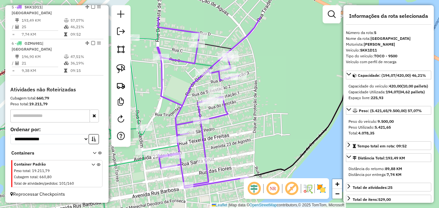
drag, startPoint x: 304, startPoint y: 110, endPoint x: 252, endPoint y: 148, distance: 64.1
click at [252, 148] on div "Janela de atendimento Grade de atendimento Capacidade Transportadoras Veículos …" at bounding box center [219, 104] width 439 height 208
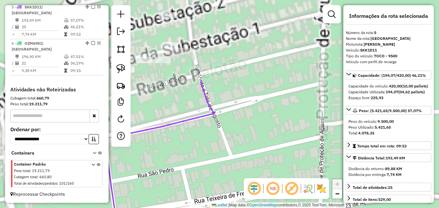
drag, startPoint x: 238, startPoint y: 85, endPoint x: 318, endPoint y: 191, distance: 133.0
click at [317, 199] on div "Janela de atendimento Grade de atendimento Capacidade Transportadoras Veículos …" at bounding box center [219, 104] width 439 height 208
click at [318, 198] on hb-router-mapa "Informações da Sessão 977837 - 12/08/2025 Criação: 11/08/2025 17:31 Depósito: D…" at bounding box center [219, 104] width 439 height 208
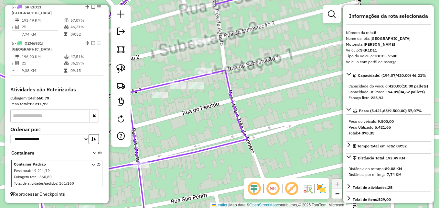
drag, startPoint x: 266, startPoint y: 123, endPoint x: 312, endPoint y: 149, distance: 52.3
click at [312, 149] on div "Janela de atendimento Grade de atendimento Capacidade Transportadoras Veículos …" at bounding box center [219, 104] width 439 height 208
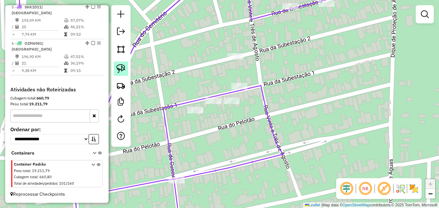
click at [121, 69] on img at bounding box center [120, 68] width 9 height 9
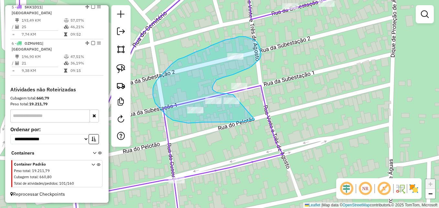
drag, startPoint x: 255, startPoint y: 119, endPoint x: 242, endPoint y: 101, distance: 21.9
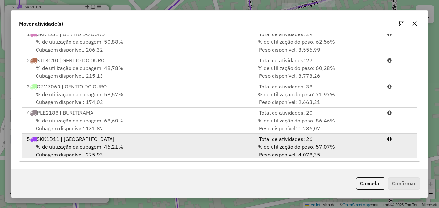
scroll to position [28, 0]
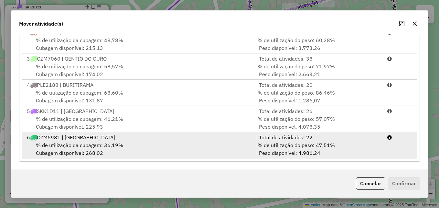
click at [130, 151] on div "% de utilização da cubagem: 36,19% Cubagem disponível: 268,02" at bounding box center [137, 149] width 229 height 16
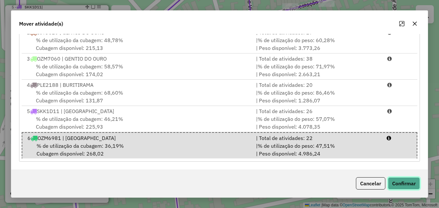
click at [412, 183] on button "Confirmar" at bounding box center [404, 183] width 32 height 12
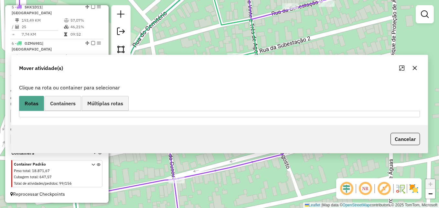
scroll to position [0, 0]
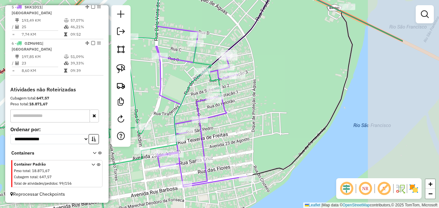
drag, startPoint x: 318, startPoint y: 163, endPoint x: 238, endPoint y: 144, distance: 82.5
click at [238, 144] on div "Janela de atendimento Grade de atendimento Capacidade Transportadoras Veículos …" at bounding box center [219, 104] width 439 height 208
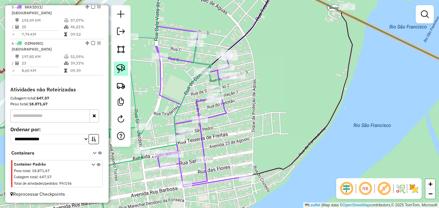
click at [122, 69] on img at bounding box center [120, 68] width 9 height 9
drag, startPoint x: 220, startPoint y: 169, endPoint x: 213, endPoint y: 146, distance: 23.9
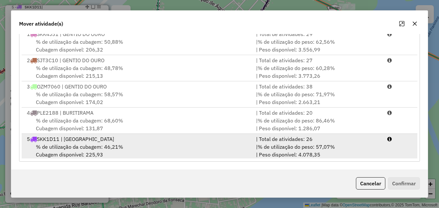
scroll to position [28, 0]
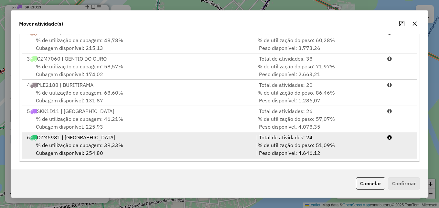
click at [166, 142] on div "% de utilização da cubagem: 39,33% Cubagem disponível: 254,80" at bounding box center [137, 149] width 229 height 16
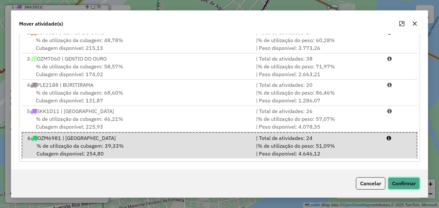
click at [400, 181] on button "Confirmar" at bounding box center [404, 183] width 32 height 12
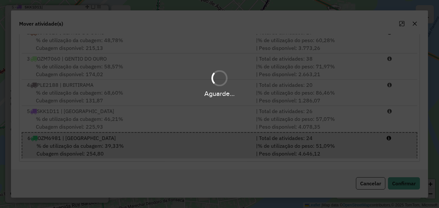
scroll to position [0, 0]
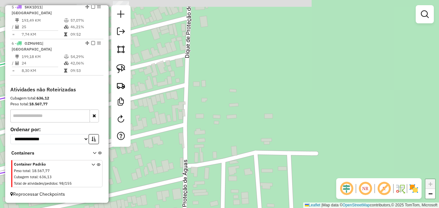
drag, startPoint x: 267, startPoint y: 51, endPoint x: 325, endPoint y: 154, distance: 117.8
click at [339, 196] on hb-router-mapa "Informações da Sessão 977837 - 12/08/2025 Criação: 11/08/2025 17:31 Depósito: D…" at bounding box center [219, 104] width 439 height 208
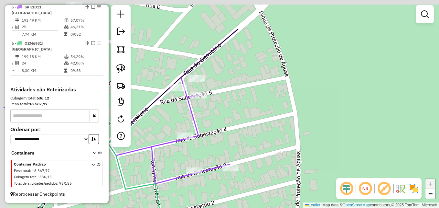
drag, startPoint x: 297, startPoint y: 120, endPoint x: 335, endPoint y: 146, distance: 46.7
click at [335, 146] on div "Janela de atendimento Grade de atendimento Capacidade Transportadoras Veículos …" at bounding box center [219, 104] width 439 height 208
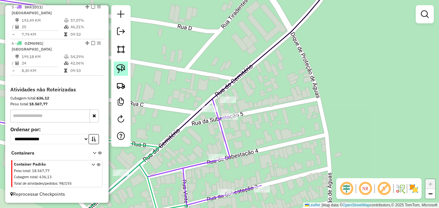
click at [123, 71] on img at bounding box center [120, 68] width 9 height 9
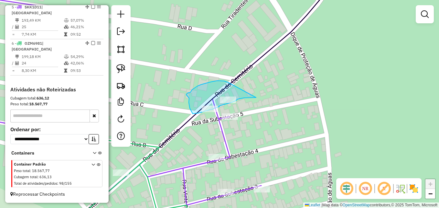
drag, startPoint x: 256, startPoint y: 97, endPoint x: 233, endPoint y: 85, distance: 26.5
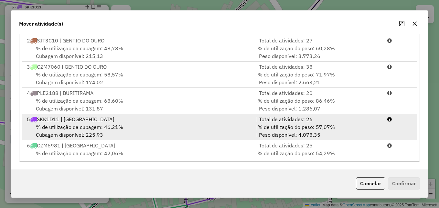
scroll to position [28, 0]
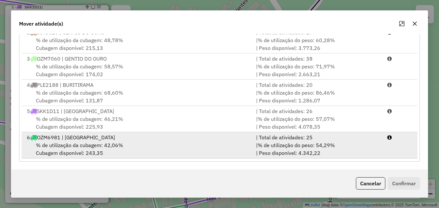
click at [150, 143] on div "% de utilização da cubagem: 42,06% Cubagem disponível: 243,35" at bounding box center [137, 149] width 229 height 16
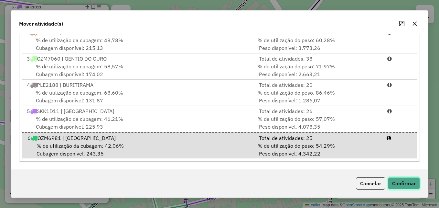
click at [409, 184] on button "Confirmar" at bounding box center [404, 183] width 32 height 12
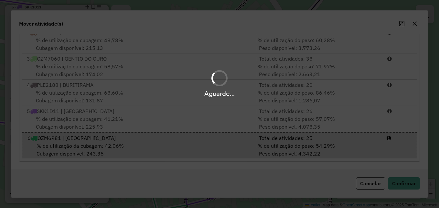
scroll to position [0, 0]
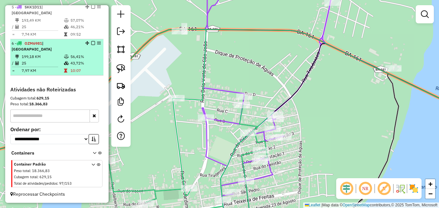
click at [62, 74] on tr "= 7,97 KM 10:07" at bounding box center [57, 70] width 91 height 6
select select "**********"
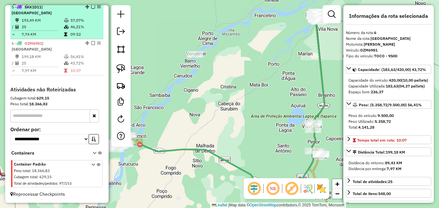
click at [70, 29] on td "46,21%" at bounding box center [85, 27] width 31 height 6
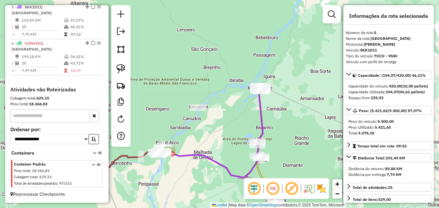
drag, startPoint x: 277, startPoint y: 127, endPoint x: 224, endPoint y: 132, distance: 52.6
click at [224, 132] on div "Janela de atendimento Grade de atendimento Capacidade Transportadoras Veículos …" at bounding box center [219, 104] width 439 height 208
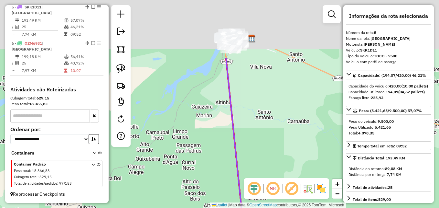
drag, startPoint x: 240, startPoint y: 65, endPoint x: 219, endPoint y: 131, distance: 69.2
click at [217, 167] on div "Janela de atendimento Grade de atendimento Capacidade Transportadoras Veículos …" at bounding box center [219, 104] width 439 height 208
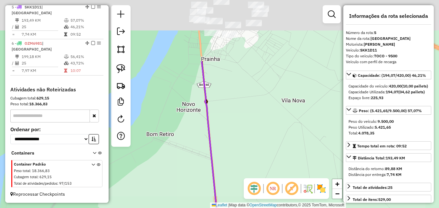
drag, startPoint x: 222, startPoint y: 91, endPoint x: 202, endPoint y: 163, distance: 75.6
click at [203, 184] on div "Janela de atendimento Grade de atendimento Capacidade Transportadoras Veículos …" at bounding box center [219, 104] width 439 height 208
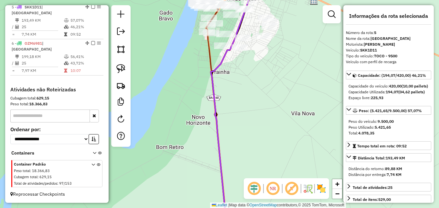
drag, startPoint x: 185, startPoint y: 88, endPoint x: 153, endPoint y: 179, distance: 96.3
click at [153, 179] on div "Janela de atendimento Grade de atendimento Capacidade Transportadoras Veículos …" at bounding box center [219, 104] width 439 height 208
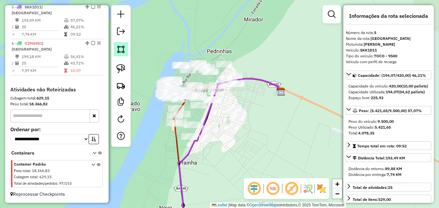
click at [125, 48] on img at bounding box center [120, 49] width 9 height 9
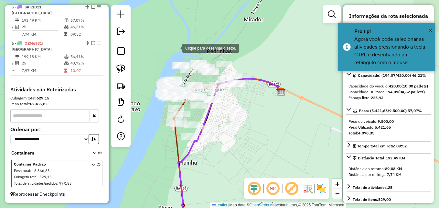
click at [175, 45] on div at bounding box center [176, 47] width 13 height 13
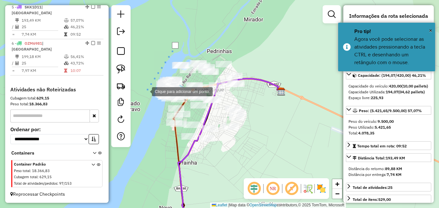
click at [146, 91] on div at bounding box center [145, 90] width 13 height 13
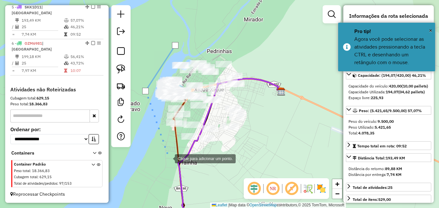
click at [168, 159] on div at bounding box center [168, 157] width 13 height 13
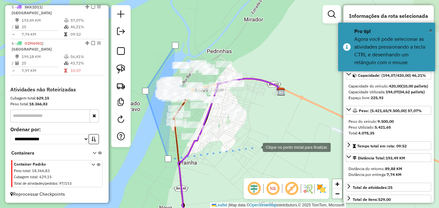
click at [253, 142] on div at bounding box center [256, 146] width 13 height 13
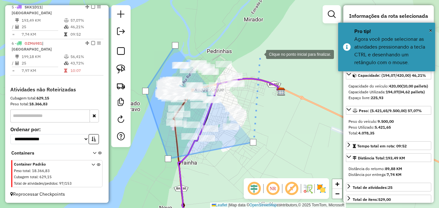
drag, startPoint x: 260, startPoint y: 54, endPoint x: 241, endPoint y: 45, distance: 20.3
click at [260, 53] on div at bounding box center [259, 53] width 13 height 13
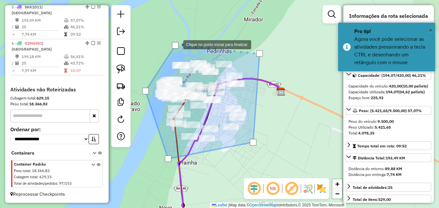
click at [177, 44] on div at bounding box center [175, 45] width 6 height 6
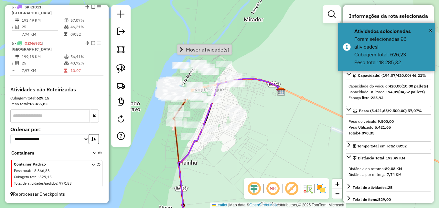
click at [313, 131] on div "Janela de atendimento Grade de atendimento Capacidade Transportadoras Veículos …" at bounding box center [219, 104] width 439 height 208
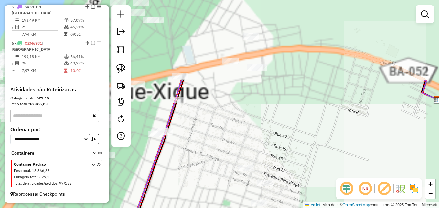
drag, startPoint x: 293, startPoint y: 178, endPoint x: 306, endPoint y: 157, distance: 24.9
click at [328, 202] on div "Janela de atendimento Grade de atendimento Capacidade Transportadoras Veículos …" at bounding box center [219, 104] width 439 height 208
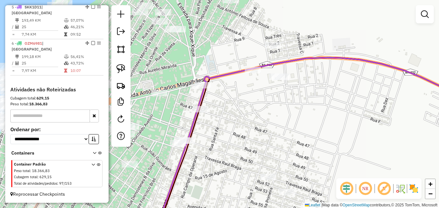
drag, startPoint x: 252, startPoint y: 96, endPoint x: 314, endPoint y: 142, distance: 77.6
click at [312, 143] on div "Janela de atendimento Grade de atendimento Capacidade Transportadoras Veículos …" at bounding box center [219, 104] width 439 height 208
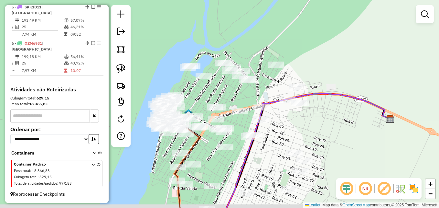
drag, startPoint x: 308, startPoint y: 148, endPoint x: 300, endPoint y: 131, distance: 18.7
click at [300, 131] on div "Janela de atendimento Grade de atendimento Capacidade Transportadoras Veículos …" at bounding box center [219, 104] width 439 height 208
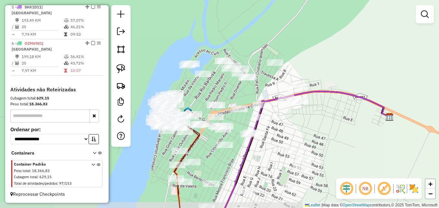
drag, startPoint x: 300, startPoint y: 131, endPoint x: 299, endPoint y: 120, distance: 11.7
click at [299, 120] on div "Janela de atendimento Grade de atendimento Capacidade Transportadoras Veículos …" at bounding box center [219, 104] width 439 height 208
drag, startPoint x: 299, startPoint y: 120, endPoint x: 300, endPoint y: 116, distance: 3.7
click at [300, 119] on div "Janela de atendimento Grade de atendimento Capacidade Transportadoras Veículos …" at bounding box center [219, 104] width 439 height 208
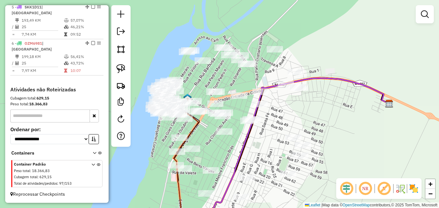
click at [301, 116] on div "Janela de atendimento Grade de atendimento Capacidade Transportadoras Veículos …" at bounding box center [219, 104] width 439 height 208
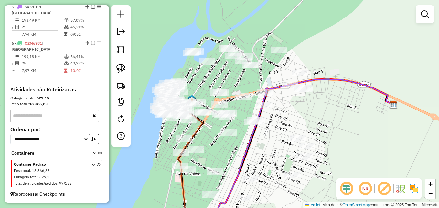
drag, startPoint x: 193, startPoint y: 80, endPoint x: 259, endPoint y: 86, distance: 66.6
click at [259, 86] on div "Janela de atendimento Grade de atendimento Capacidade Transportadoras Veículos …" at bounding box center [219, 104] width 439 height 208
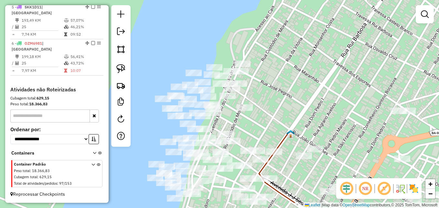
drag, startPoint x: 248, startPoint y: 128, endPoint x: 298, endPoint y: 75, distance: 73.0
click at [298, 75] on div "Janela de atendimento Grade de atendimento Capacidade Transportadoras Veículos …" at bounding box center [219, 104] width 439 height 208
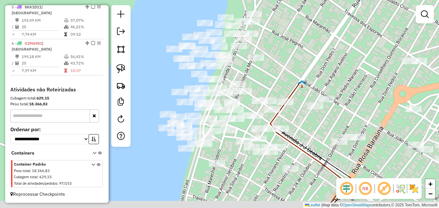
drag, startPoint x: 309, startPoint y: 102, endPoint x: 294, endPoint y: 77, distance: 29.0
click at [294, 77] on div "Janela de atendimento Grade de atendimento Capacidade Transportadoras Veículos …" at bounding box center [219, 104] width 439 height 208
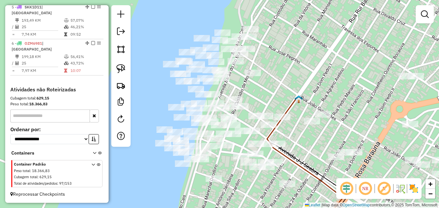
drag, startPoint x: 284, startPoint y: 55, endPoint x: 280, endPoint y: 73, distance: 17.8
click at [280, 73] on div "Janela de atendimento Grade de atendimento Capacidade Transportadoras Veículos …" at bounding box center [219, 104] width 439 height 208
click at [122, 47] on img at bounding box center [120, 49] width 9 height 9
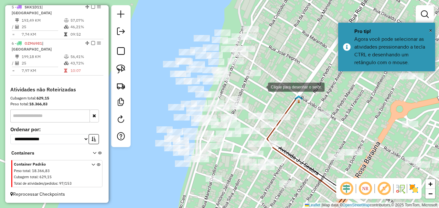
drag, startPoint x: 262, startPoint y: 86, endPoint x: 235, endPoint y: 86, distance: 26.9
click at [259, 86] on div at bounding box center [261, 86] width 13 height 13
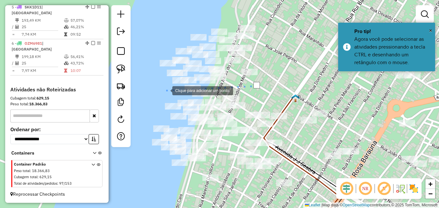
click at [166, 90] on div at bounding box center [165, 89] width 13 height 13
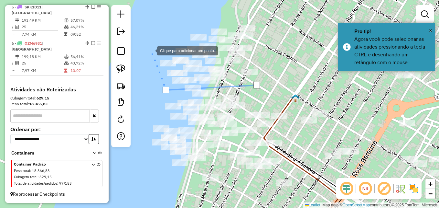
click at [151, 50] on div at bounding box center [150, 50] width 13 height 13
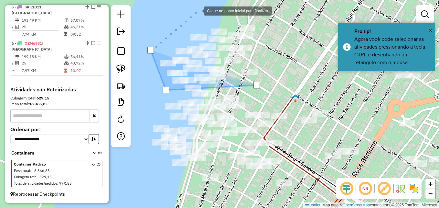
click at [204, 6] on div at bounding box center [197, 10] width 13 height 13
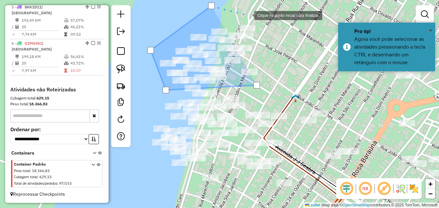
click at [255, 17] on div at bounding box center [248, 14] width 13 height 13
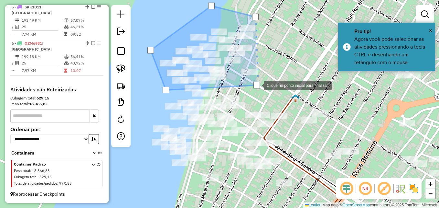
click at [257, 84] on div at bounding box center [257, 85] width 6 height 6
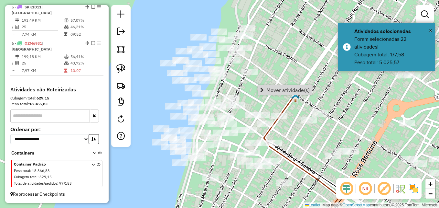
click at [272, 95] on div "Janela de atendimento Grade de atendimento Capacidade Transportadoras Veículos …" at bounding box center [219, 104] width 439 height 208
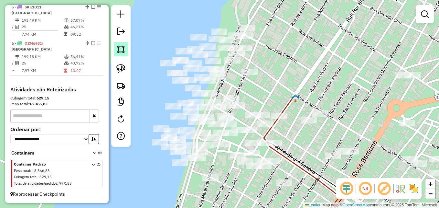
click at [120, 47] on img at bounding box center [120, 49] width 9 height 9
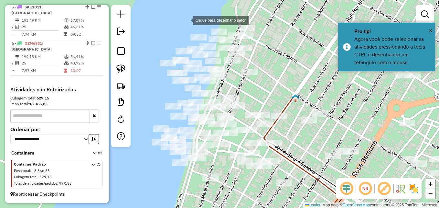
click at [190, 16] on div at bounding box center [186, 19] width 13 height 13
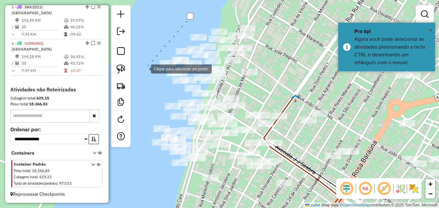
click at [145, 68] on div at bounding box center [144, 68] width 13 height 13
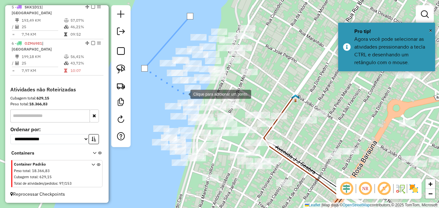
click at [184, 93] on div at bounding box center [184, 93] width 13 height 13
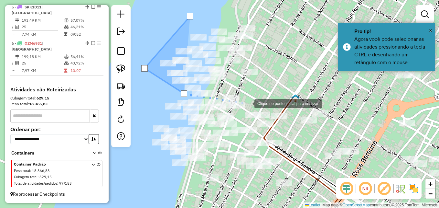
click at [248, 103] on div at bounding box center [248, 102] width 13 height 13
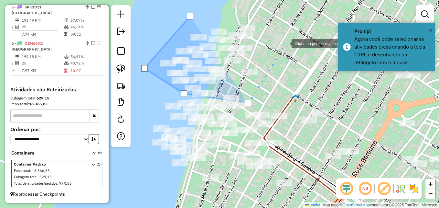
click at [285, 43] on div at bounding box center [285, 43] width 13 height 13
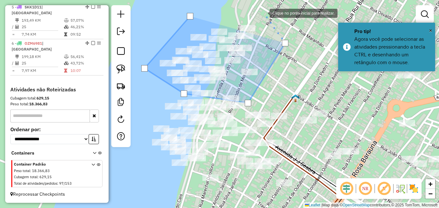
click at [263, 12] on div at bounding box center [263, 12] width 13 height 13
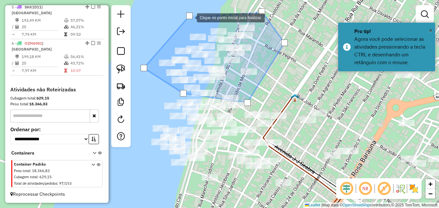
click at [191, 17] on div at bounding box center [189, 16] width 6 height 6
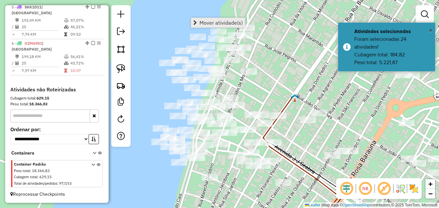
click at [207, 22] on span "Mover atividade(s)" at bounding box center [221, 22] width 43 height 5
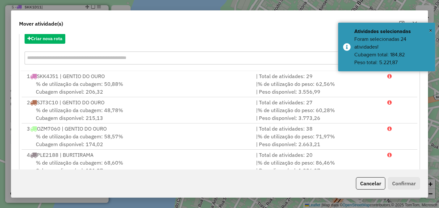
scroll to position [54, 0]
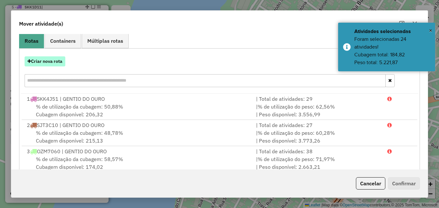
click at [60, 64] on button "Criar nova rota" at bounding box center [45, 61] width 41 height 10
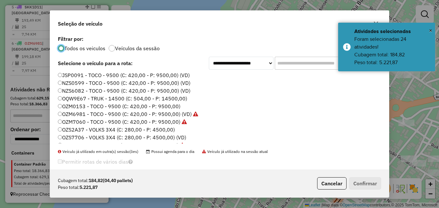
scroll to position [61, 0]
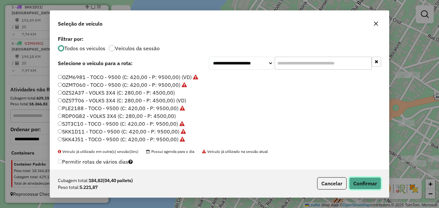
click at [354, 183] on button "Confirmar" at bounding box center [365, 183] width 32 height 12
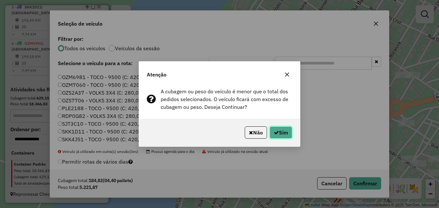
click at [289, 131] on button "Sim" at bounding box center [281, 132] width 23 height 12
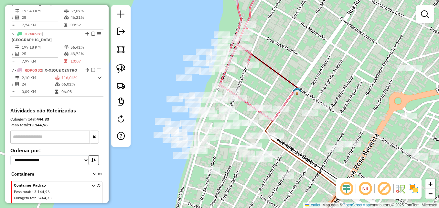
drag, startPoint x: 268, startPoint y: 94, endPoint x: 272, endPoint y: 60, distance: 34.1
click at [272, 61] on div "Janela de atendimento Grade de atendimento Capacidade Transportadoras Veículos …" at bounding box center [219, 104] width 439 height 208
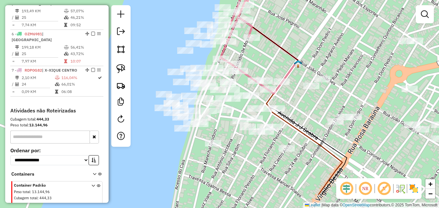
click at [272, 60] on div "Janela de atendimento Grade de atendimento Capacidade Transportadoras Veículos …" at bounding box center [219, 104] width 439 height 208
click at [120, 49] on img at bounding box center [120, 49] width 9 height 9
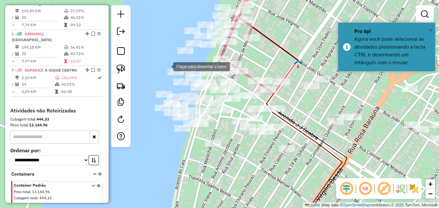
click at [167, 66] on div at bounding box center [166, 66] width 13 height 13
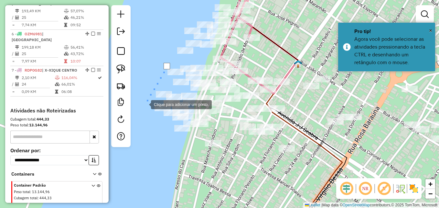
click at [145, 104] on div at bounding box center [144, 103] width 13 height 13
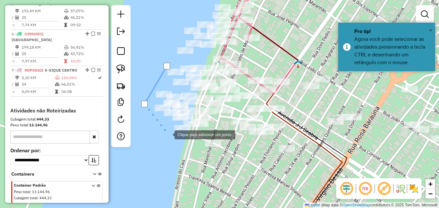
click at [168, 134] on div at bounding box center [168, 133] width 13 height 13
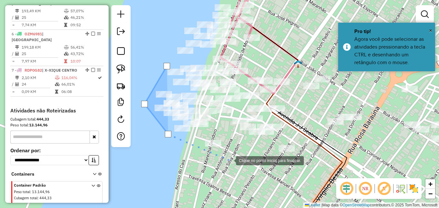
click at [230, 160] on div at bounding box center [229, 159] width 13 height 13
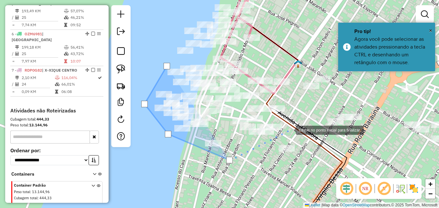
click at [290, 129] on div at bounding box center [289, 129] width 13 height 13
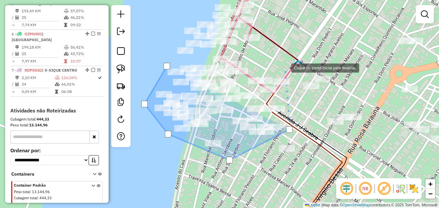
click at [285, 67] on div at bounding box center [285, 67] width 13 height 13
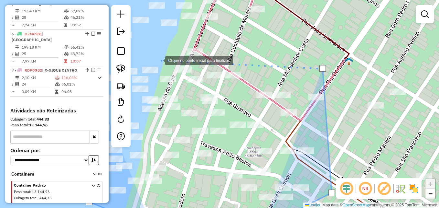
click at [159, 60] on div at bounding box center [158, 59] width 13 height 13
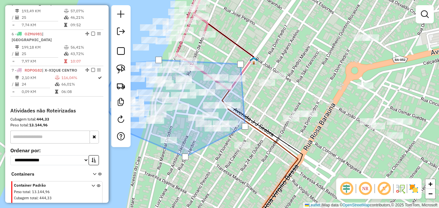
click at [159, 60] on div at bounding box center [159, 60] width 6 height 6
click at [144, 59] on div at bounding box center [144, 58] width 13 height 13
click at [144, 59] on div at bounding box center [144, 58] width 6 height 6
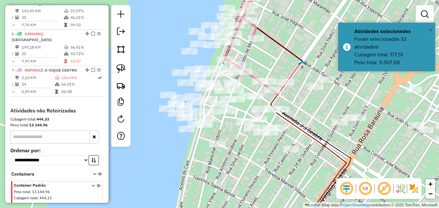
drag, startPoint x: 245, startPoint y: 114, endPoint x: 293, endPoint y: 117, distance: 48.7
click at [293, 117] on icon at bounding box center [311, 147] width 81 height 169
click at [123, 49] on img at bounding box center [120, 49] width 9 height 9
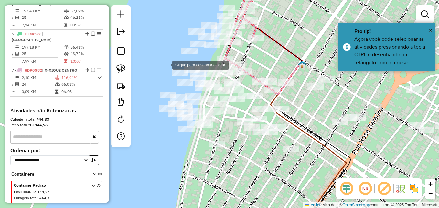
drag, startPoint x: 166, startPoint y: 64, endPoint x: 156, endPoint y: 101, distance: 37.5
click at [166, 64] on div at bounding box center [165, 64] width 13 height 13
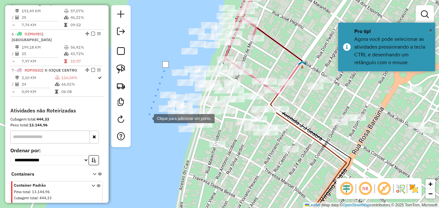
click at [148, 118] on div at bounding box center [147, 117] width 13 height 13
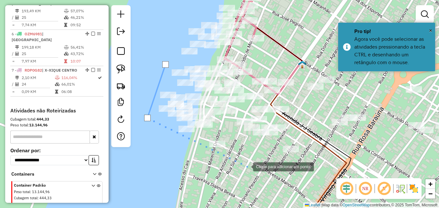
click at [249, 166] on div at bounding box center [246, 165] width 13 height 13
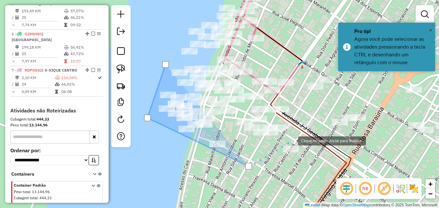
click at [298, 134] on div at bounding box center [291, 140] width 13 height 13
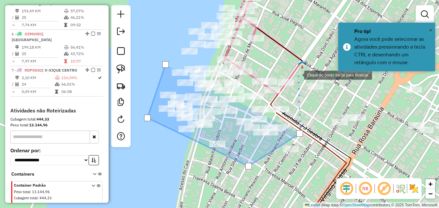
click at [298, 74] on div at bounding box center [297, 74] width 13 height 13
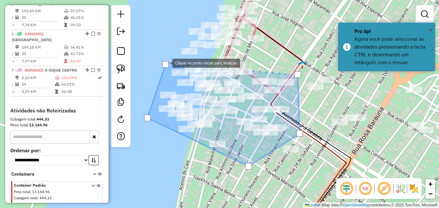
click at [165, 63] on div at bounding box center [165, 64] width 6 height 6
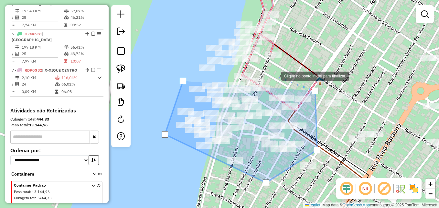
drag, startPoint x: 254, startPoint y: 59, endPoint x: 219, endPoint y: 74, distance: 38.7
click at [273, 75] on div at bounding box center [274, 75] width 13 height 13
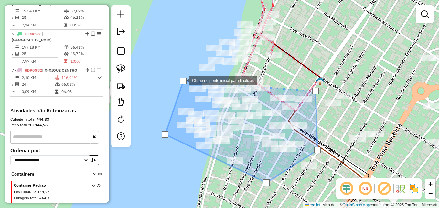
click at [183, 80] on div at bounding box center [183, 81] width 6 height 6
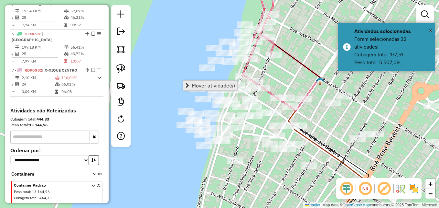
click at [199, 87] on span "Mover atividade(s)" at bounding box center [213, 85] width 43 height 5
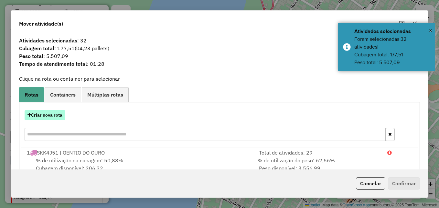
click at [60, 114] on button "Criar nova rota" at bounding box center [45, 115] width 41 height 10
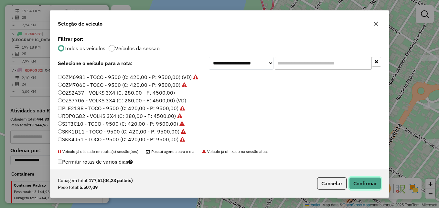
click at [360, 178] on button "Confirmar" at bounding box center [365, 183] width 32 height 12
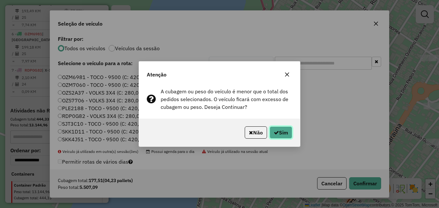
click at [278, 133] on button "Sim" at bounding box center [281, 132] width 23 height 12
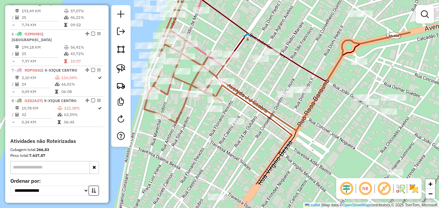
drag, startPoint x: 266, startPoint y: 177, endPoint x: 193, endPoint y: 133, distance: 84.9
click at [193, 133] on div "Janela de atendimento Grade de atendimento Capacidade Transportadoras Veículos …" at bounding box center [219, 104] width 439 height 208
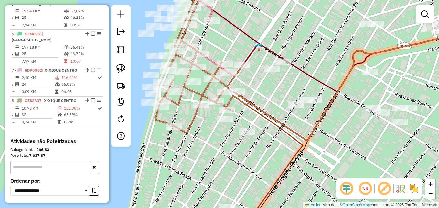
drag, startPoint x: 192, startPoint y: 115, endPoint x: 215, endPoint y: 129, distance: 27.0
click at [215, 129] on div "Janela de atendimento Grade de atendimento Capacidade Transportadoras Veículos …" at bounding box center [219, 104] width 439 height 208
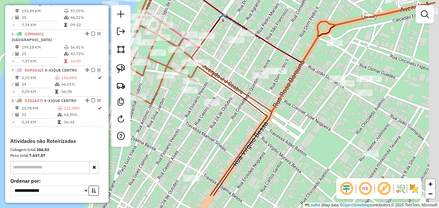
drag, startPoint x: 292, startPoint y: 126, endPoint x: 251, endPoint y: 78, distance: 63.3
click at [251, 78] on div "Janela de atendimento Grade de atendimento Capacidade Transportadoras Veículos …" at bounding box center [219, 104] width 439 height 208
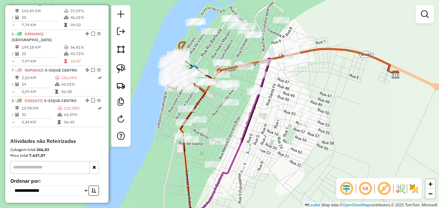
drag, startPoint x: 286, startPoint y: 106, endPoint x: 244, endPoint y: 123, distance: 45.5
click at [244, 123] on div "Janela de atendimento Grade de atendimento Capacidade Transportadoras Veículos …" at bounding box center [219, 104] width 439 height 208
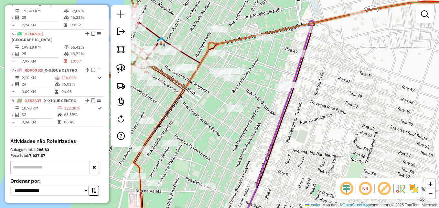
drag, startPoint x: 229, startPoint y: 106, endPoint x: 231, endPoint y: 116, distance: 10.2
click at [231, 116] on div "Janela de atendimento Grade de atendimento Capacidade Transportadoras Veículos …" at bounding box center [219, 104] width 439 height 208
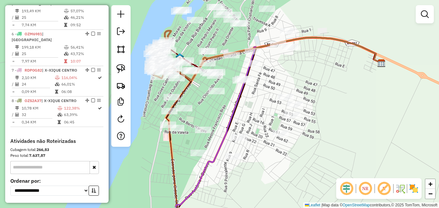
drag, startPoint x: 269, startPoint y: 128, endPoint x: 252, endPoint y: 107, distance: 26.8
click at [253, 107] on div "Janela de atendimento Grade de atendimento Capacidade Transportadoras Veículos …" at bounding box center [219, 104] width 439 height 208
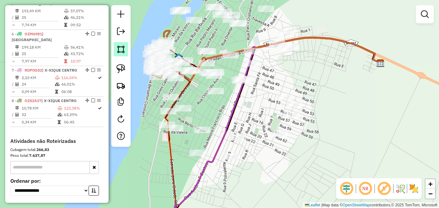
click at [122, 44] on link at bounding box center [121, 49] width 14 height 14
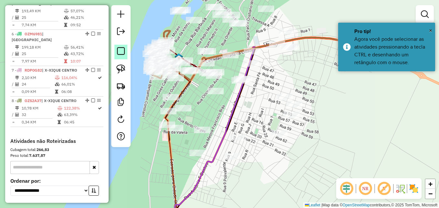
click at [122, 47] on em at bounding box center [121, 51] width 8 height 8
click at [118, 45] on img at bounding box center [120, 49] width 9 height 9
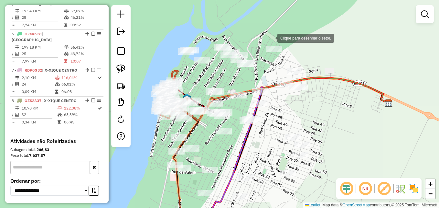
click at [271, 38] on div at bounding box center [271, 37] width 13 height 13
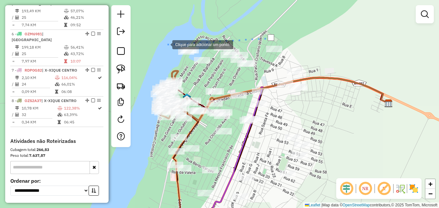
click at [166, 44] on div at bounding box center [165, 44] width 13 height 13
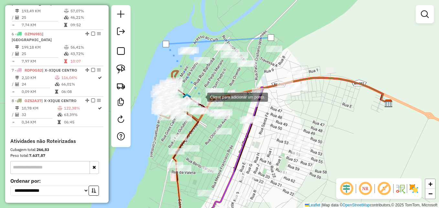
click at [201, 96] on div at bounding box center [200, 96] width 13 height 13
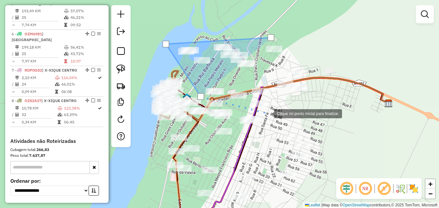
click at [268, 113] on div at bounding box center [267, 112] width 13 height 13
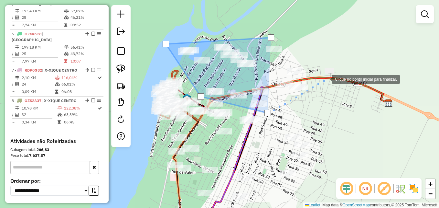
click at [326, 77] on div at bounding box center [325, 78] width 13 height 13
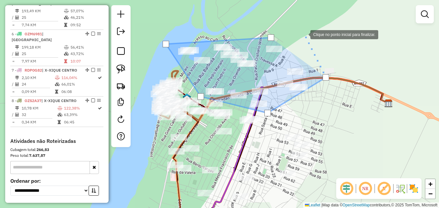
click at [298, 31] on div at bounding box center [304, 33] width 13 height 13
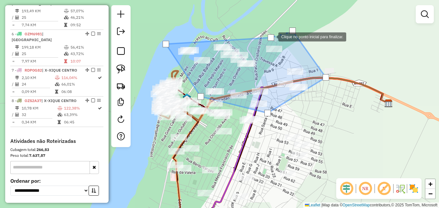
click at [272, 36] on div at bounding box center [271, 37] width 6 height 6
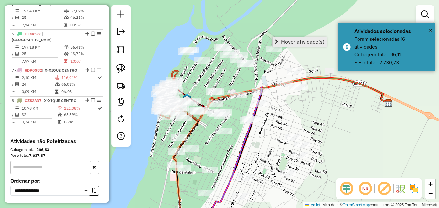
click at [279, 42] on link "Mover atividade(s)" at bounding box center [300, 42] width 54 height 10
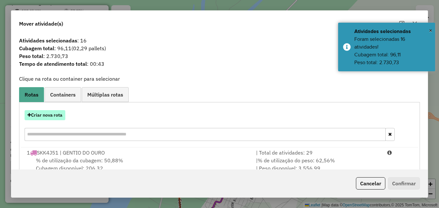
click at [58, 111] on button "Criar nova rota" at bounding box center [45, 115] width 41 height 10
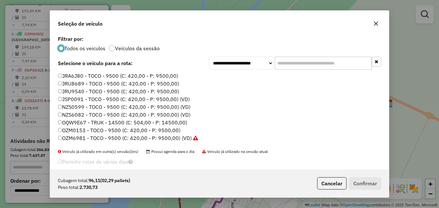
scroll to position [4, 2]
click at [117, 106] on label "NZS0599 - TOCO - 9500 (C: 420,00 - P: 9500,00) (VD)" at bounding box center [124, 107] width 133 height 8
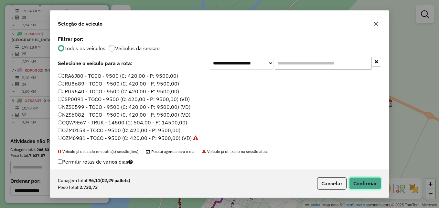
click at [372, 185] on button "Confirmar" at bounding box center [365, 183] width 32 height 12
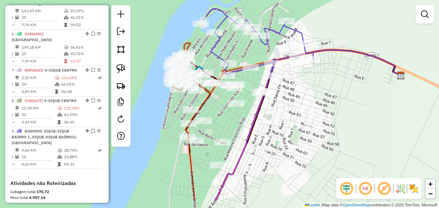
drag, startPoint x: 270, startPoint y: 123, endPoint x: 282, endPoint y: 71, distance: 54.1
click at [283, 71] on div "Janela de atendimento Grade de atendimento Capacidade Transportadoras Veículos …" at bounding box center [219, 104] width 439 height 208
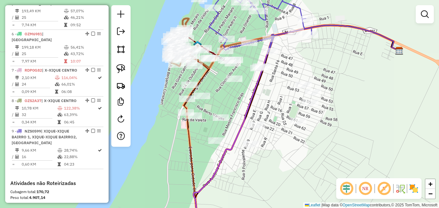
drag, startPoint x: 283, startPoint y: 92, endPoint x: 260, endPoint y: 91, distance: 23.7
click at [260, 91] on div "Janela de atendimento Grade de atendimento Capacidade Transportadoras Veículos …" at bounding box center [219, 104] width 439 height 208
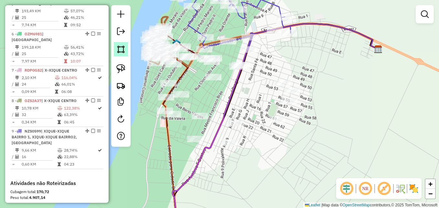
click at [123, 52] on img at bounding box center [120, 49] width 9 height 9
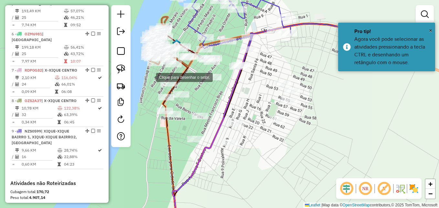
click at [150, 76] on div at bounding box center [149, 76] width 13 height 13
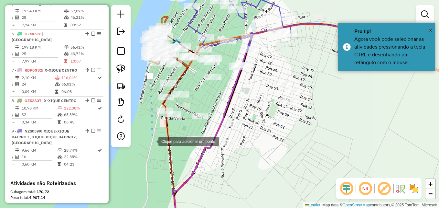
click at [152, 141] on div at bounding box center [152, 140] width 13 height 13
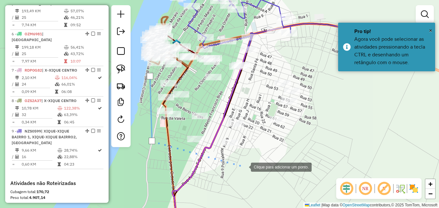
click at [247, 165] on div at bounding box center [244, 166] width 13 height 13
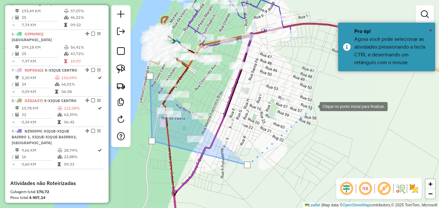
click at [320, 99] on div at bounding box center [313, 105] width 13 height 13
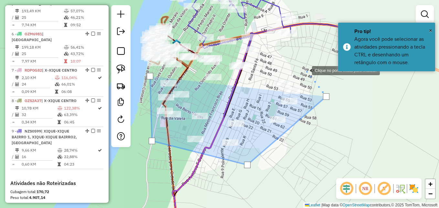
click at [306, 69] on div at bounding box center [305, 69] width 13 height 13
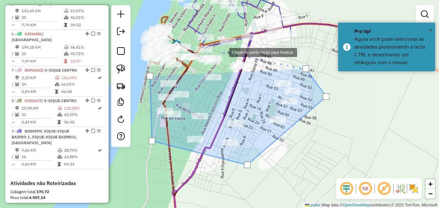
click at [222, 51] on div at bounding box center [222, 51] width 13 height 13
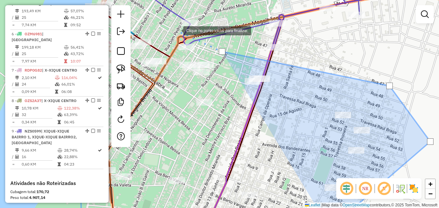
click at [174, 31] on div at bounding box center [176, 30] width 13 height 13
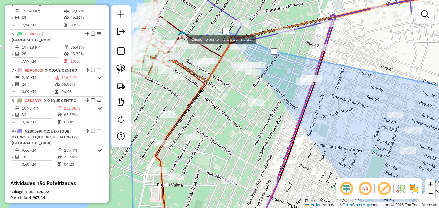
click at [182, 39] on div at bounding box center [182, 38] width 13 height 13
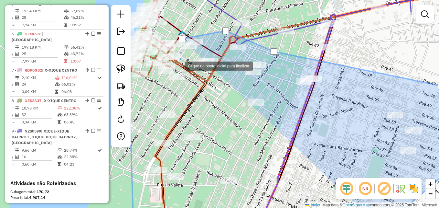
click at [179, 65] on div at bounding box center [178, 65] width 13 height 13
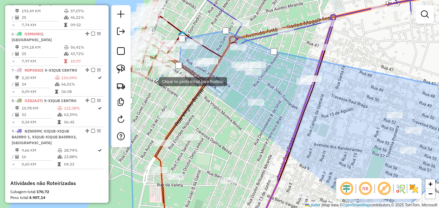
click at [153, 81] on div at bounding box center [152, 80] width 13 height 13
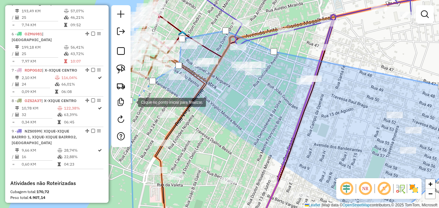
click at [132, 102] on div at bounding box center [129, 100] width 6 height 6
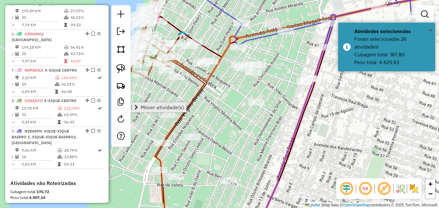
click at [152, 106] on span "Mover atividade(s)" at bounding box center [162, 106] width 43 height 5
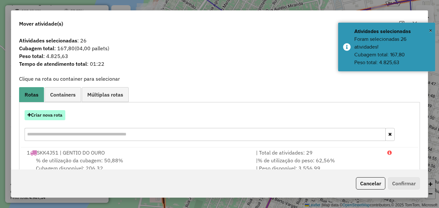
click at [55, 118] on button "Criar nova rota" at bounding box center [45, 115] width 41 height 10
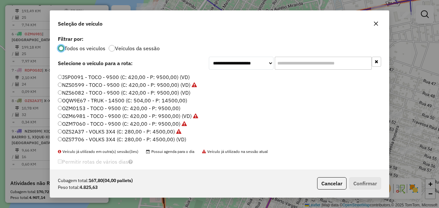
scroll to position [32, 0]
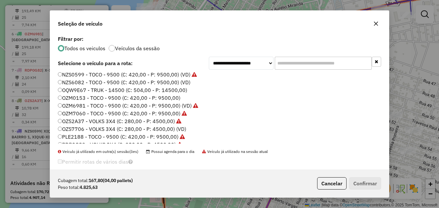
click at [99, 104] on label "OZM6981 - TOCO - 9500 (C: 420,00 - P: 9500,00) (VD)" at bounding box center [128, 106] width 140 height 8
click at [99, 83] on label "NZS6082 - TOCO - 9500 (C: 420,00 - P: 9500,00) (VD)" at bounding box center [124, 82] width 133 height 8
click at [356, 184] on button "Confirmar" at bounding box center [365, 183] width 32 height 12
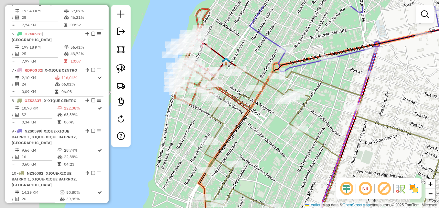
drag, startPoint x: 209, startPoint y: 92, endPoint x: 257, endPoint y: 123, distance: 57.4
click at [257, 123] on div "Janela de atendimento Grade de atendimento Capacidade Transportadoras Veículos …" at bounding box center [219, 104] width 439 height 208
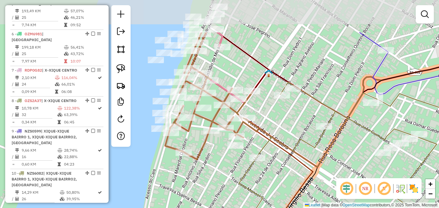
drag, startPoint x: 226, startPoint y: 55, endPoint x: 287, endPoint y: 114, distance: 85.1
click at [287, 114] on div "Janela de atendimento Grade de atendimento Capacidade Transportadoras Veículos …" at bounding box center [219, 104] width 439 height 208
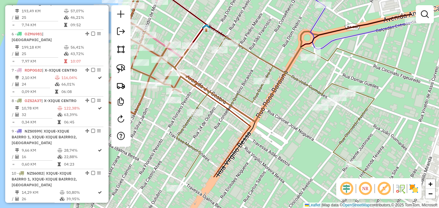
drag, startPoint x: 296, startPoint y: 129, endPoint x: 225, endPoint y: 77, distance: 88.1
click at [225, 77] on div "Janela de atendimento Grade de atendimento Capacidade Transportadoras Veículos …" at bounding box center [219, 104] width 439 height 208
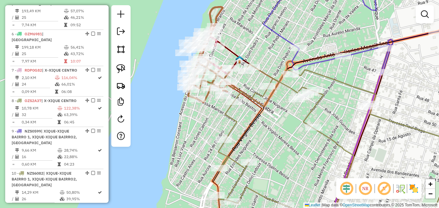
select select "**********"
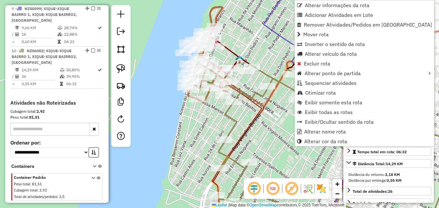
scroll to position [517, 0]
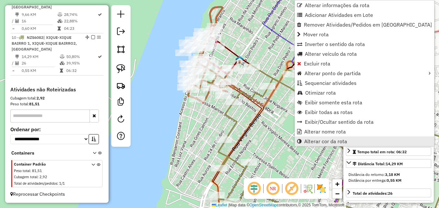
click at [317, 142] on span "Alterar cor da rota" at bounding box center [325, 140] width 43 height 5
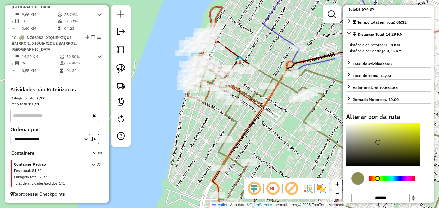
scroll to position [183, 0]
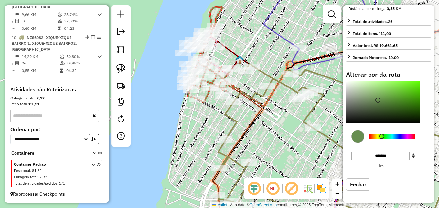
drag, startPoint x: 378, startPoint y: 137, endPoint x: 382, endPoint y: 137, distance: 4.5
click at [382, 137] on div at bounding box center [381, 136] width 5 height 5
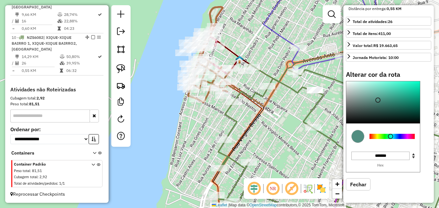
drag, startPoint x: 383, startPoint y: 136, endPoint x: 391, endPoint y: 137, distance: 7.8
click at [391, 137] on div at bounding box center [390, 136] width 5 height 5
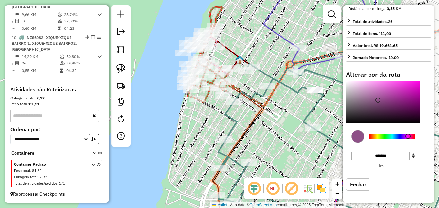
drag, startPoint x: 391, startPoint y: 136, endPoint x: 408, endPoint y: 137, distance: 16.8
click at [408, 137] on div at bounding box center [408, 136] width 5 height 5
drag, startPoint x: 378, startPoint y: 96, endPoint x: 414, endPoint y: 84, distance: 37.6
click at [414, 84] on div at bounding box center [383, 102] width 74 height 42
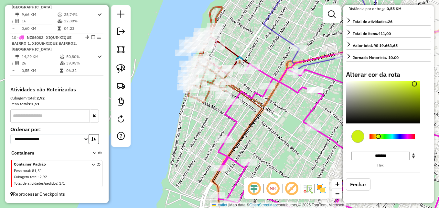
type input "*******"
drag, startPoint x: 407, startPoint y: 136, endPoint x: 378, endPoint y: 138, distance: 29.5
click at [378, 138] on div at bounding box center [377, 136] width 5 height 5
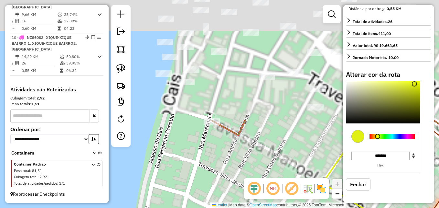
drag, startPoint x: 195, startPoint y: 68, endPoint x: 223, endPoint y: 224, distance: 158.4
click at [223, 207] on html "Aguarde... Pop-up bloqueado! Seu navegador bloqueou automáticamente a abertura …" at bounding box center [219, 104] width 439 height 208
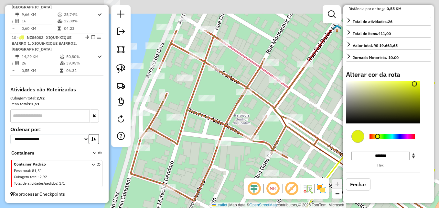
drag, startPoint x: 251, startPoint y: 122, endPoint x: 201, endPoint y: 175, distance: 72.3
click at [202, 175] on div "Janela de atendimento Grade de atendimento Capacidade Transportadoras Veículos …" at bounding box center [219, 104] width 439 height 208
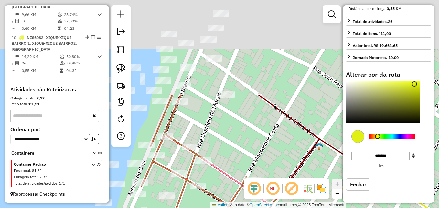
drag, startPoint x: 268, startPoint y: 30, endPoint x: 251, endPoint y: 155, distance: 125.9
click at [251, 155] on div "Janela de atendimento Grade de atendimento Capacidade Transportadoras Veículos …" at bounding box center [219, 104] width 439 height 208
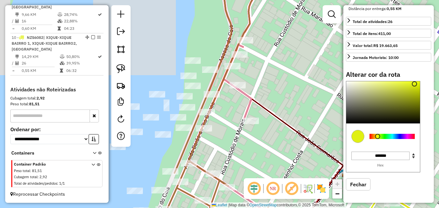
drag, startPoint x: 206, startPoint y: 111, endPoint x: 233, endPoint y: 126, distance: 30.5
click at [233, 126] on div "Janela de atendimento Grade de atendimento Capacidade Transportadoras Veículos …" at bounding box center [219, 104] width 439 height 208
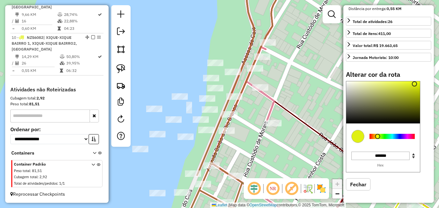
drag, startPoint x: 237, startPoint y: 126, endPoint x: 232, endPoint y: 126, distance: 5.5
click at [253, 127] on div "Janela de atendimento Grade de atendimento Capacidade Transportadoras Veículos …" at bounding box center [219, 104] width 439 height 208
click at [263, 94] on icon at bounding box center [251, 78] width 80 height 198
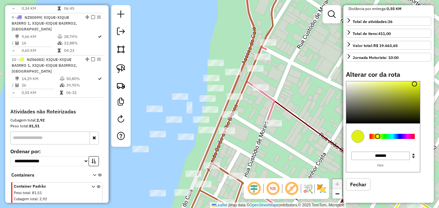
select select "**********"
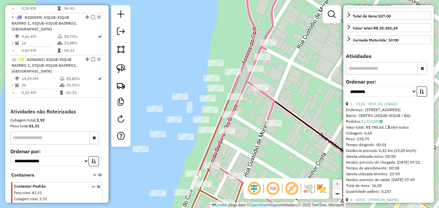
click at [263, 94] on icon at bounding box center [251, 78] width 80 height 198
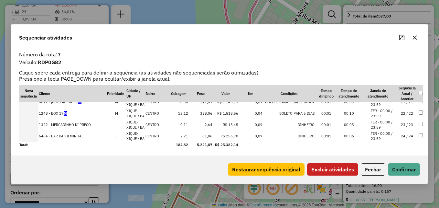
scroll to position [328, 0]
click at [327, 170] on button "Excluir atividades" at bounding box center [332, 169] width 51 height 12
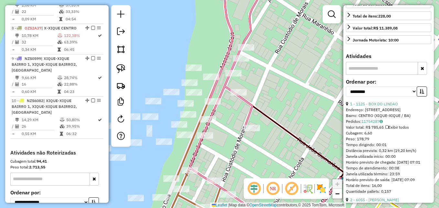
scroll to position [177, 0]
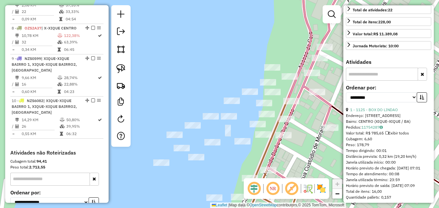
drag, startPoint x: 229, startPoint y: 117, endPoint x: 308, endPoint y: 115, distance: 78.9
click at [308, 115] on div "Janela de atendimento Grade de atendimento Capacidade Transportadoras Veículos …" at bounding box center [219, 104] width 439 height 208
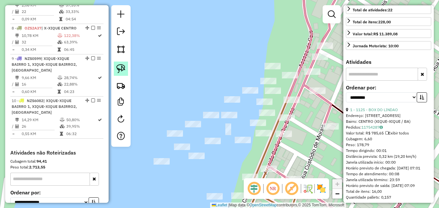
click at [124, 68] on img at bounding box center [120, 68] width 9 height 9
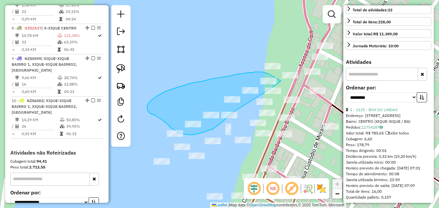
drag, startPoint x: 281, startPoint y: 81, endPoint x: 268, endPoint y: 73, distance: 14.9
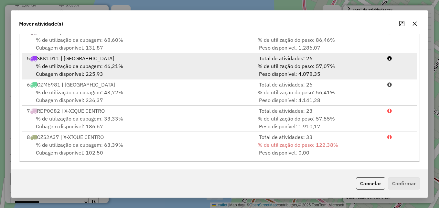
scroll to position [133, 0]
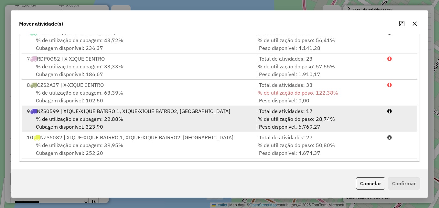
click at [115, 119] on span "% de utilização da cubagem: 22,88%" at bounding box center [79, 118] width 87 height 6
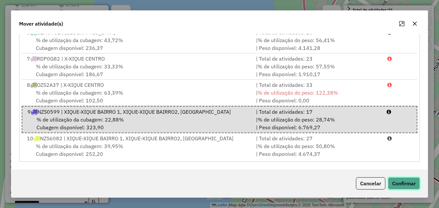
click at [407, 185] on button "Confirmar" at bounding box center [404, 183] width 32 height 12
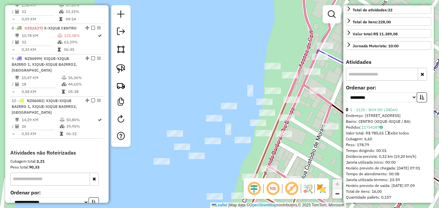
scroll to position [0, 0]
click at [121, 67] on img at bounding box center [120, 68] width 9 height 9
drag, startPoint x: 185, startPoint y: 135, endPoint x: 192, endPoint y: 110, distance: 25.6
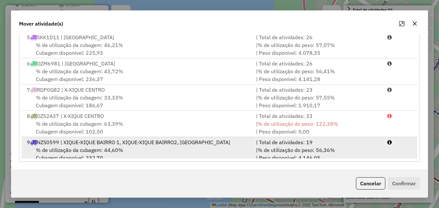
scroll to position [133, 0]
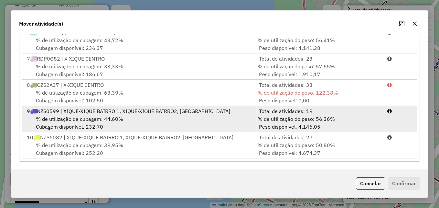
click at [127, 122] on div "% de utilização da cubagem: 44,60% Cubagem disponível: 232,70" at bounding box center [137, 123] width 229 height 16
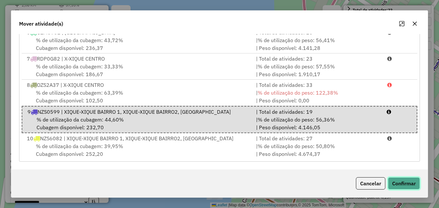
click at [400, 181] on button "Confirmar" at bounding box center [404, 183] width 32 height 12
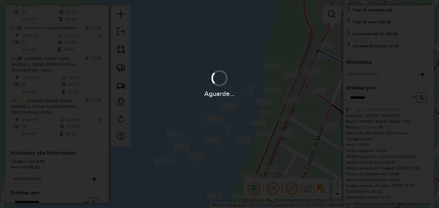
scroll to position [0, 0]
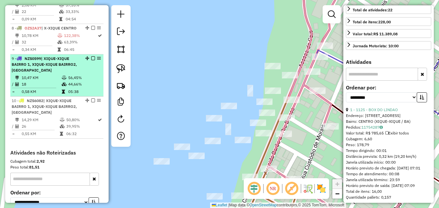
click at [50, 81] on td "10,47 KM" at bounding box center [41, 77] width 40 height 6
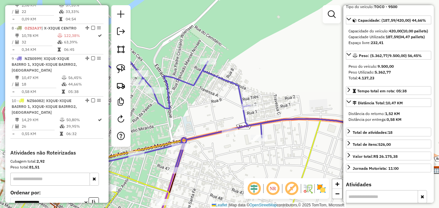
scroll to position [48, 0]
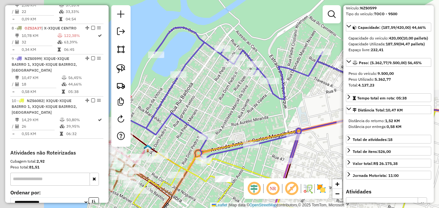
drag, startPoint x: 206, startPoint y: 111, endPoint x: 324, endPoint y: 102, distance: 118.4
click at [324, 102] on div "Janela de atendimento Grade de atendimento Capacidade Transportadoras Veículos …" at bounding box center [219, 104] width 439 height 208
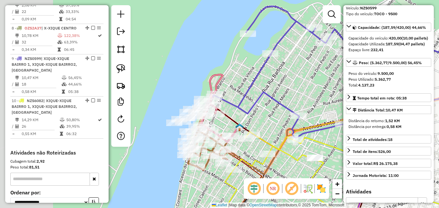
drag, startPoint x: 212, startPoint y: 114, endPoint x: 302, endPoint y: 93, distance: 92.1
click at [302, 93] on div "Janela de atendimento Grade de atendimento Capacidade Transportadoras Veículos …" at bounding box center [219, 104] width 439 height 208
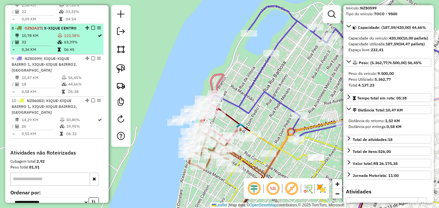
click at [45, 45] on td "32" at bounding box center [39, 42] width 36 height 6
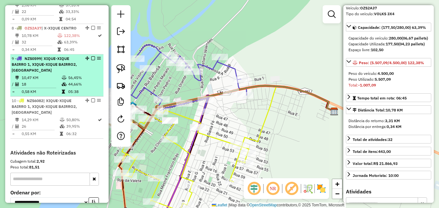
scroll to position [410, 0]
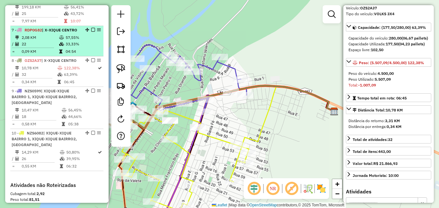
click at [47, 47] on td "22" at bounding box center [40, 44] width 38 height 6
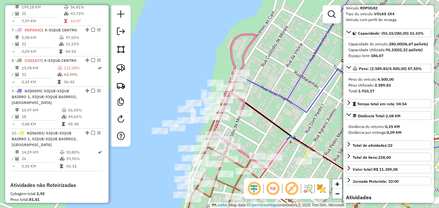
drag, startPoint x: 230, startPoint y: 136, endPoint x: 263, endPoint y: 134, distance: 32.4
click at [263, 134] on div "Janela de atendimento Grade de atendimento Capacidade Transportadoras Veículos …" at bounding box center [219, 104] width 439 height 208
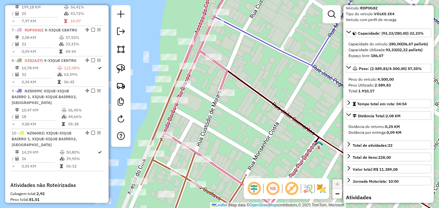
click at [220, 65] on icon at bounding box center [196, 63] width 64 height 168
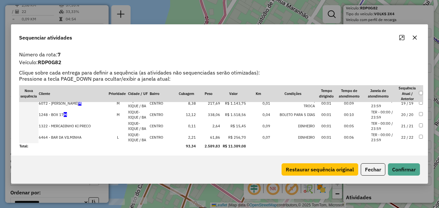
scroll to position [210, 0]
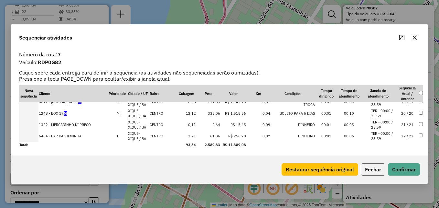
click at [374, 170] on button "Fechar" at bounding box center [373, 169] width 25 height 12
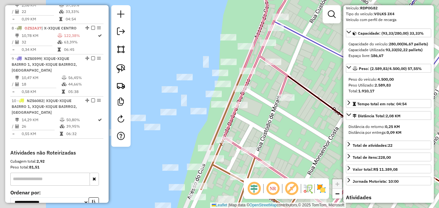
drag, startPoint x: 238, startPoint y: 127, endPoint x: 340, endPoint y: 72, distance: 116.1
click at [340, 75] on div "Janela de atendimento Grade de atendimento Capacidade Transportadoras Veículos …" at bounding box center [219, 104] width 439 height 208
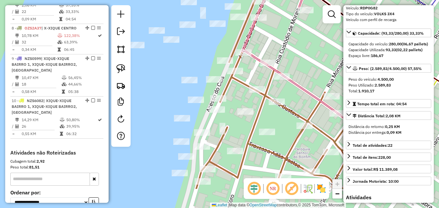
drag, startPoint x: 271, startPoint y: 139, endPoint x: 231, endPoint y: 93, distance: 61.7
click at [231, 93] on div "Janela de atendimento Grade de atendimento Capacidade Transportadoras Veículos …" at bounding box center [219, 104] width 439 height 208
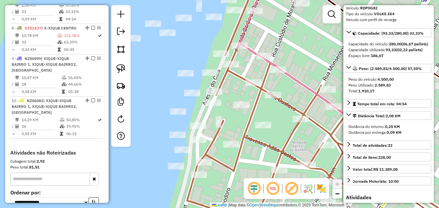
click at [222, 81] on icon at bounding box center [281, 103] width 188 height 248
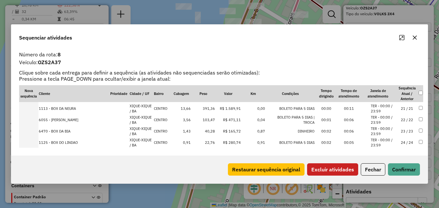
scroll to position [193, 0]
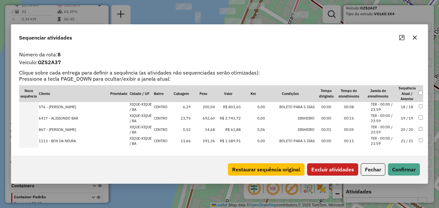
click at [335, 166] on button "Excluir atividades" at bounding box center [332, 169] width 51 height 12
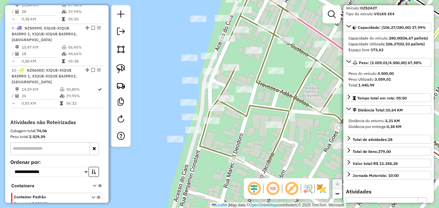
drag, startPoint x: 266, startPoint y: 164, endPoint x: 281, endPoint y: 95, distance: 70.5
click at [281, 95] on div "Janela de atendimento Grade de atendimento Capacidade Transportadoras Veículos …" at bounding box center [219, 104] width 439 height 208
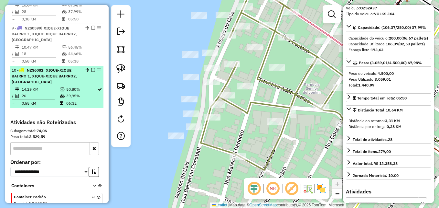
scroll to position [517, 0]
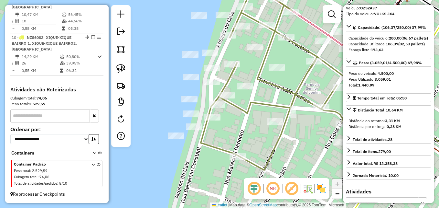
click at [260, 80] on icon at bounding box center [295, 74] width 188 height 191
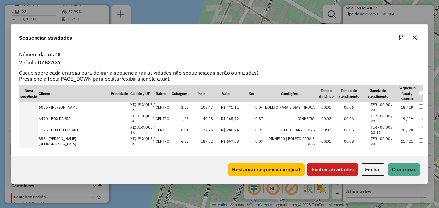
scroll to position [115, 0]
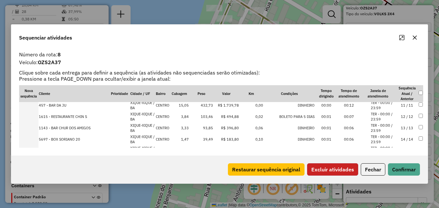
click at [334, 172] on button "Excluir atividades" at bounding box center [332, 169] width 51 height 12
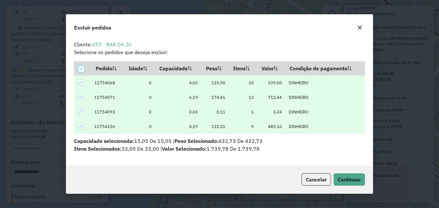
scroll to position [0, 0]
click at [351, 181] on span "Continuar" at bounding box center [349, 179] width 23 height 6
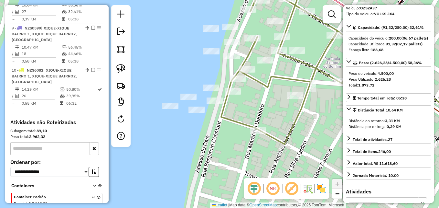
drag, startPoint x: 228, startPoint y: 118, endPoint x: 269, endPoint y: 80, distance: 55.6
click at [269, 80] on icon at bounding box center [315, 42] width 188 height 203
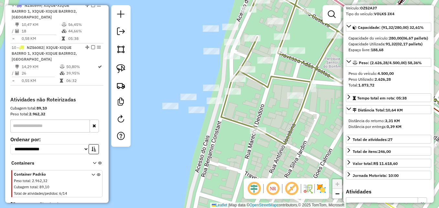
scroll to position [505, 0]
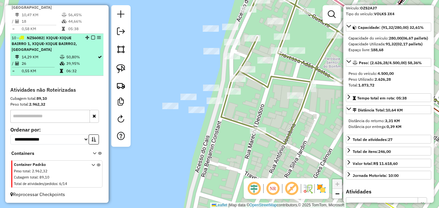
click at [56, 67] on td "26" at bounding box center [40, 63] width 38 height 6
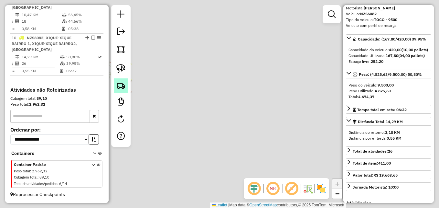
scroll to position [48, 0]
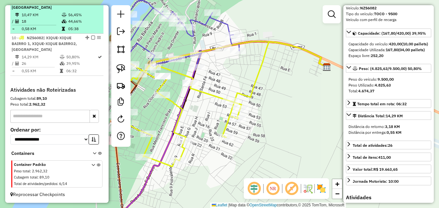
click at [71, 25] on td "44,66%" at bounding box center [84, 21] width 33 height 6
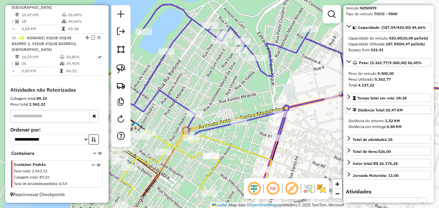
drag, startPoint x: 151, startPoint y: 120, endPoint x: 255, endPoint y: 84, distance: 110.5
click at [255, 84] on div "Janela de atendimento Grade de atendimento Capacidade Transportadoras Veículos …" at bounding box center [219, 104] width 439 height 208
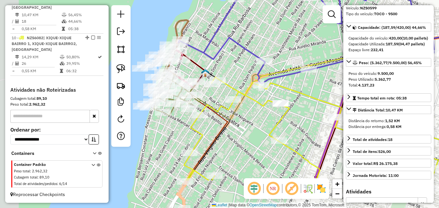
drag, startPoint x: 169, startPoint y: 159, endPoint x: 232, endPoint y: 110, distance: 79.6
click at [232, 110] on icon at bounding box center [311, 128] width 255 height 103
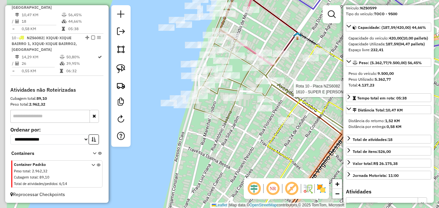
drag, startPoint x: 175, startPoint y: 124, endPoint x: 250, endPoint y: 141, distance: 77.7
click at [250, 141] on div "Rota 10 - Placa NZS6082 1610 - SUPER E PANIF SILVA Janela de atendimento Grade …" at bounding box center [219, 104] width 439 height 208
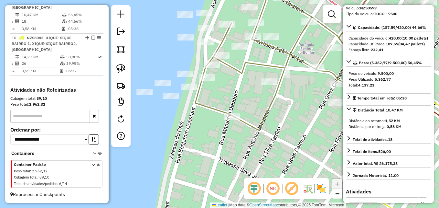
drag, startPoint x: 192, startPoint y: 115, endPoint x: 195, endPoint y: 125, distance: 10.1
click at [195, 125] on div "Rota 10 - Placa NZS6082 1610 - SUPER E PANIF SILVA Janela de atendimento Grade …" at bounding box center [219, 104] width 439 height 208
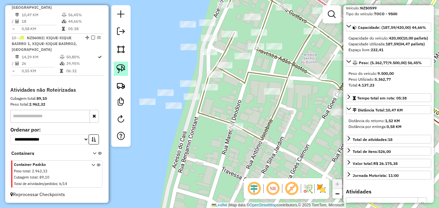
click at [125, 70] on img at bounding box center [120, 68] width 9 height 9
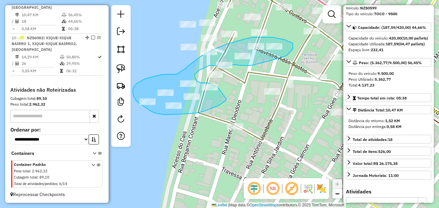
click at [217, 86] on div "Rota 10 - Placa NZS6082 1610 - SUPER E PANIF SILVA Janela de atendimento Grade …" at bounding box center [219, 104] width 439 height 208
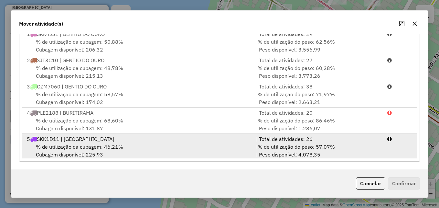
scroll to position [106, 0]
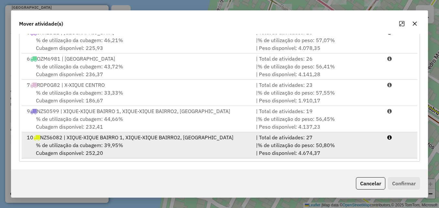
click at [97, 139] on div "10 NZS6082 | XIQUE-XIQUE BAIRRO 1, XIQUE-XIQUE BAIRRO2, X-XIQUE CENTRO" at bounding box center [137, 137] width 229 height 8
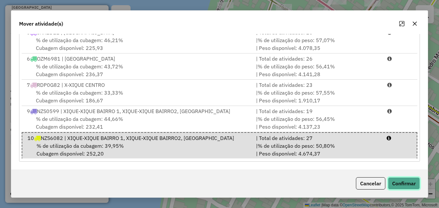
click at [400, 181] on button "Confirmar" at bounding box center [404, 183] width 32 height 12
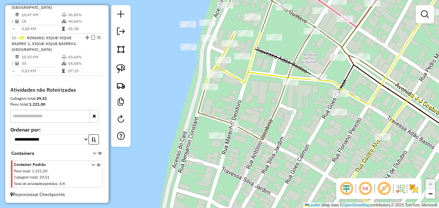
scroll to position [0, 0]
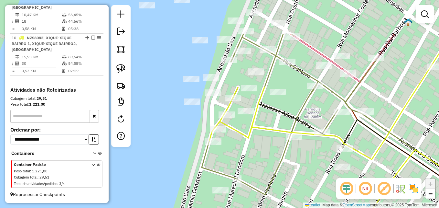
drag, startPoint x: 238, startPoint y: 84, endPoint x: 236, endPoint y: 143, distance: 59.2
click at [236, 143] on div "Janela de atendimento Grade de atendimento Capacidade Transportadoras Veículos …" at bounding box center [219, 104] width 439 height 208
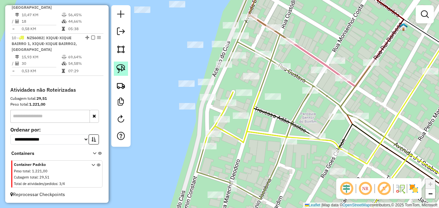
click at [121, 67] on img at bounding box center [120, 68] width 9 height 9
drag, startPoint x: 217, startPoint y: 88, endPoint x: 233, endPoint y: 81, distance: 16.8
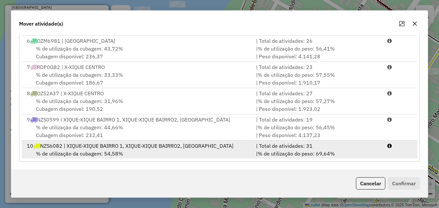
scroll to position [133, 0]
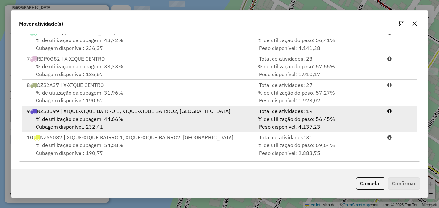
click at [114, 121] on span "% de utilização da cubagem: 44,66%" at bounding box center [79, 118] width 87 height 6
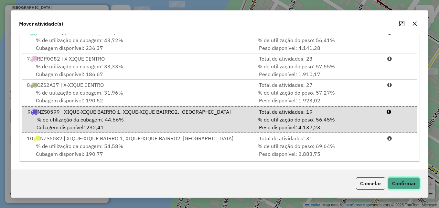
click at [403, 182] on button "Confirmar" at bounding box center [404, 183] width 32 height 12
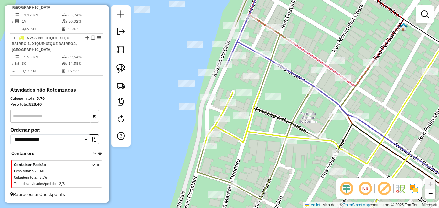
scroll to position [463, 0]
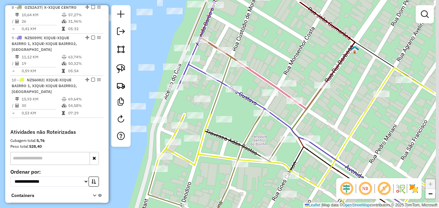
drag, startPoint x: 374, startPoint y: 90, endPoint x: 297, endPoint y: 116, distance: 81.3
click at [298, 116] on div "Janela de atendimento Grade de atendimento Capacidade Transportadoras Veículos …" at bounding box center [219, 104] width 439 height 208
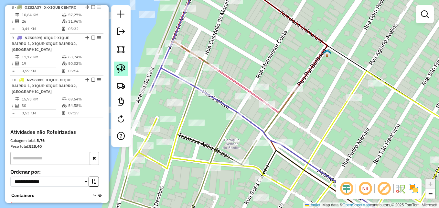
click at [125, 69] on link at bounding box center [121, 68] width 14 height 14
click at [125, 69] on img at bounding box center [120, 68] width 9 height 9
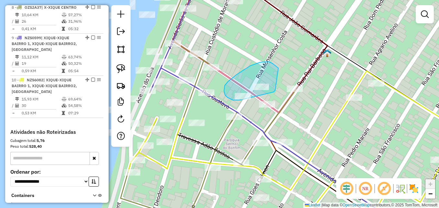
drag, startPoint x: 275, startPoint y: 91, endPoint x: 281, endPoint y: 78, distance: 14.2
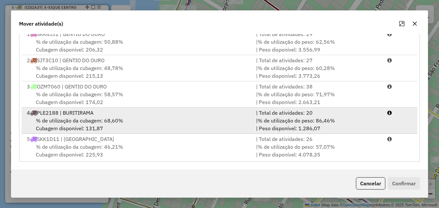
scroll to position [133, 0]
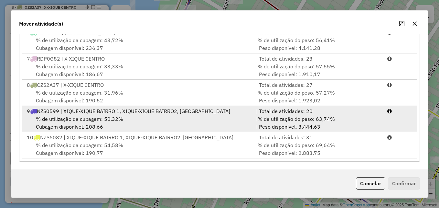
click at [114, 122] on div "% de utilização da cubagem: 50,32% Cubagem disponível: 208,66" at bounding box center [137, 123] width 229 height 16
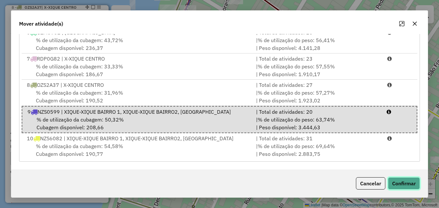
click at [410, 185] on button "Confirmar" at bounding box center [404, 183] width 32 height 12
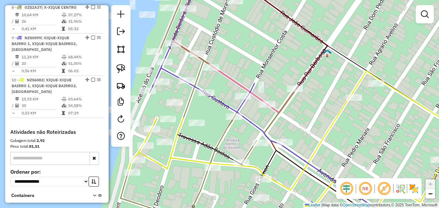
scroll to position [0, 0]
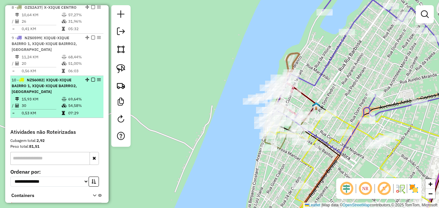
click at [46, 106] on li "10 - NZS6082 | XIQUE-XIQUE BAIRRO 1, XIQUE-XIQUE BAIRRO2, X-XIQUE CENTRO 15,93 …" at bounding box center [56, 97] width 93 height 42
select select "**********"
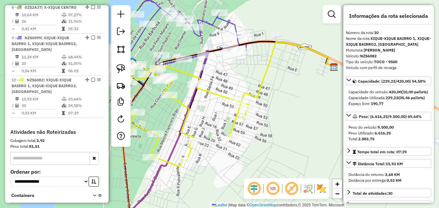
scroll to position [32, 0]
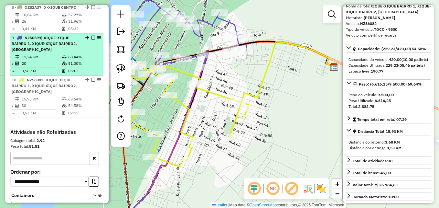
click at [40, 74] on td "0,56 KM" at bounding box center [41, 71] width 40 height 6
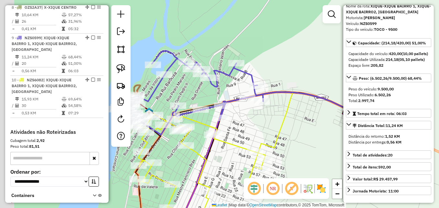
drag, startPoint x: 186, startPoint y: 164, endPoint x: 251, endPoint y: 141, distance: 69.0
click at [251, 141] on icon at bounding box center [263, 155] width 172 height 126
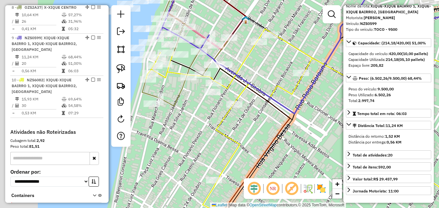
drag, startPoint x: 172, startPoint y: 60, endPoint x: 245, endPoint y: 67, distance: 73.1
click at [245, 67] on icon at bounding box center [351, 132] width 410 height 207
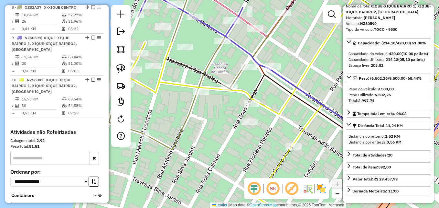
click at [220, 47] on icon at bounding box center [203, 64] width 188 height 170
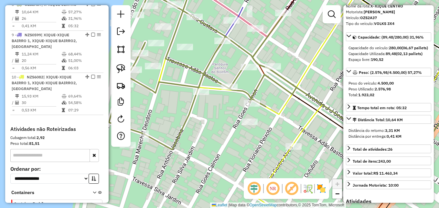
click at [220, 47] on icon at bounding box center [203, 64] width 188 height 170
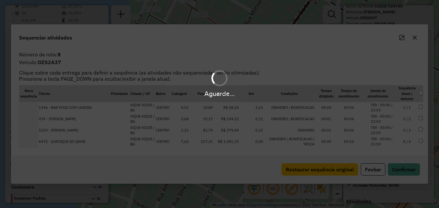
scroll to position [473, 0]
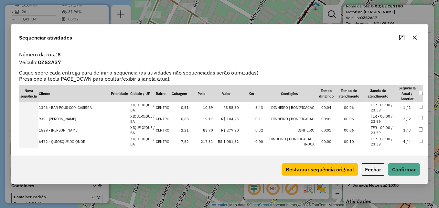
click at [414, 39] on icon "button" at bounding box center [414, 37] width 5 height 5
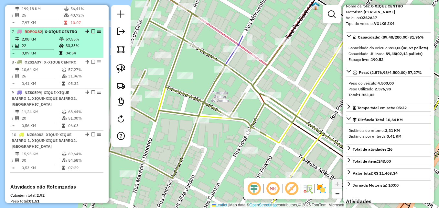
scroll to position [408, 0]
click at [38, 57] on td "0,09 KM" at bounding box center [40, 53] width 38 height 6
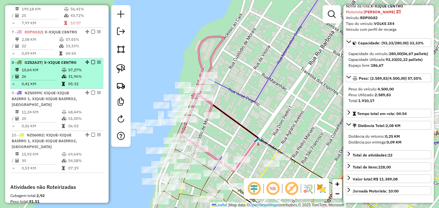
click at [37, 80] on td "26" at bounding box center [41, 76] width 40 height 6
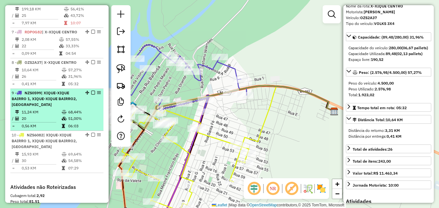
scroll to position [441, 0]
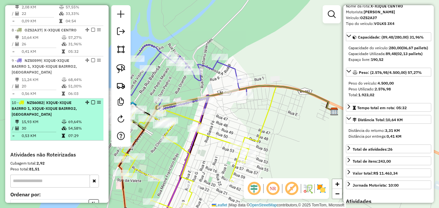
click at [54, 117] on div "10 - NZS6082 | XIQUE-XIQUE BAIRRO 1, XIQUE-XIQUE BAIRRO2, X-XIQUE CENTRO" at bounding box center [46, 108] width 69 height 17
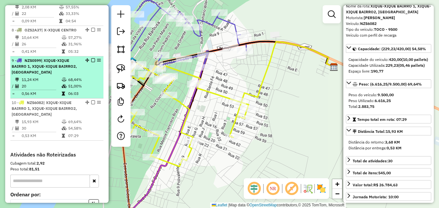
click at [51, 83] on td "11,24 KM" at bounding box center [41, 79] width 40 height 6
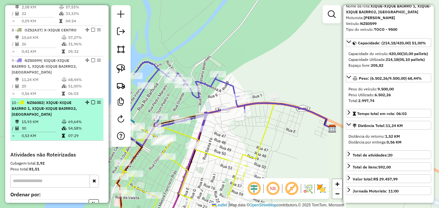
click at [48, 125] on td "15,93 KM" at bounding box center [41, 121] width 40 height 6
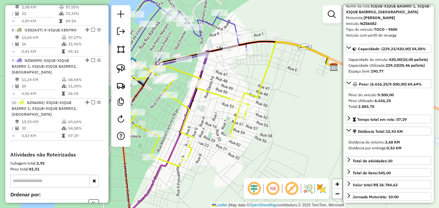
click at [182, 104] on icon at bounding box center [177, 114] width 141 height 103
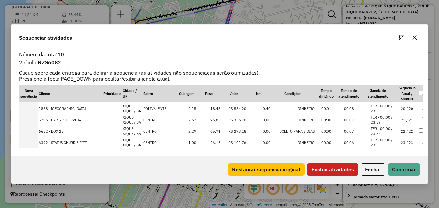
scroll to position [203, 0]
click at [339, 167] on button "Excluir atividades" at bounding box center [332, 169] width 51 height 12
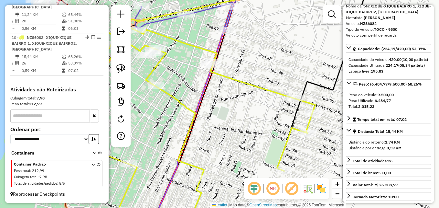
drag, startPoint x: 238, startPoint y: 99, endPoint x: 282, endPoint y: 75, distance: 50.1
click at [281, 75] on div "Janela de atendimento Grade de atendimento Capacidade Transportadoras Veículos …" at bounding box center [219, 104] width 439 height 208
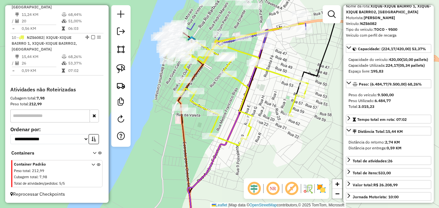
drag, startPoint x: 247, startPoint y: 54, endPoint x: 249, endPoint y: 100, distance: 45.6
click at [249, 100] on icon at bounding box center [237, 93] width 141 height 103
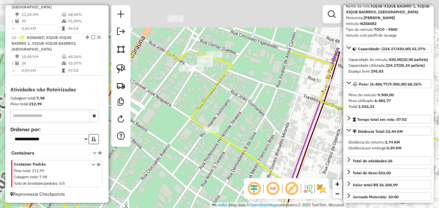
drag, startPoint x: 235, startPoint y: 78, endPoint x: 267, endPoint y: 132, distance: 62.8
click at [267, 132] on div "Janela de atendimento Grade de atendimento Capacidade Transportadoras Veículos …" at bounding box center [219, 104] width 439 height 208
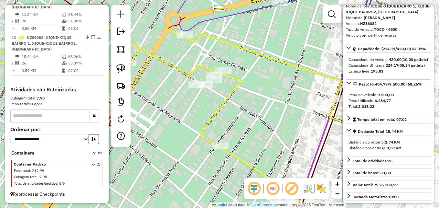
drag, startPoint x: 258, startPoint y: 85, endPoint x: 256, endPoint y: 106, distance: 21.2
click at [256, 106] on div "Janela de atendimento Grade de atendimento Capacidade Transportadoras Veículos …" at bounding box center [219, 104] width 439 height 208
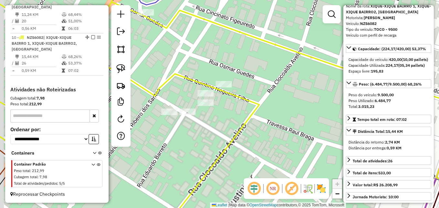
drag, startPoint x: 219, startPoint y: 87, endPoint x: 295, endPoint y: 118, distance: 82.1
click at [298, 119] on icon at bounding box center [257, 125] width 527 height 248
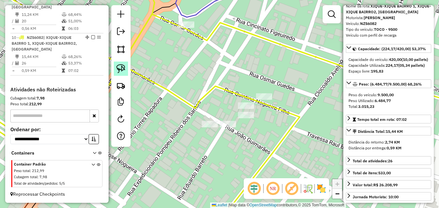
click at [124, 72] on img at bounding box center [120, 68] width 9 height 9
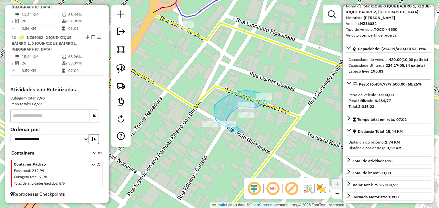
click at [235, 124] on div "Janela de atendimento Grade de atendimento Capacidade Transportadoras Veículos …" at bounding box center [219, 104] width 439 height 208
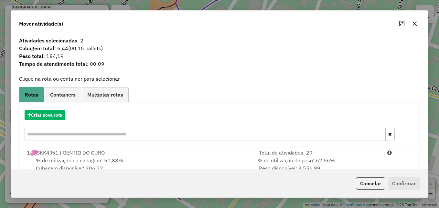
click at [414, 23] on icon "button" at bounding box center [415, 24] width 4 height 4
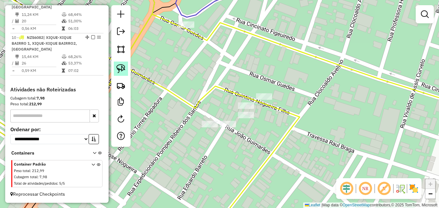
click at [120, 65] on img at bounding box center [120, 68] width 9 height 9
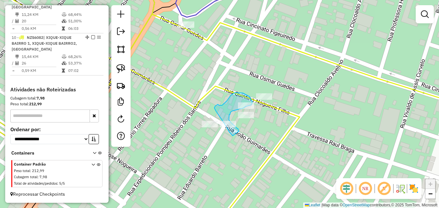
drag, startPoint x: 233, startPoint y: 136, endPoint x: 239, endPoint y: 131, distance: 7.6
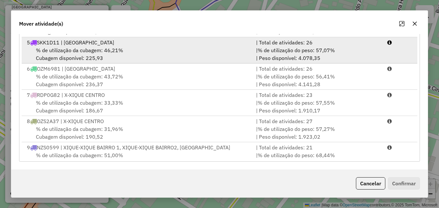
scroll to position [133, 0]
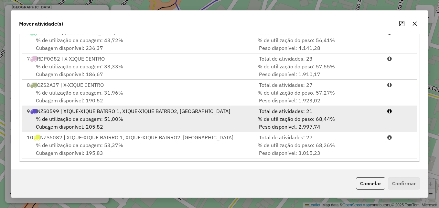
click at [115, 125] on div "% de utilização da cubagem: 51,00% Cubagem disponível: 205,82" at bounding box center [137, 123] width 229 height 16
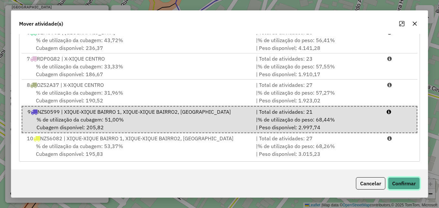
click at [409, 181] on button "Confirmar" at bounding box center [404, 183] width 32 height 12
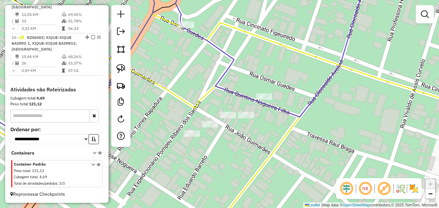
scroll to position [475, 0]
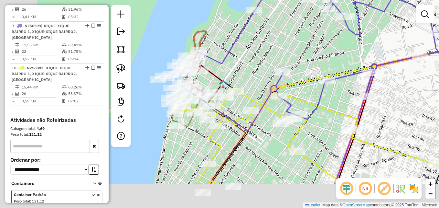
drag, startPoint x: 217, startPoint y: 190, endPoint x: 319, endPoint y: 107, distance: 131.1
click at [319, 108] on div "Janela de atendimento Grade de atendimento Capacidade Transportadoras Veículos …" at bounding box center [219, 104] width 439 height 208
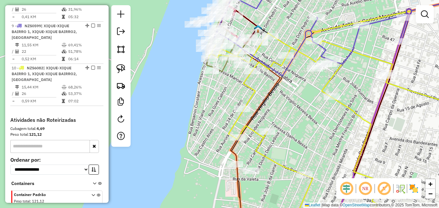
drag, startPoint x: 318, startPoint y: 170, endPoint x: 256, endPoint y: 131, distance: 74.1
click at [270, 134] on div "Janela de atendimento Grade de atendimento Capacidade Transportadoras Veículos …" at bounding box center [219, 104] width 439 height 208
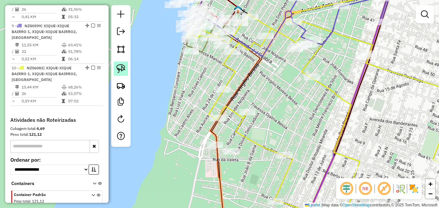
click at [122, 66] on img at bounding box center [120, 68] width 9 height 9
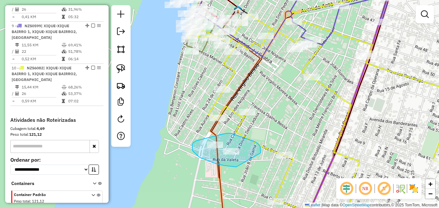
drag, startPoint x: 236, startPoint y: 167, endPoint x: 251, endPoint y: 159, distance: 16.1
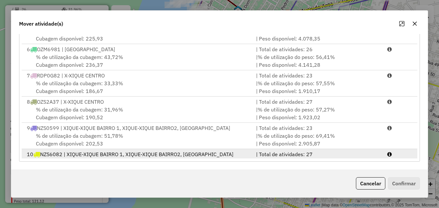
scroll to position [133, 0]
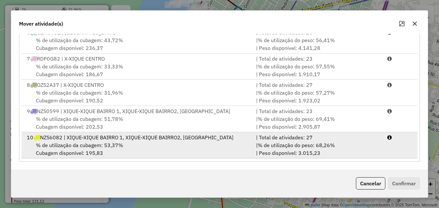
click at [155, 136] on div "10 NZS6082 | XIQUE-XIQUE BAIRRO 1, XIQUE-XIQUE BAIRRO2, X-XIQUE CENTRO" at bounding box center [137, 137] width 229 height 8
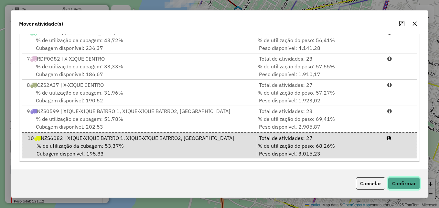
click at [407, 181] on button "Confirmar" at bounding box center [404, 183] width 32 height 12
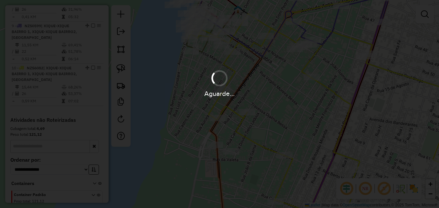
scroll to position [0, 0]
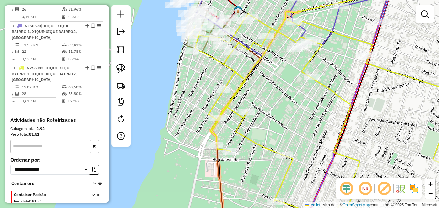
click at [242, 84] on icon at bounding box center [330, 117] width 283 height 206
select select "**********"
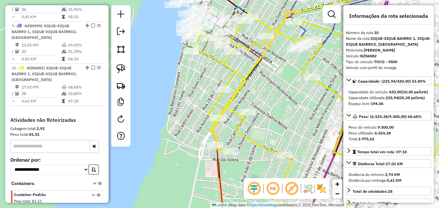
scroll to position [517, 0]
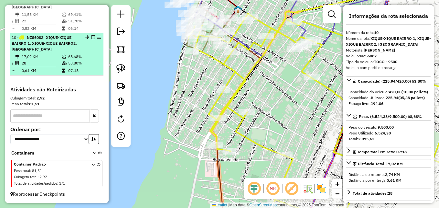
click at [48, 50] on div "10 - NZS6082 | XIQUE-XIQUE BAIRRO 1, XIQUE-XIQUE BAIRRO2, X-XIQUE CENTRO" at bounding box center [46, 43] width 69 height 17
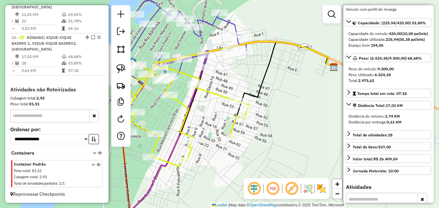
scroll to position [65, 0]
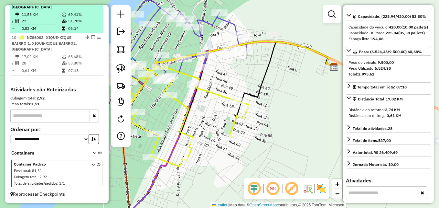
click at [54, 27] on td "0,52 KM" at bounding box center [41, 28] width 40 height 6
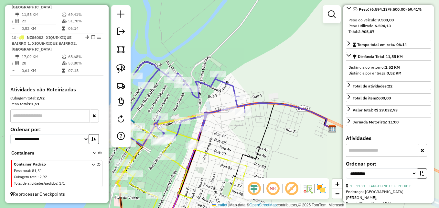
scroll to position [91, 0]
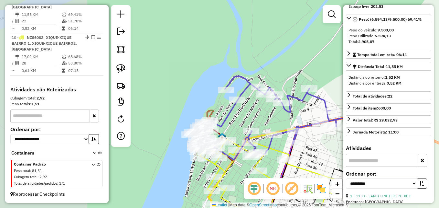
drag, startPoint x: 251, startPoint y: 151, endPoint x: 312, endPoint y: 165, distance: 62.4
click at [337, 162] on div "Janela de atendimento Grade de atendimento Capacidade Transportadoras Veículos …" at bounding box center [219, 104] width 439 height 208
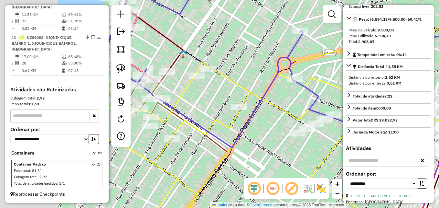
drag, startPoint x: 166, startPoint y: 79, endPoint x: 246, endPoint y: 77, distance: 79.6
click at [246, 77] on div "Janela de atendimento Grade de atendimento Capacidade Transportadoras Veículos …" at bounding box center [219, 104] width 439 height 208
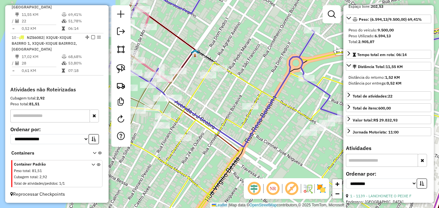
drag, startPoint x: 232, startPoint y: 88, endPoint x: 249, endPoint y: 87, distance: 17.2
click at [249, 87] on div "Janela de atendimento Grade de atendimento Capacidade Transportadoras Veículos …" at bounding box center [219, 104] width 439 height 208
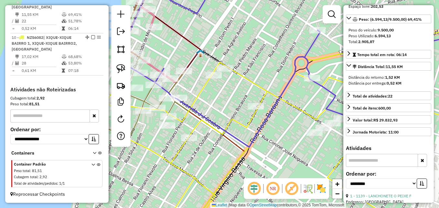
click at [254, 83] on icon at bounding box center [292, 145] width 382 height 166
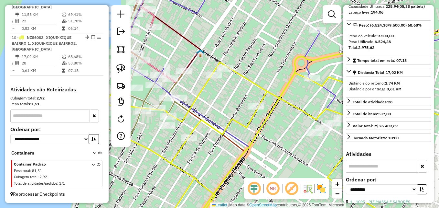
scroll to position [97, 0]
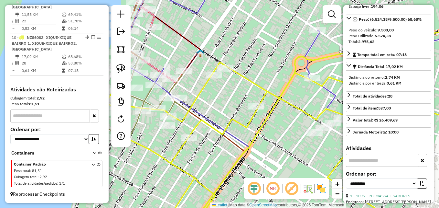
click at [254, 83] on icon at bounding box center [292, 145] width 382 height 166
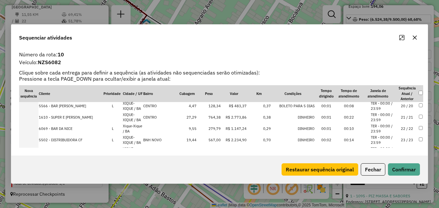
scroll to position [226, 0]
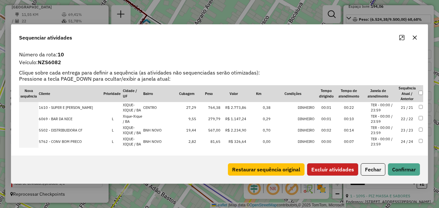
click at [333, 168] on button "Excluir atividades" at bounding box center [332, 169] width 51 height 12
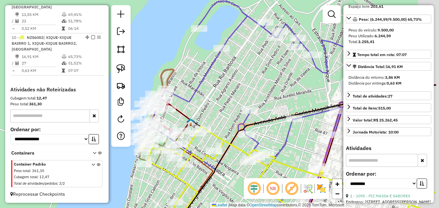
drag, startPoint x: 285, startPoint y: 141, endPoint x: 235, endPoint y: 147, distance: 50.2
click at [235, 147] on icon at bounding box center [282, 180] width 283 height 108
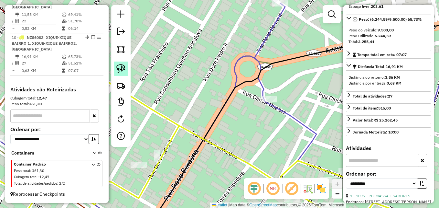
click at [122, 69] on img at bounding box center [120, 68] width 9 height 9
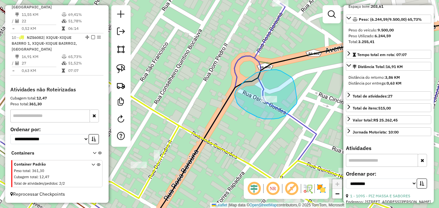
drag, startPoint x: 247, startPoint y: 111, endPoint x: 275, endPoint y: 115, distance: 28.0
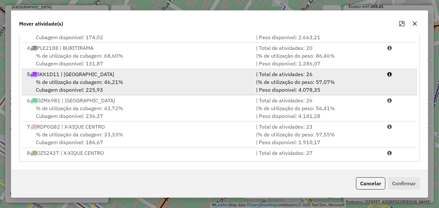
scroll to position [133, 0]
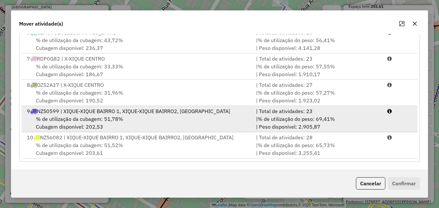
click at [88, 118] on span "% de utilização da cubagem: 51,78%" at bounding box center [79, 118] width 87 height 6
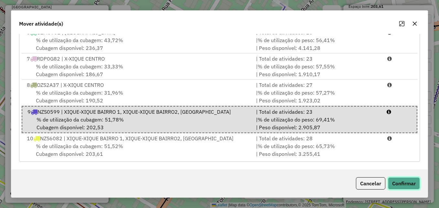
click at [401, 180] on button "Confirmar" at bounding box center [404, 183] width 32 height 12
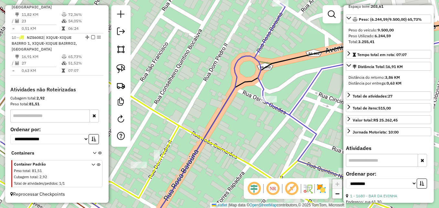
scroll to position [517, 0]
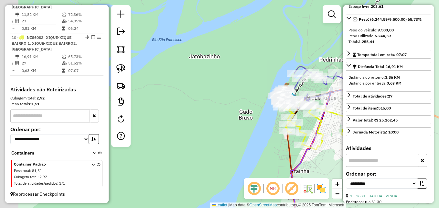
drag, startPoint x: 168, startPoint y: 110, endPoint x: 287, endPoint y: 84, distance: 122.1
click at [286, 85] on div "Janela de atendimento Grade de atendimento Capacidade Transportadoras Veículos …" at bounding box center [219, 104] width 439 height 208
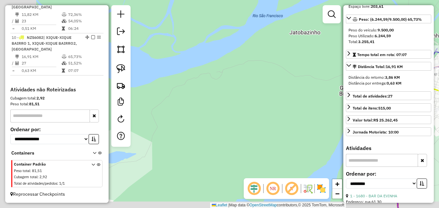
drag, startPoint x: 209, startPoint y: 112, endPoint x: 248, endPoint y: 101, distance: 40.7
click at [247, 101] on div "Janela de atendimento Grade de atendimento Capacidade Transportadoras Veículos …" at bounding box center [219, 104] width 439 height 208
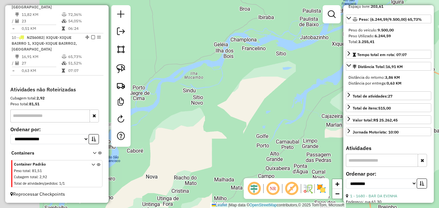
drag, startPoint x: 190, startPoint y: 149, endPoint x: 289, endPoint y: 81, distance: 120.2
click at [288, 81] on div "Janela de atendimento Grade de atendimento Capacidade Transportadoras Veículos …" at bounding box center [219, 104] width 439 height 208
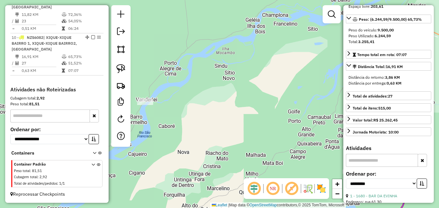
drag, startPoint x: 229, startPoint y: 109, endPoint x: 254, endPoint y: 108, distance: 24.6
click at [254, 108] on div "Janela de atendimento Grade de atendimento Capacidade Transportadoras Veículos …" at bounding box center [219, 104] width 439 height 208
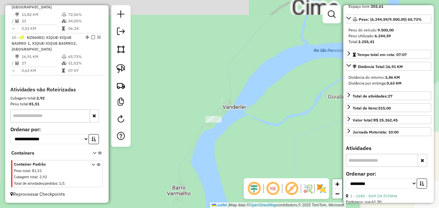
drag, startPoint x: 202, startPoint y: 73, endPoint x: 251, endPoint y: 156, distance: 96.3
click at [254, 161] on div "Janela de atendimento Grade de atendimento Capacidade Transportadoras Veículos …" at bounding box center [219, 104] width 439 height 208
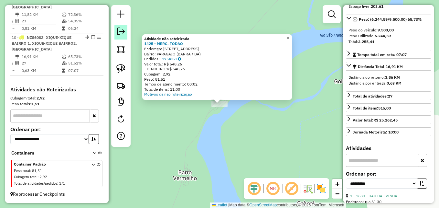
click at [122, 32] on em at bounding box center [121, 31] width 8 height 8
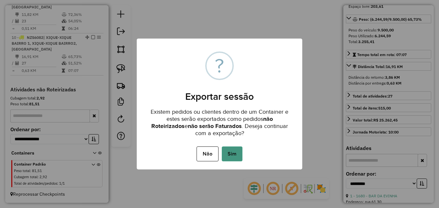
click at [235, 154] on button "Sim" at bounding box center [232, 153] width 21 height 15
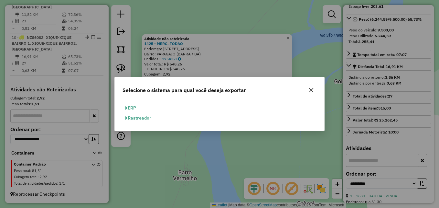
click at [134, 109] on button "ERP" at bounding box center [131, 108] width 16 height 10
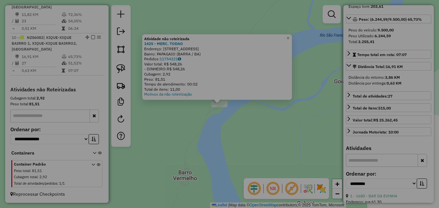
select select "**"
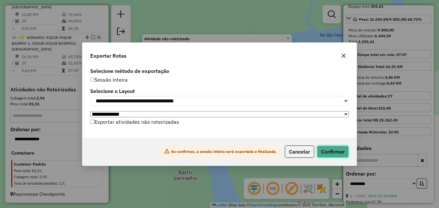
click at [338, 157] on button "Confirmar" at bounding box center [333, 151] width 32 height 12
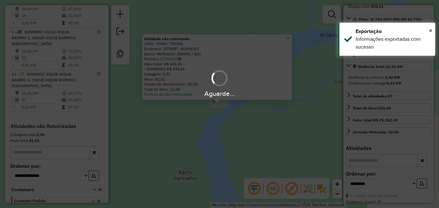
scroll to position [507, 0]
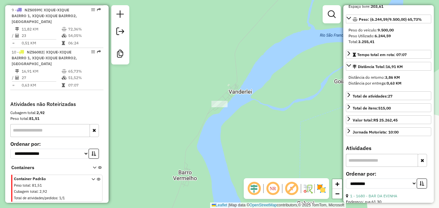
click at [187, 72] on div "Janela de atendimento Grade de atendimento Capacidade Transportadoras Veículos …" at bounding box center [219, 104] width 439 height 208
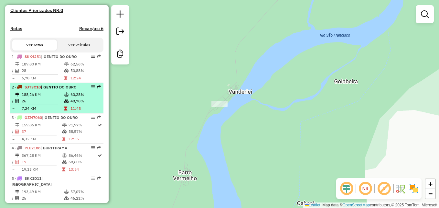
scroll to position [388, 0]
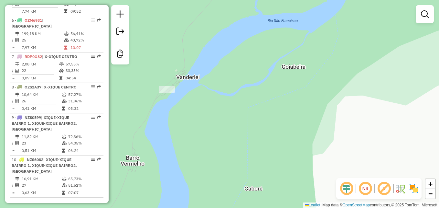
drag, startPoint x: 282, startPoint y: 147, endPoint x: 232, endPoint y: 132, distance: 51.6
click at [232, 132] on div "Janela de atendimento Grade de atendimento Capacidade Transportadoras Veículos …" at bounding box center [219, 104] width 439 height 208
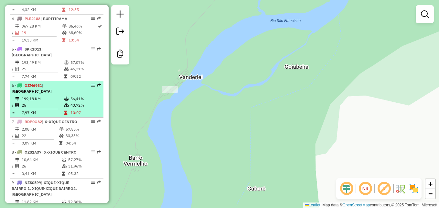
scroll to position [323, 0]
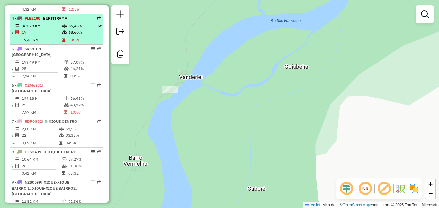
click at [58, 21] on span "| BURITIRAMA" at bounding box center [53, 18] width 27 height 5
select select "**********"
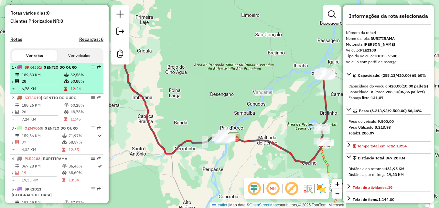
scroll to position [194, 0]
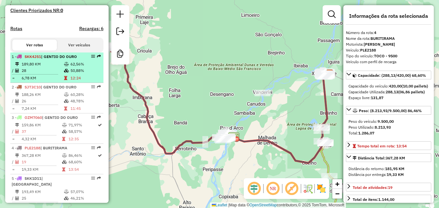
click at [46, 67] on td "189,80 KM" at bounding box center [42, 64] width 42 height 6
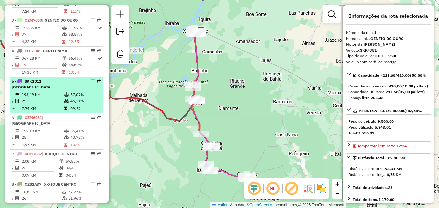
scroll to position [421, 0]
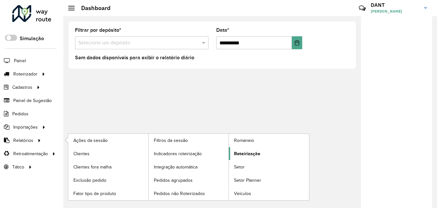
click at [242, 155] on span "Roteirização" at bounding box center [247, 153] width 26 height 7
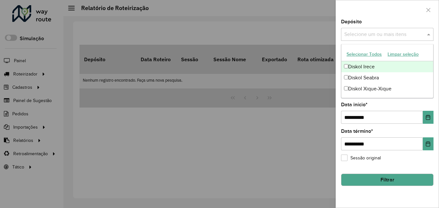
click at [425, 33] on input "text" at bounding box center [384, 35] width 83 height 8
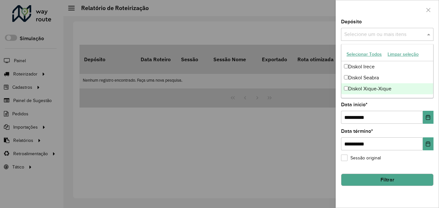
click at [394, 89] on div "Diskol Xique-Xique" at bounding box center [388, 88] width 92 height 11
click at [429, 117] on icon "Choose Date" at bounding box center [428, 117] width 4 height 5
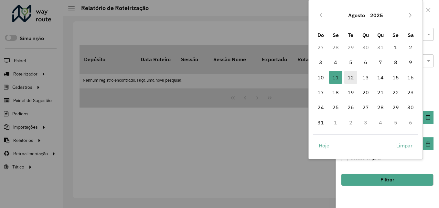
click at [351, 78] on span "12" at bounding box center [351, 77] width 13 height 13
type input "**********"
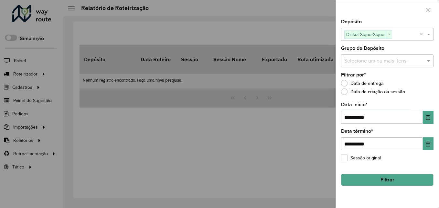
click at [384, 178] on button "Filtrar" at bounding box center [387, 179] width 93 height 12
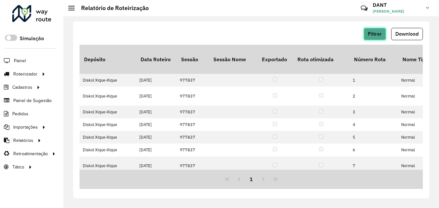
click at [380, 32] on span "Filtrar" at bounding box center [375, 33] width 14 height 5
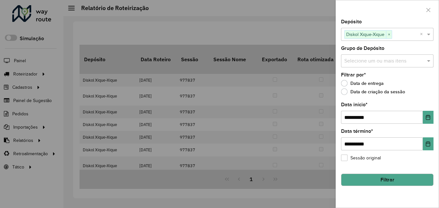
click at [321, 174] on div at bounding box center [219, 104] width 439 height 208
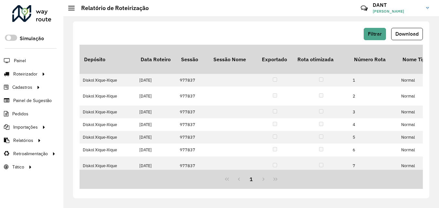
click at [400, 27] on div "Filtrar Download Depósito Data Roteiro Sessão Sessão Nome Exportado Rota otimiz…" at bounding box center [251, 109] width 356 height 177
click at [400, 33] on span "Download" at bounding box center [407, 33] width 23 height 5
